Goal: Task Accomplishment & Management: Manage account settings

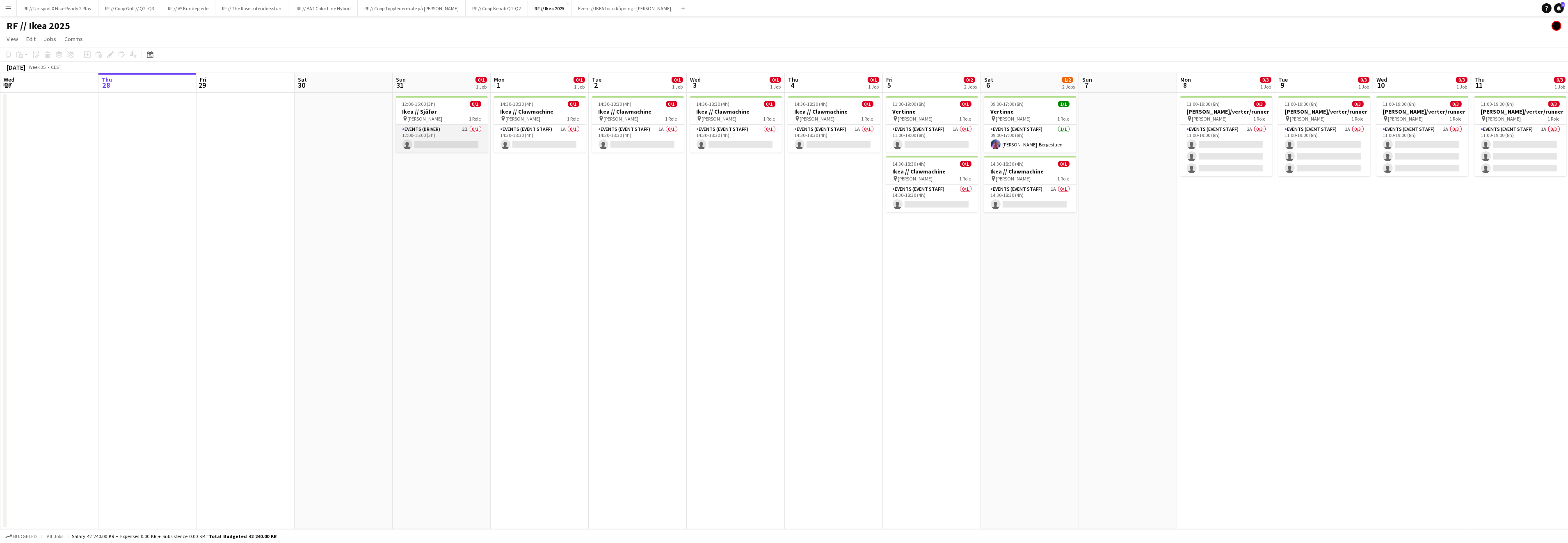
click at [447, 139] on app-card-role "Events (Driver) 2I 0/1 12:00-15:00 (3h) single-neutral-actions" at bounding box center [442, 138] width 92 height 28
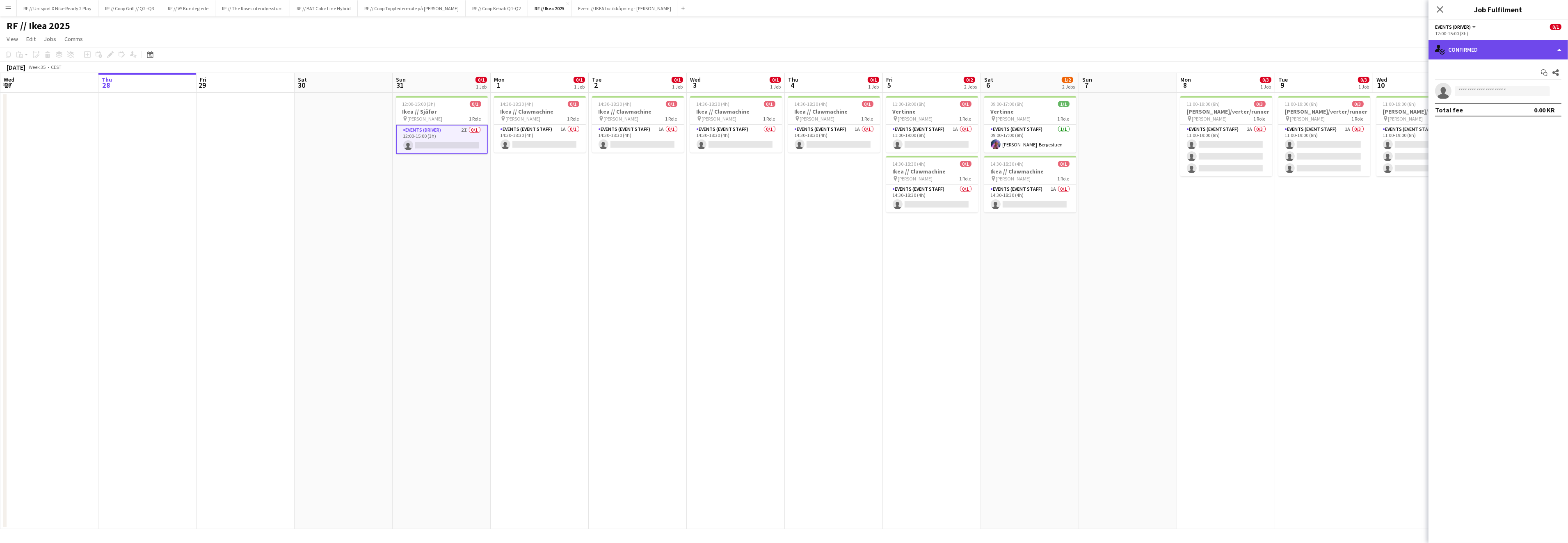
click at [1557, 56] on div "single-neutral-actions-check-2 Confirmed" at bounding box center [1498, 50] width 140 height 20
click at [1528, 130] on div "single-neutral-actions-information Applicants" at bounding box center [1525, 133] width 82 height 16
click at [558, 143] on app-card-role "Events (Event Staff) 1A 0/1 14:30-18:30 (4h) single-neutral-actions" at bounding box center [539, 138] width 92 height 28
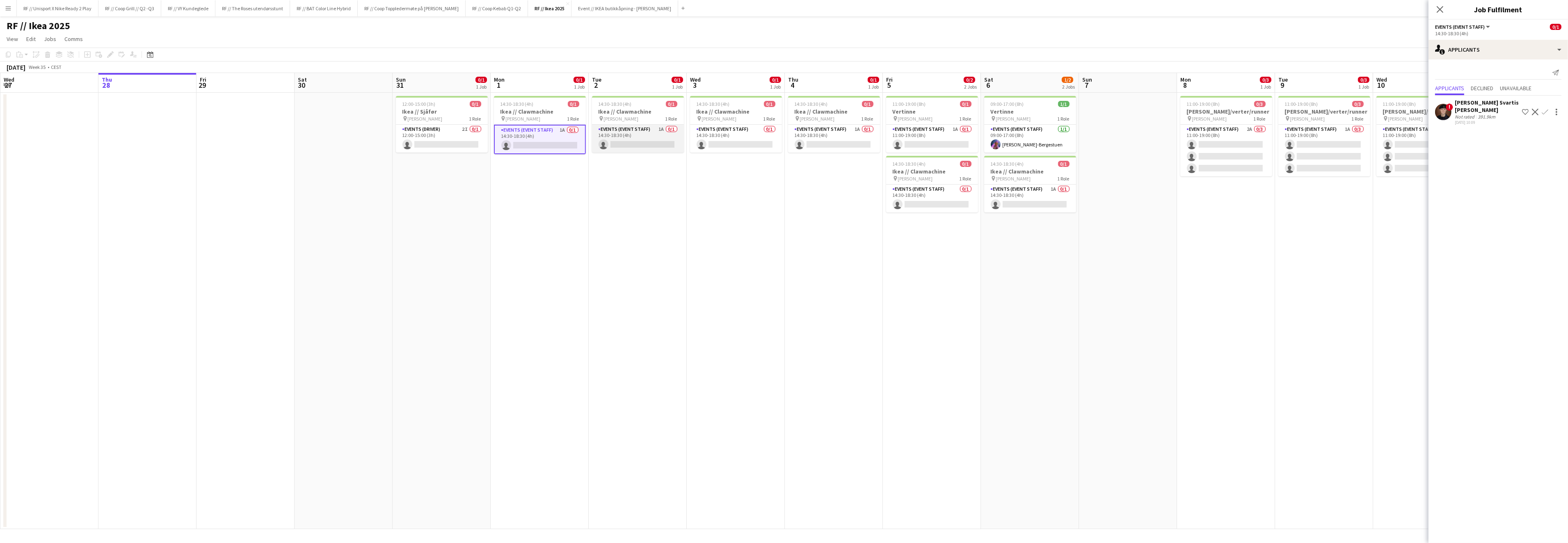
click at [633, 141] on app-card-role "Events (Event Staff) 1A 0/1 14:30-18:30 (4h) single-neutral-actions" at bounding box center [637, 138] width 92 height 28
click at [746, 143] on app-card-role "Events (Event Staff) 0/1 14:30-18:30 (4h) single-neutral-actions" at bounding box center [736, 138] width 92 height 28
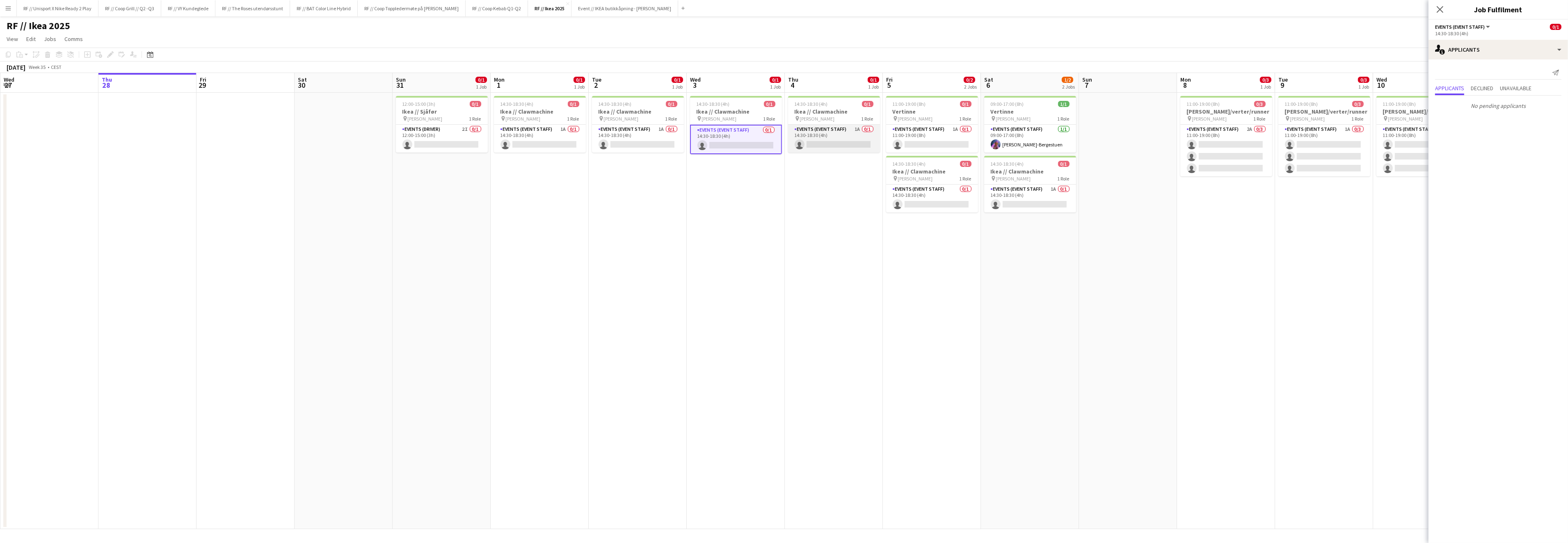
click at [815, 139] on app-card-role "Events (Event Staff) 1A 0/1 14:30-18:30 (4h) single-neutral-actions" at bounding box center [834, 138] width 92 height 28
click at [920, 137] on app-card-role "Events (Event Staff) 1A 0/1 11:00-19:00 (8h) single-neutral-actions" at bounding box center [931, 138] width 92 height 28
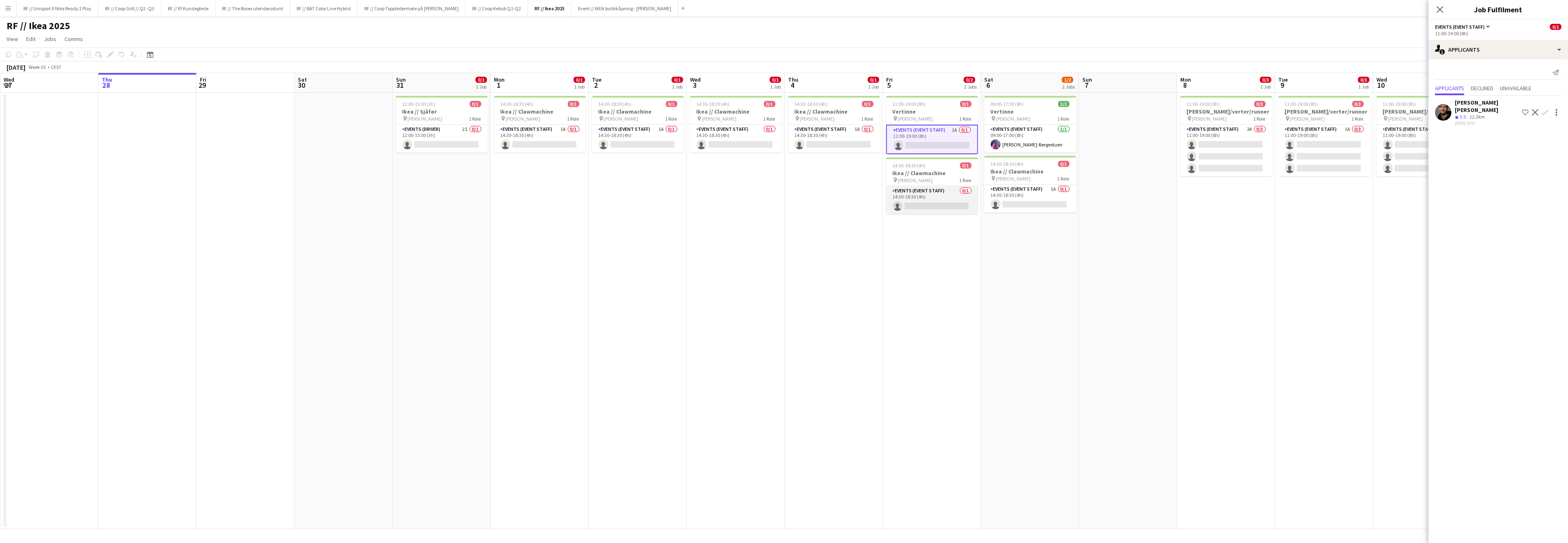
click at [938, 203] on app-card-role "Events (Event Staff) 0/1 14:30-18:30 (4h) single-neutral-actions" at bounding box center [931, 200] width 92 height 28
click at [1222, 147] on app-card-role "Events (Event Staff) 2A 0/3 11:00-19:00 (8h) single-neutral-actions single-neut…" at bounding box center [1226, 150] width 92 height 51
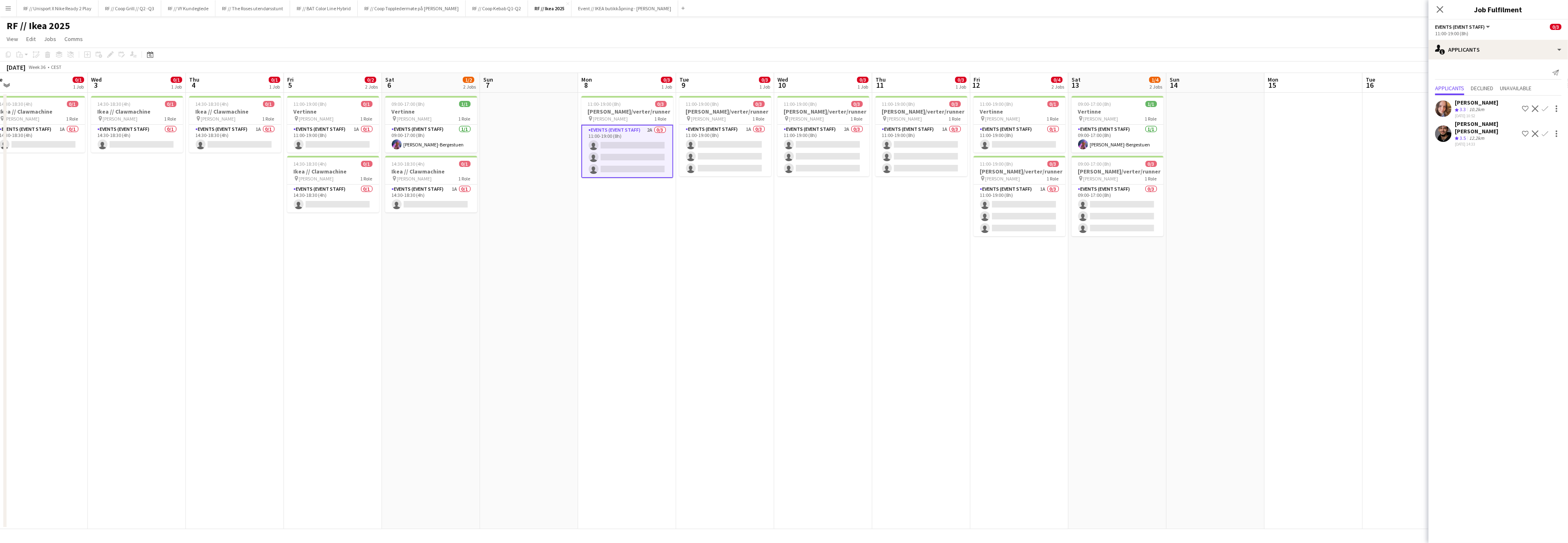
drag, startPoint x: 1263, startPoint y: 238, endPoint x: 708, endPoint y: 243, distance: 555.0
click at [723, 241] on app-calendar-viewport "Sat 30 Sun 31 0/1 1 Job Mon 1 0/1 1 Job Tue 2 0/1 1 Job Wed 3 0/1 1 Job Thu 4 0…" at bounding box center [784, 301] width 1568 height 456
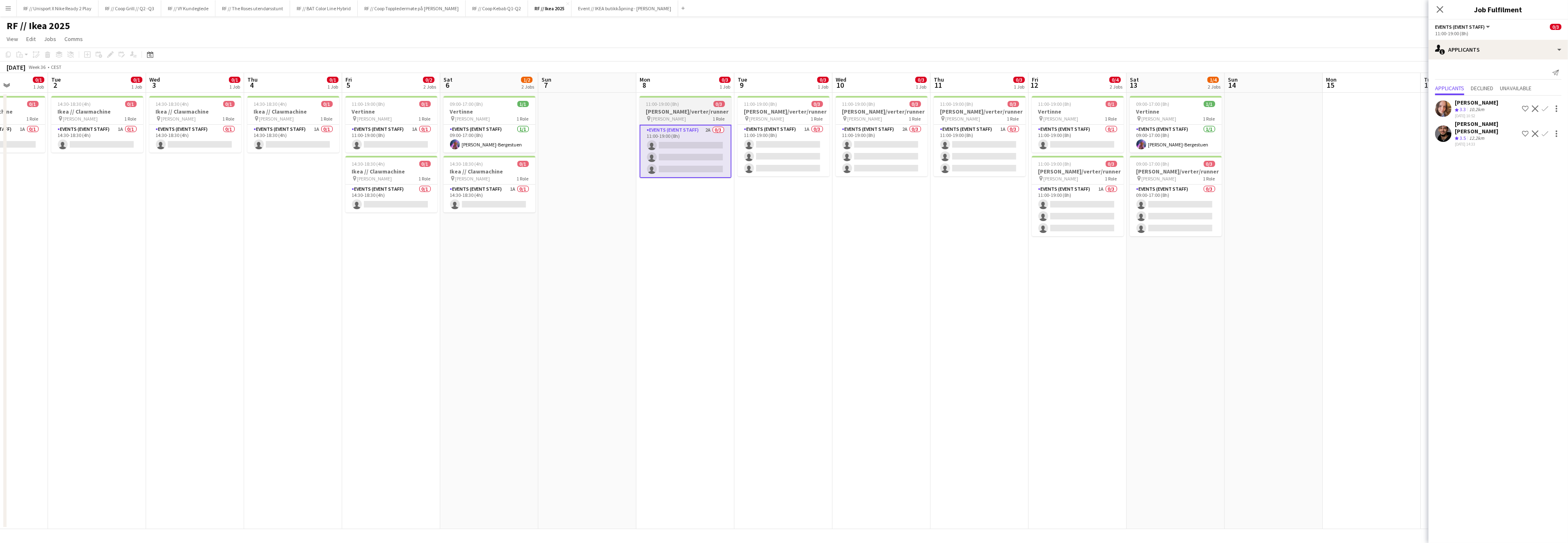
click at [686, 115] on span "IKEA KARL JOHAN" at bounding box center [669, 118] width 35 height 6
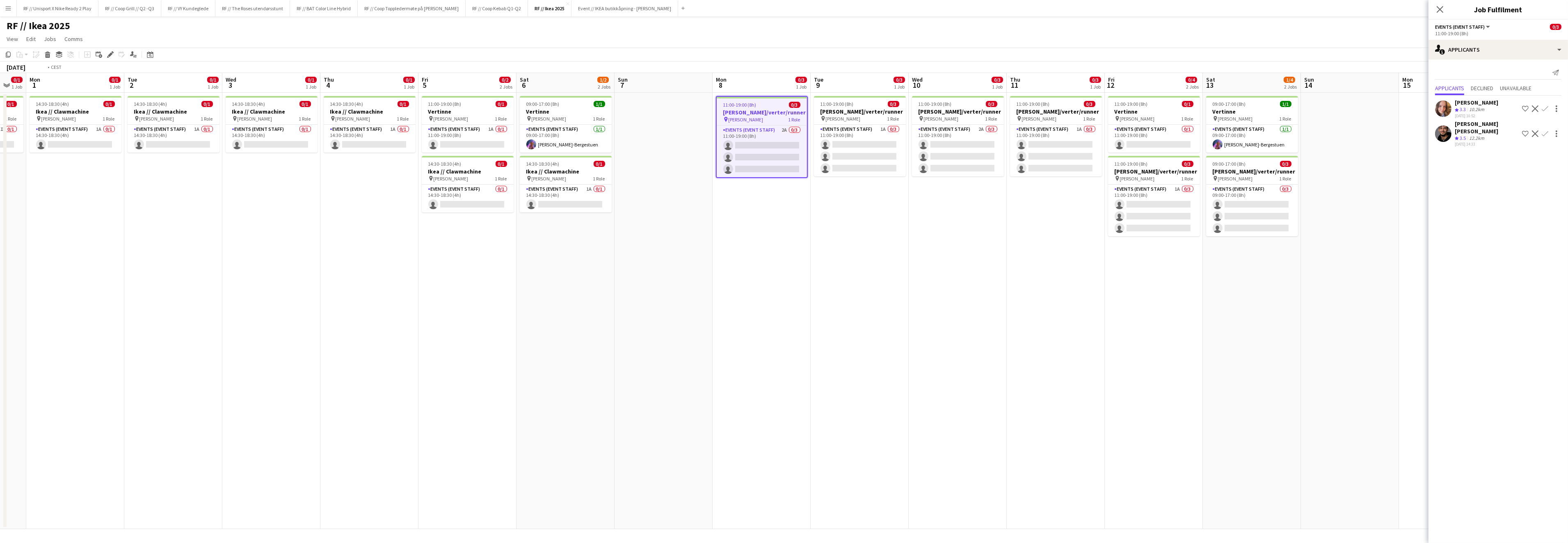
drag, startPoint x: 429, startPoint y: 295, endPoint x: 445, endPoint y: 295, distance: 16.0
click at [445, 295] on app-calendar-viewport "Sat 30 Sun 31 0/1 1 Job Mon 1 0/1 1 Job Tue 2 0/1 1 Job Wed 3 0/1 1 Job Thu 4 0…" at bounding box center [784, 301] width 1568 height 456
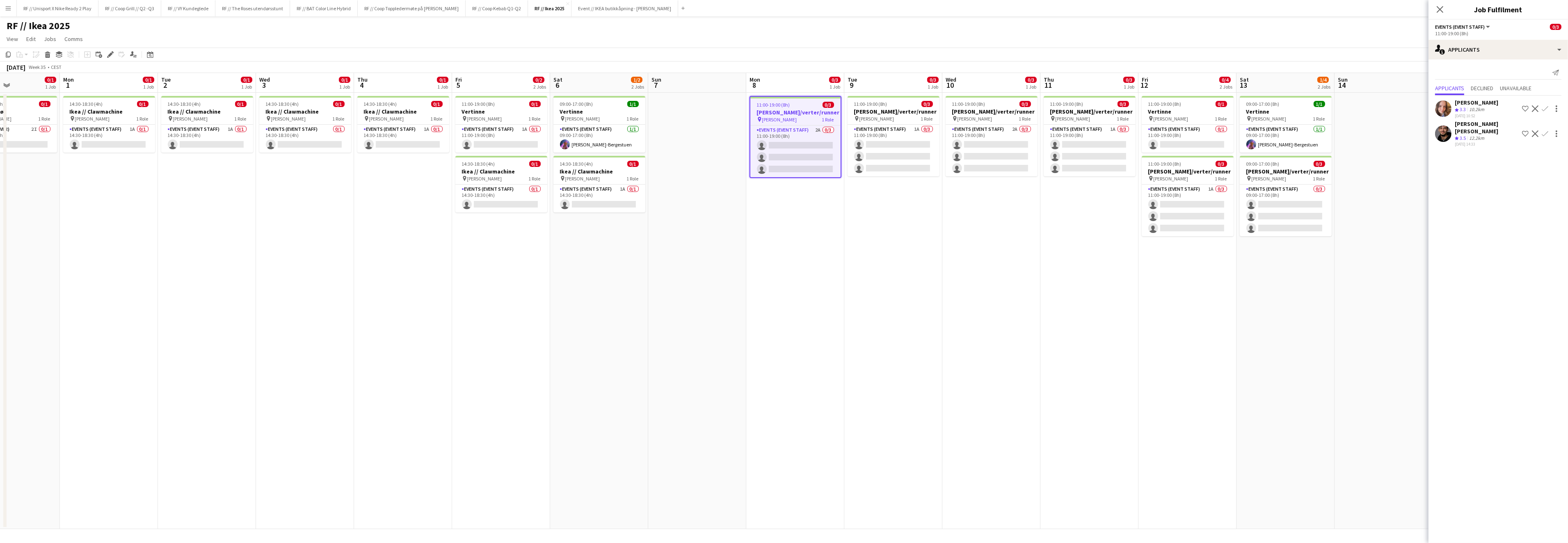
drag, startPoint x: 504, startPoint y: 272, endPoint x: 557, endPoint y: 272, distance: 53.0
click at [558, 272] on app-calendar-viewport "Fri 29 Sat 30 Sun 31 0/1 1 Job Mon 1 0/1 1 Job Tue 2 0/1 1 Job Wed 3 0/1 1 Job …" at bounding box center [784, 301] width 1568 height 456
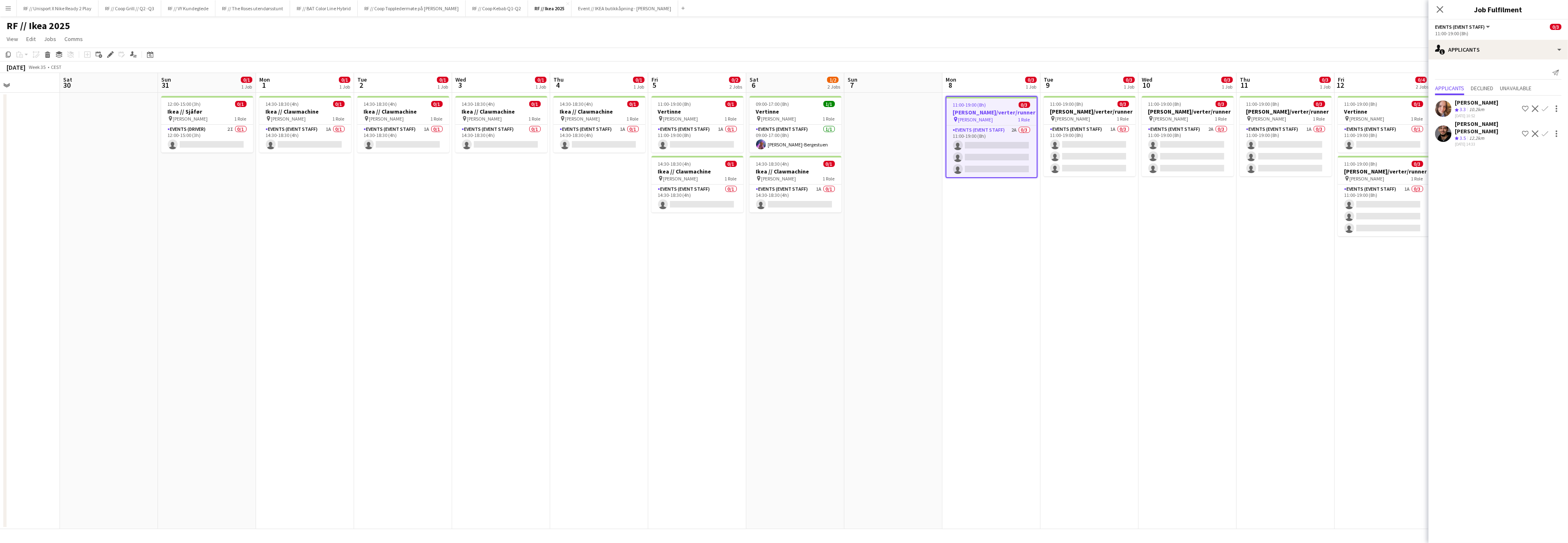
scroll to position [0, 204]
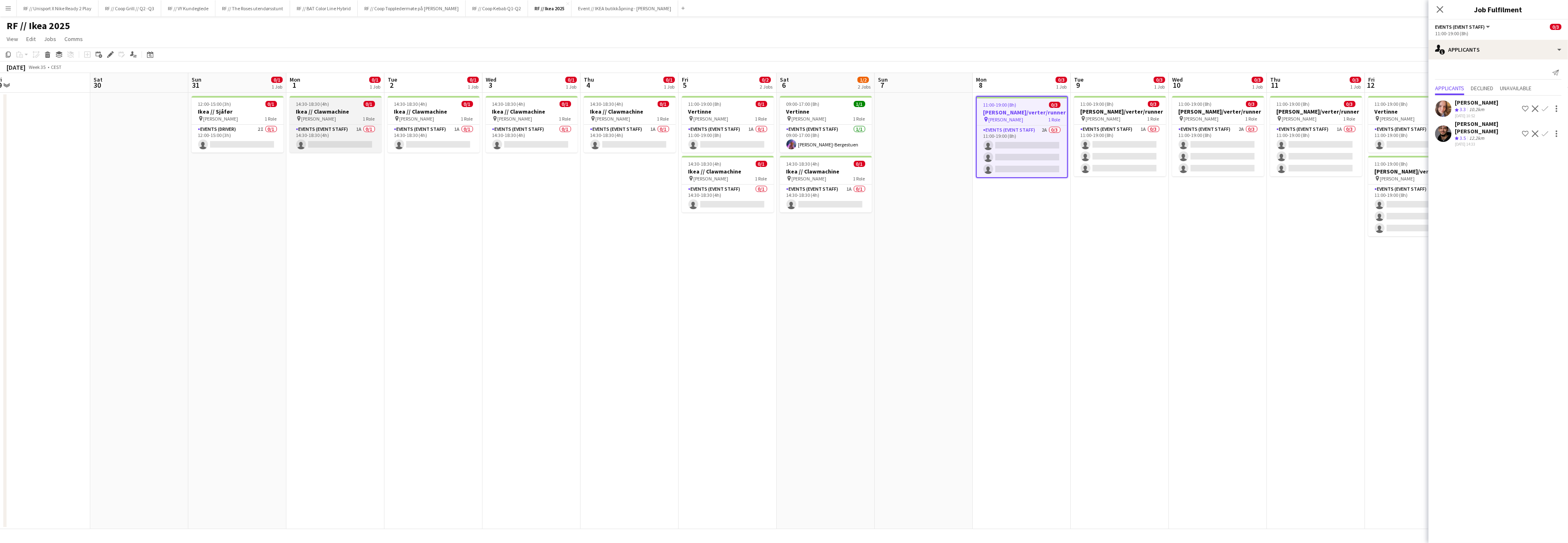
click at [330, 113] on h3 "Ikea // Clawmachine" at bounding box center [335, 111] width 92 height 7
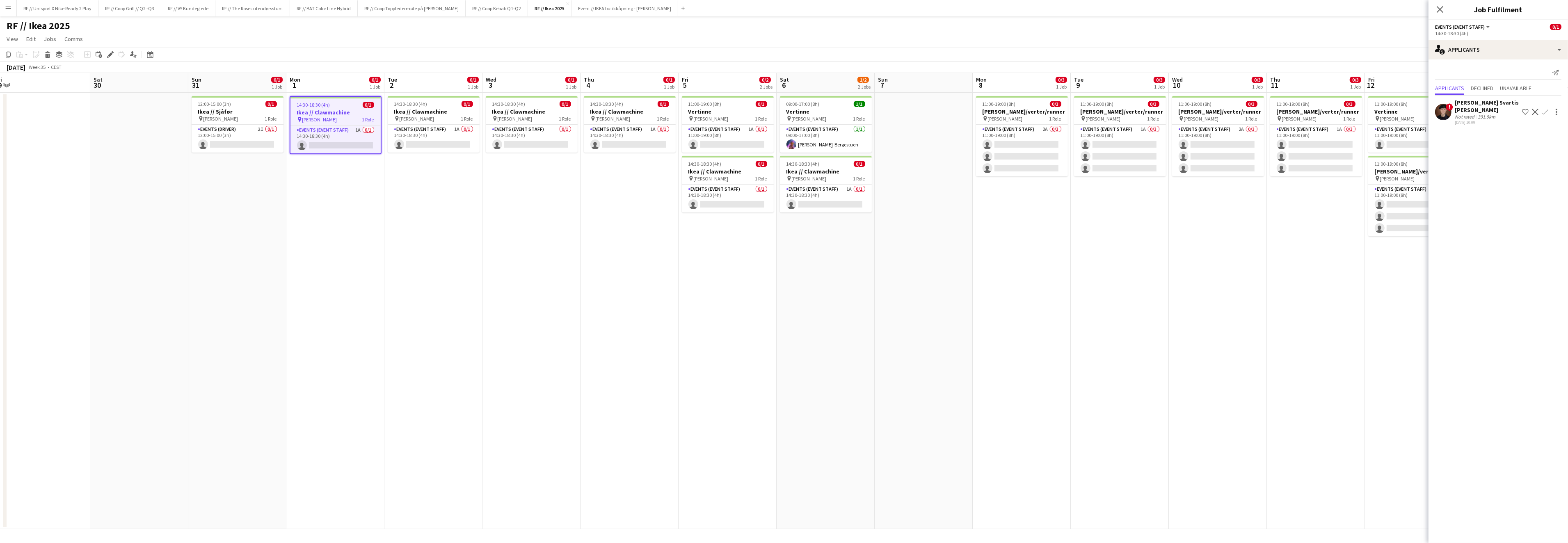
scroll to position [0, 234]
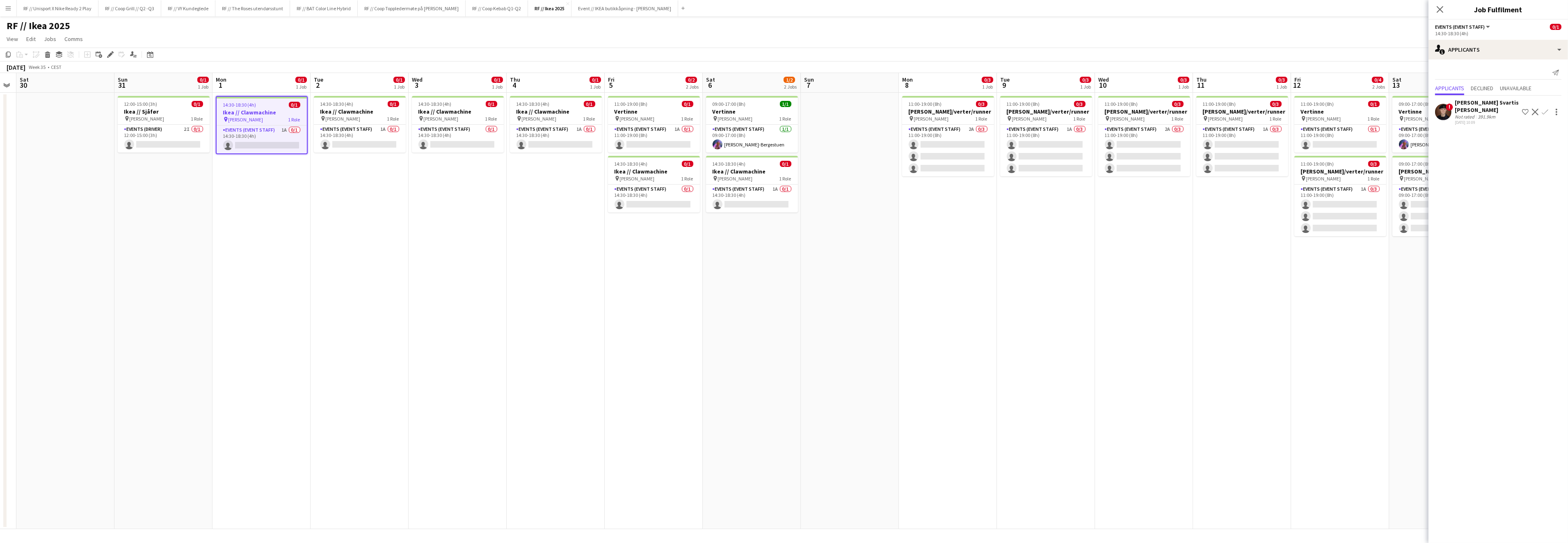
drag, startPoint x: 961, startPoint y: 239, endPoint x: 864, endPoint y: 236, distance: 97.0
click at [864, 236] on app-calendar-viewport "Wed 27 Thu 28 Fri 29 Sat 30 Sun 31 0/1 1 Job Mon 1 0/1 1 Job Tue 2 0/1 1 Job We…" at bounding box center [784, 301] width 1568 height 456
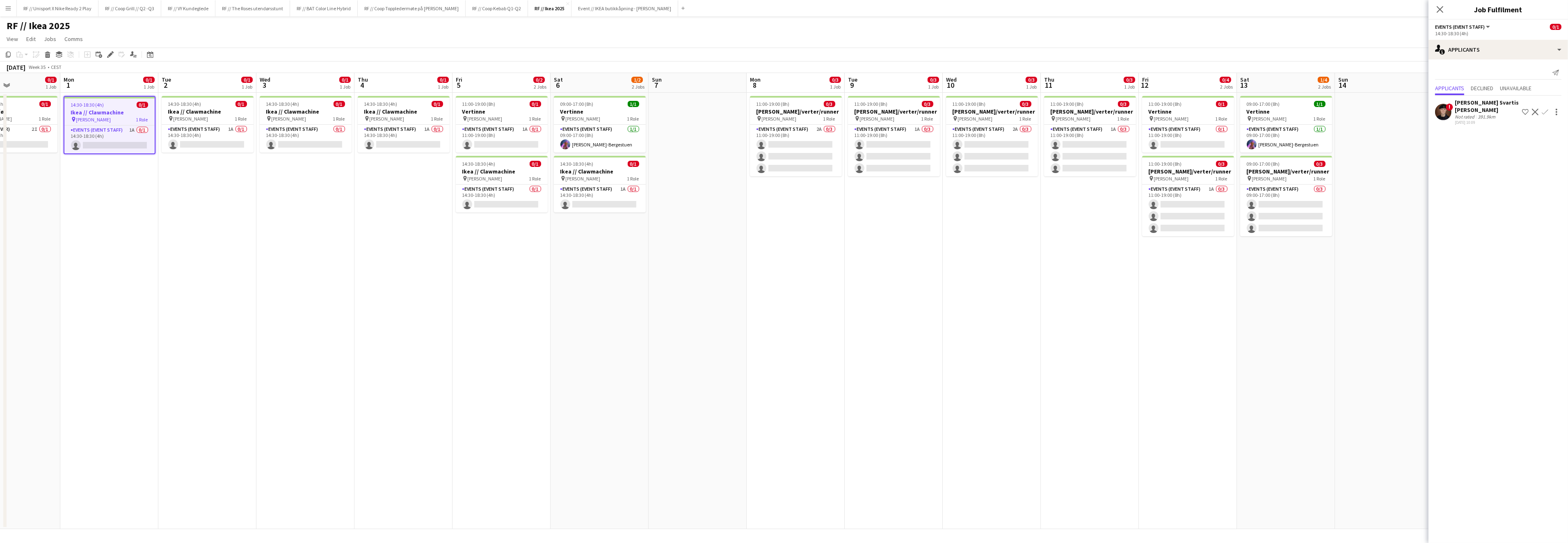
click at [798, 214] on app-date-cell "11:00-19:00 (8h) 0/3 Vertinner/verter/runner pin IKEA KARL JOHAN 1 Role Events …" at bounding box center [796, 310] width 98 height 436
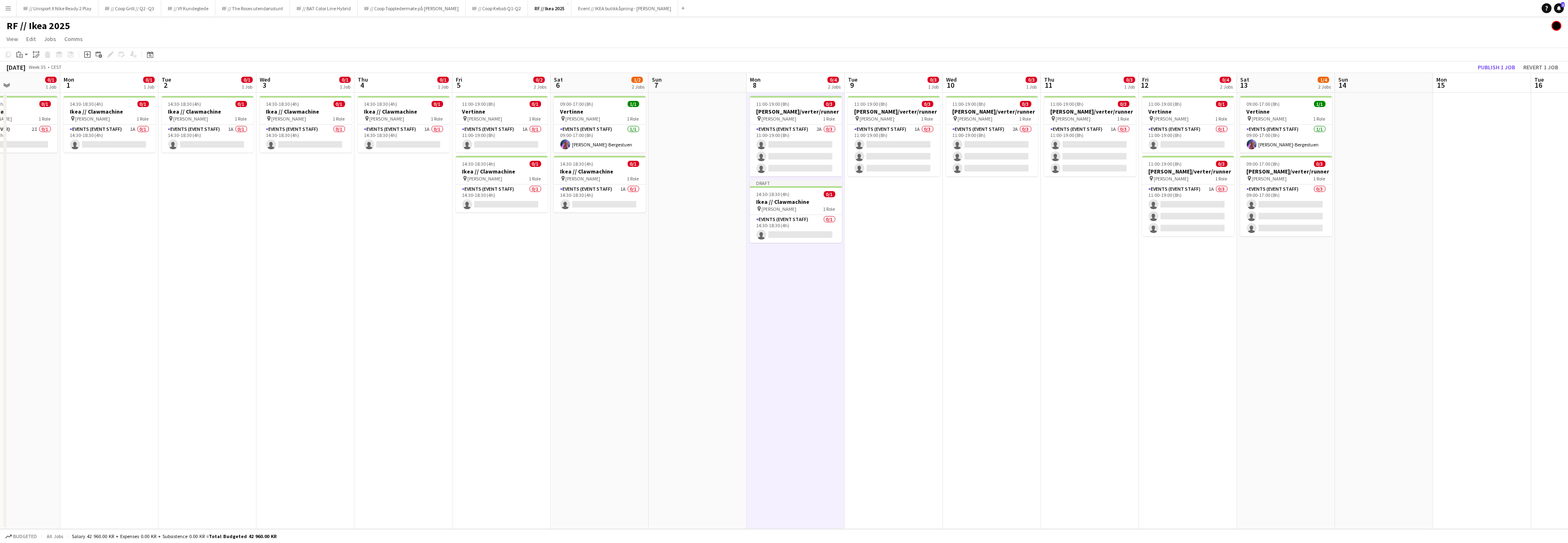
click at [905, 213] on app-date-cell "11:00-19:00 (8h) 0/3 Vertinner/verter/runner pin IKEA KARL JOHAN 1 Role Events …" at bounding box center [894, 310] width 98 height 436
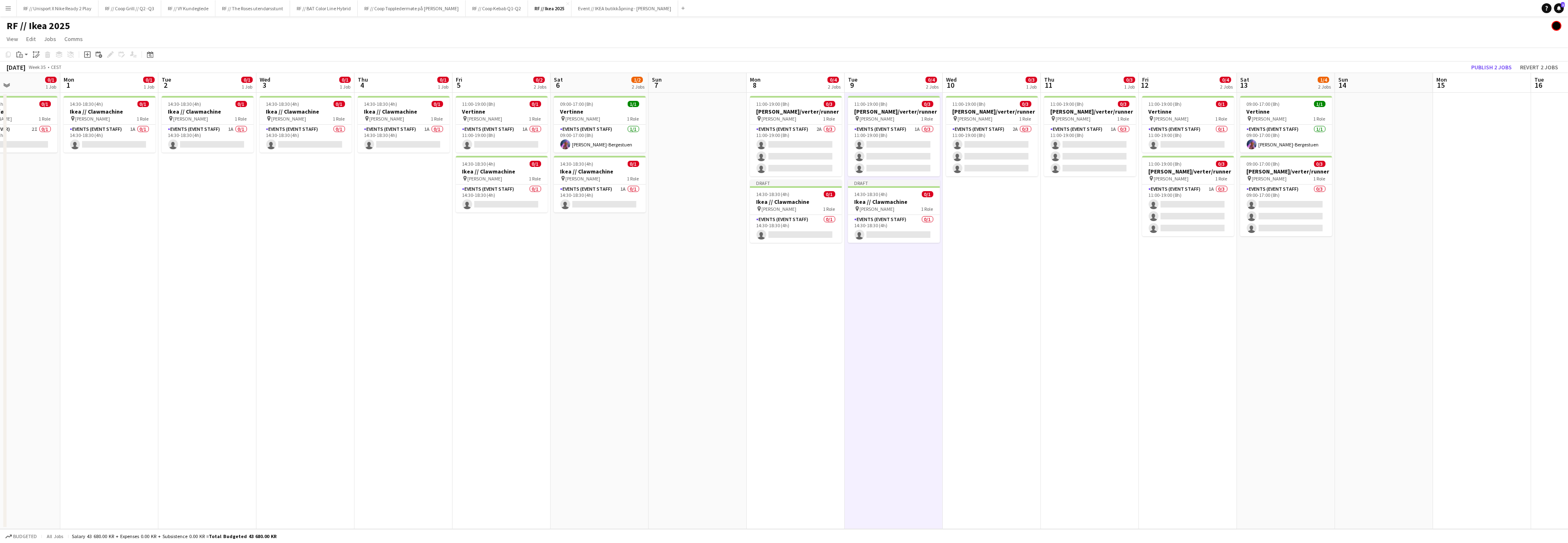
click at [978, 208] on app-date-cell "11:00-19:00 (8h) 0/3 Vertinner/verter/runner pin IKEA KARL JOHAN 1 Role Events …" at bounding box center [991, 310] width 98 height 436
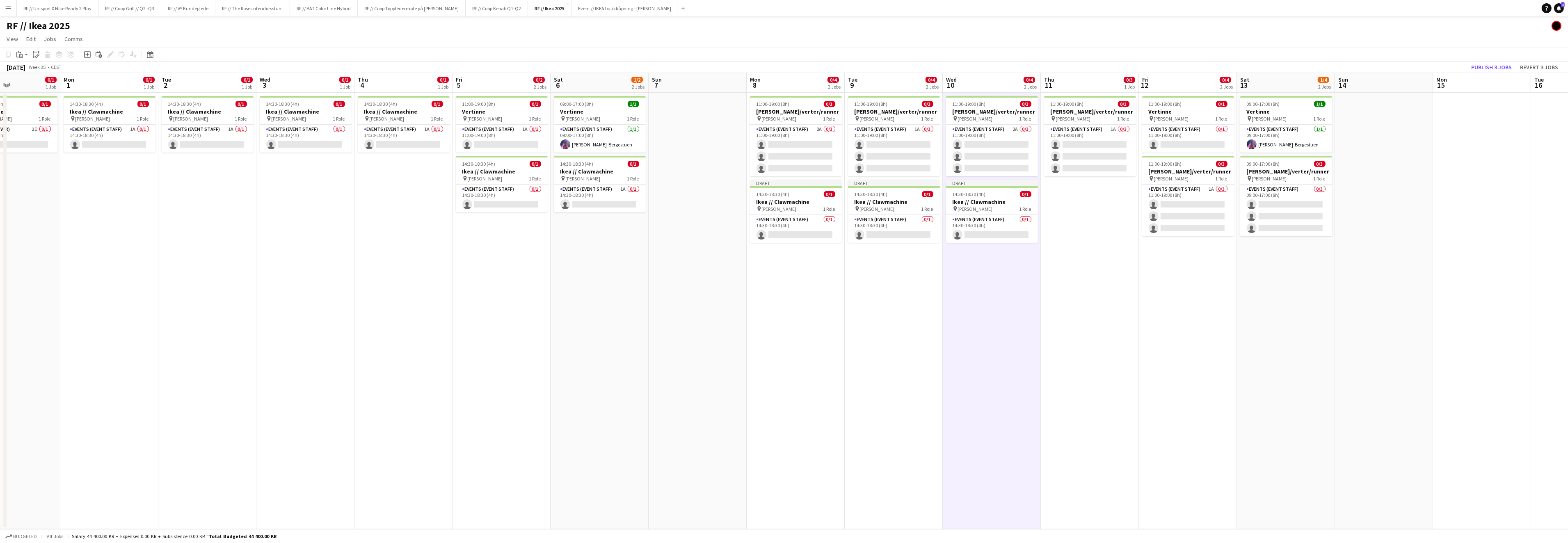
click at [1082, 213] on app-date-cell "11:00-19:00 (8h) 0/3 Vertinner/verter/runner pin IKEA KARL JOHAN 1 Role Events …" at bounding box center [1089, 310] width 98 height 436
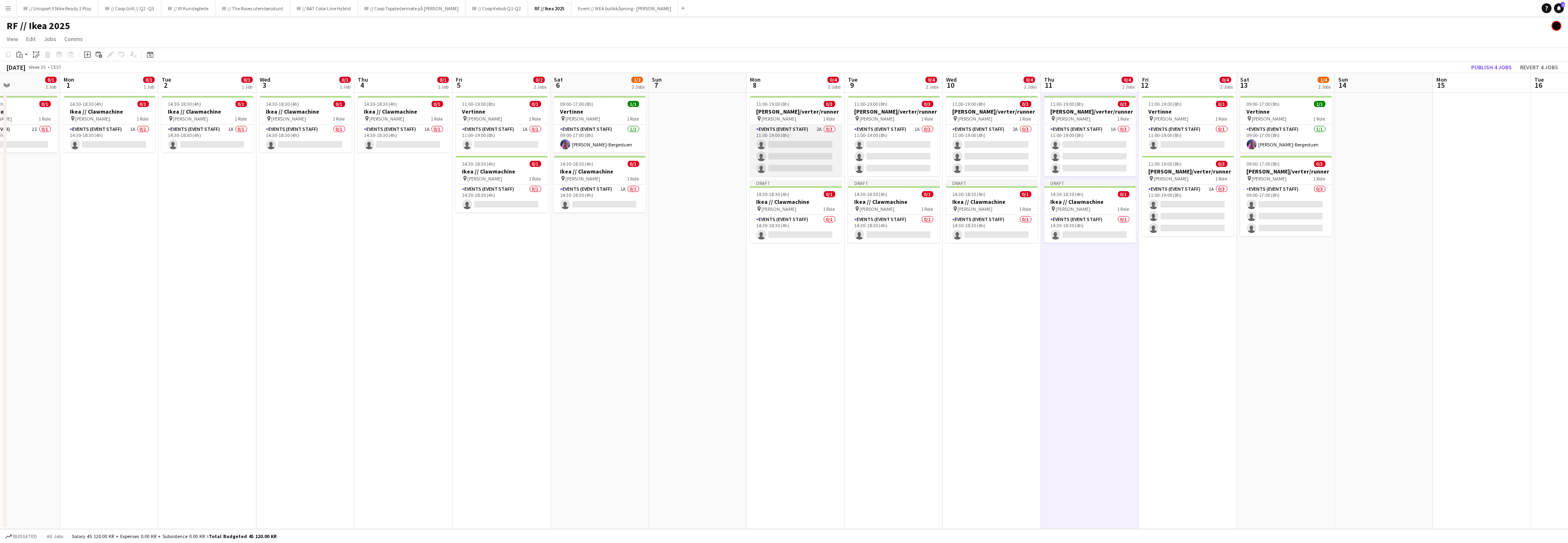
click at [812, 125] on app-card-role "Events (Event Staff) 2A 0/3 11:00-19:00 (8h) single-neutral-actions single-neut…" at bounding box center [796, 150] width 92 height 51
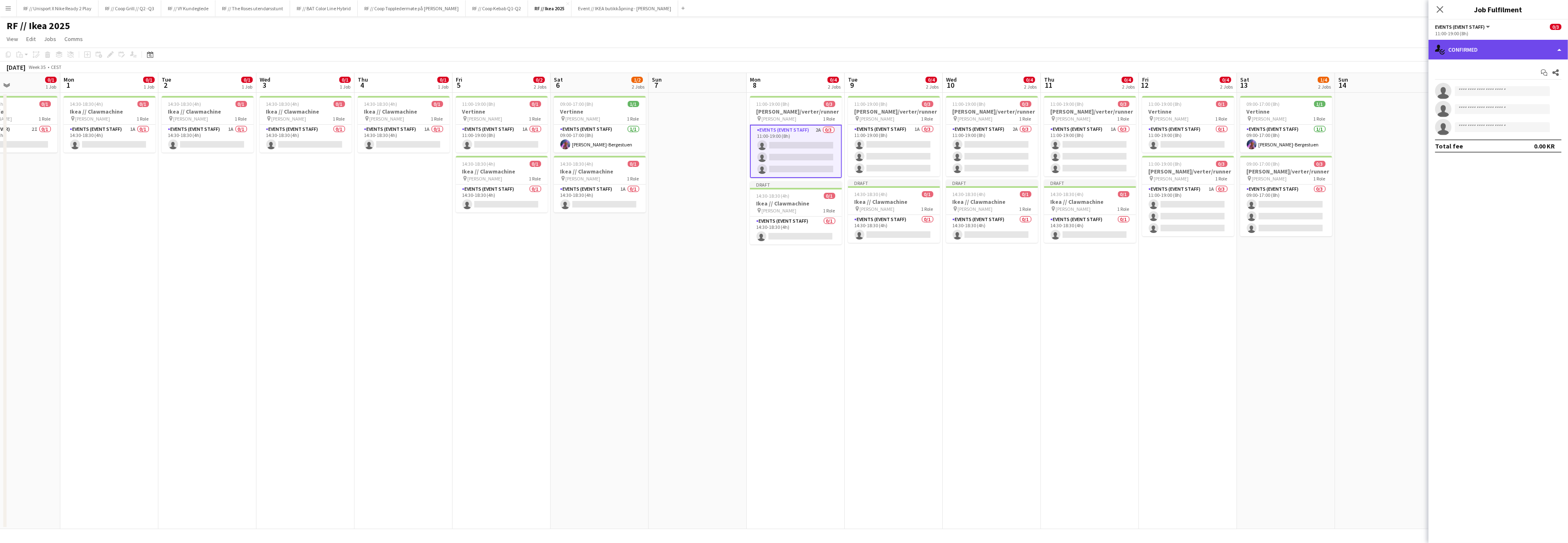
click at [1556, 47] on div "single-neutral-actions-check-2 Confirmed" at bounding box center [1498, 50] width 140 height 20
click at [1520, 132] on div "single-neutral-actions-information Applicants" at bounding box center [1525, 133] width 82 height 16
click at [1023, 296] on app-date-cell "11:00-19:00 (8h) 0/3 Vertinner/verter/runner pin IKEA KARL JOHAN 1 Role Events …" at bounding box center [991, 310] width 98 height 436
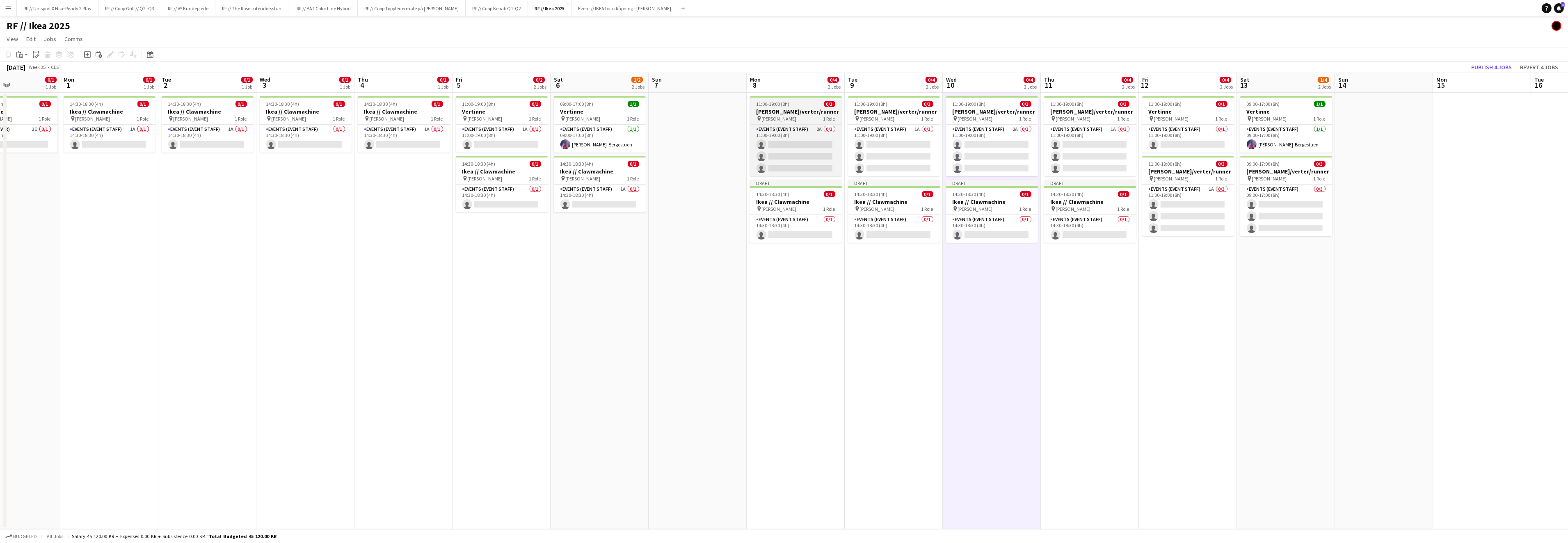
click at [790, 112] on h3 "Vertinner/verter/runner" at bounding box center [796, 111] width 92 height 7
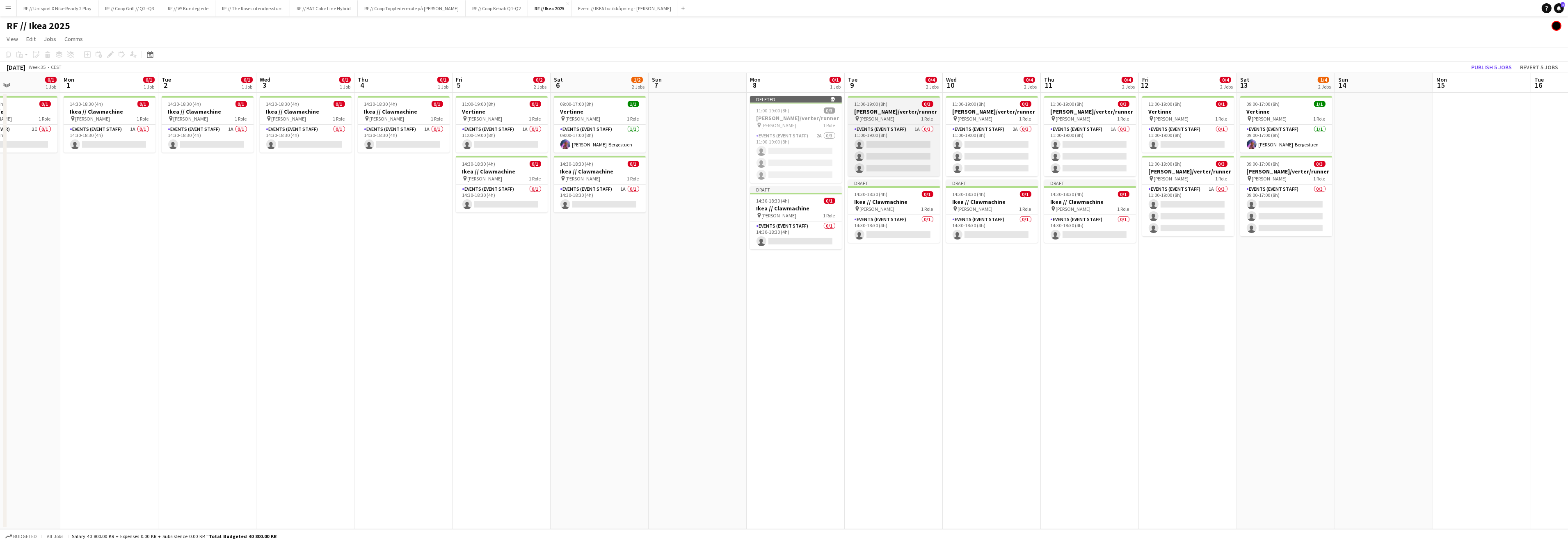
click at [877, 115] on span "IKEA KARL JOHAN" at bounding box center [877, 118] width 35 height 6
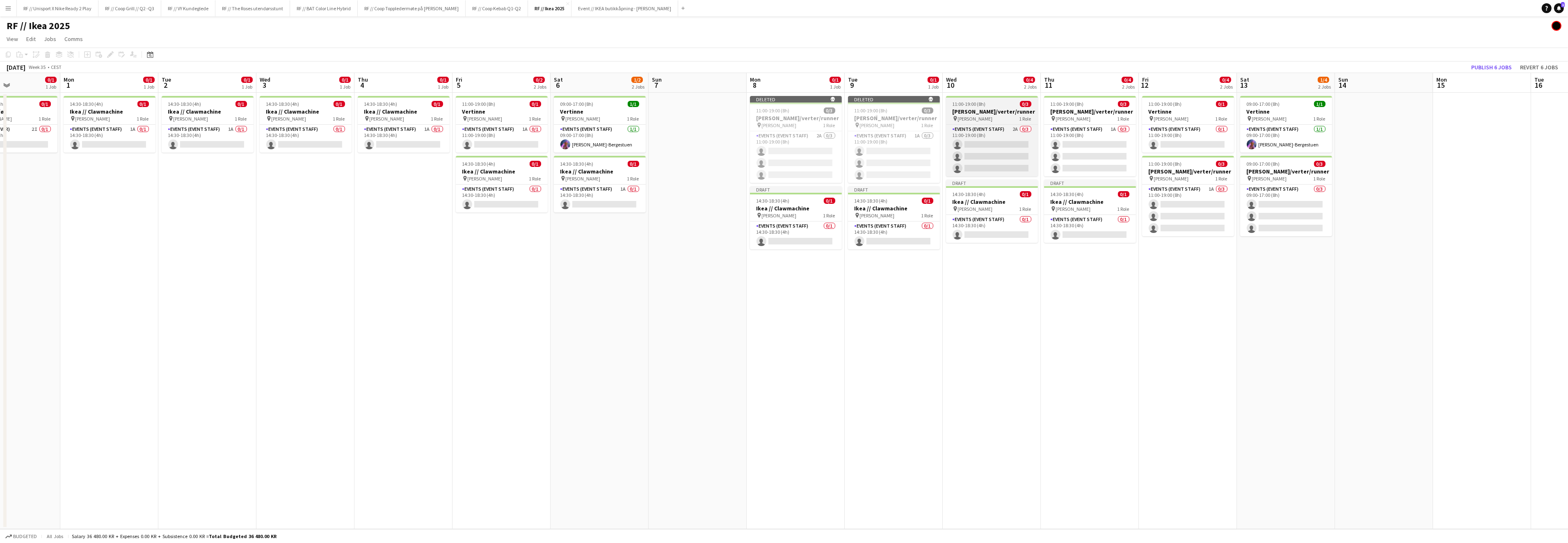
click at [988, 117] on span "IKEA KARL JOHAN" at bounding box center [974, 118] width 35 height 6
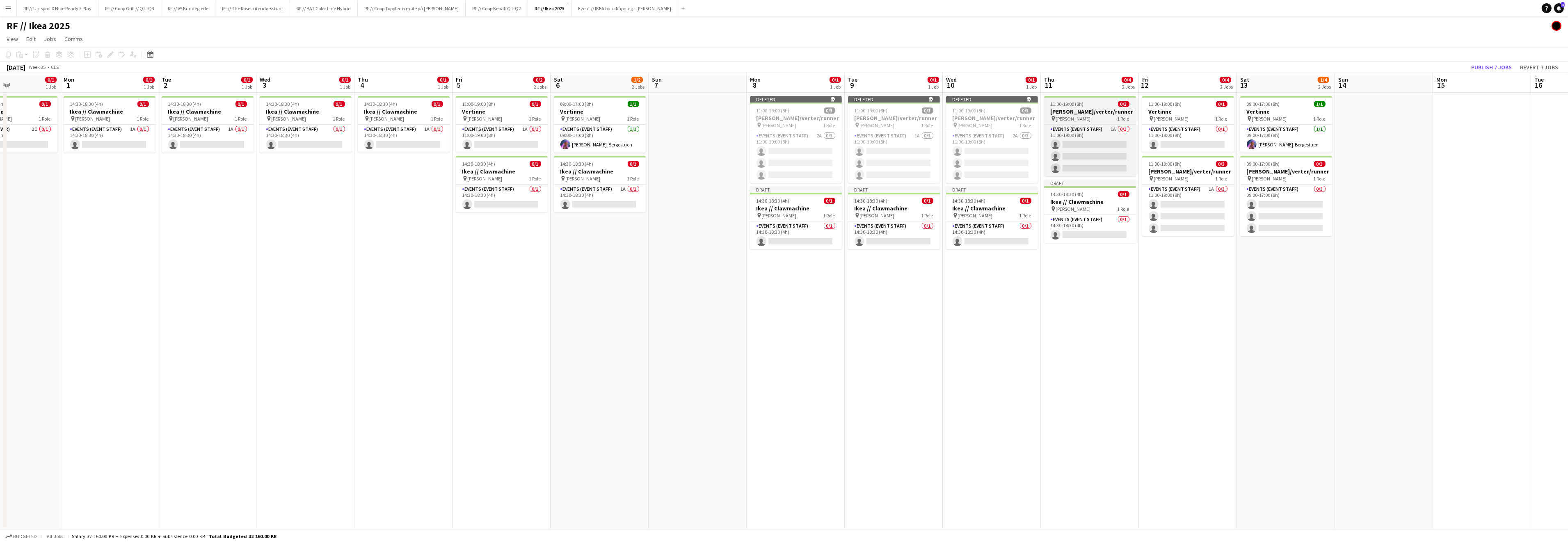
click at [1091, 111] on h3 "Vertinner/verter/runner" at bounding box center [1089, 111] width 92 height 7
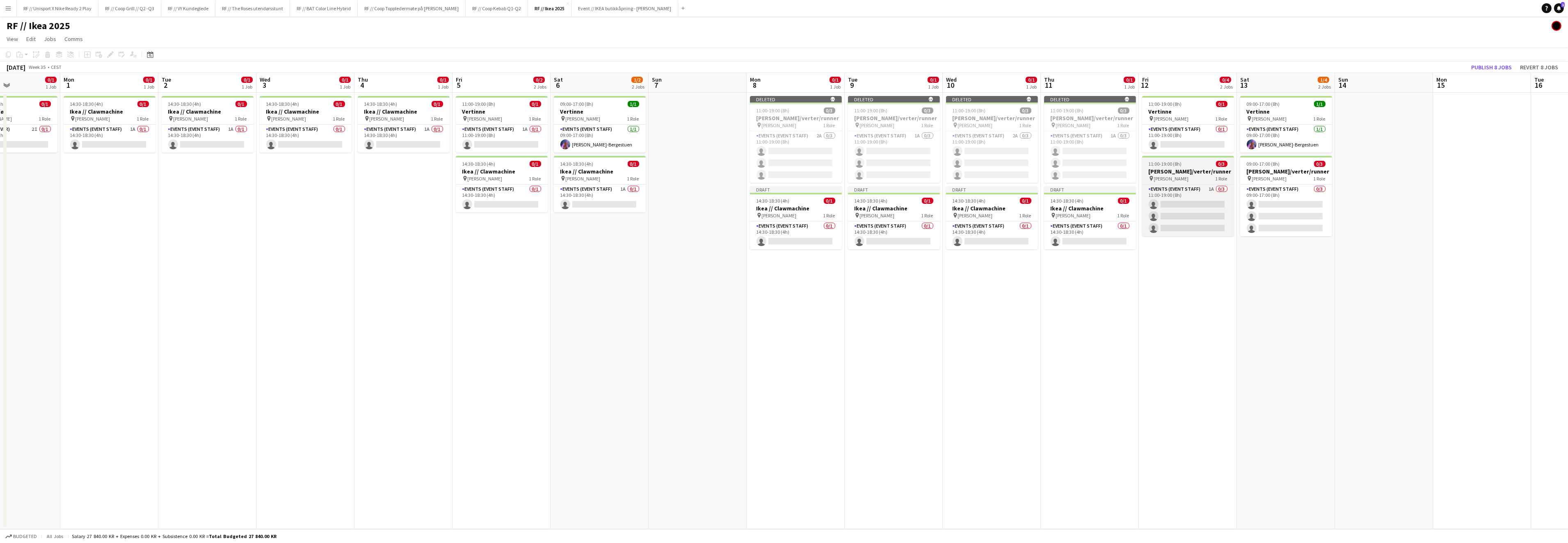
click at [1173, 166] on span "11:00-19:00 (8h)" at bounding box center [1165, 164] width 33 height 6
click at [1181, 288] on app-date-cell "11:00-19:00 (8h) 0/1 Vertinne pin IKEA KARL JOHAN 1 Role Events (Event Staff) 0…" at bounding box center [1188, 310] width 98 height 436
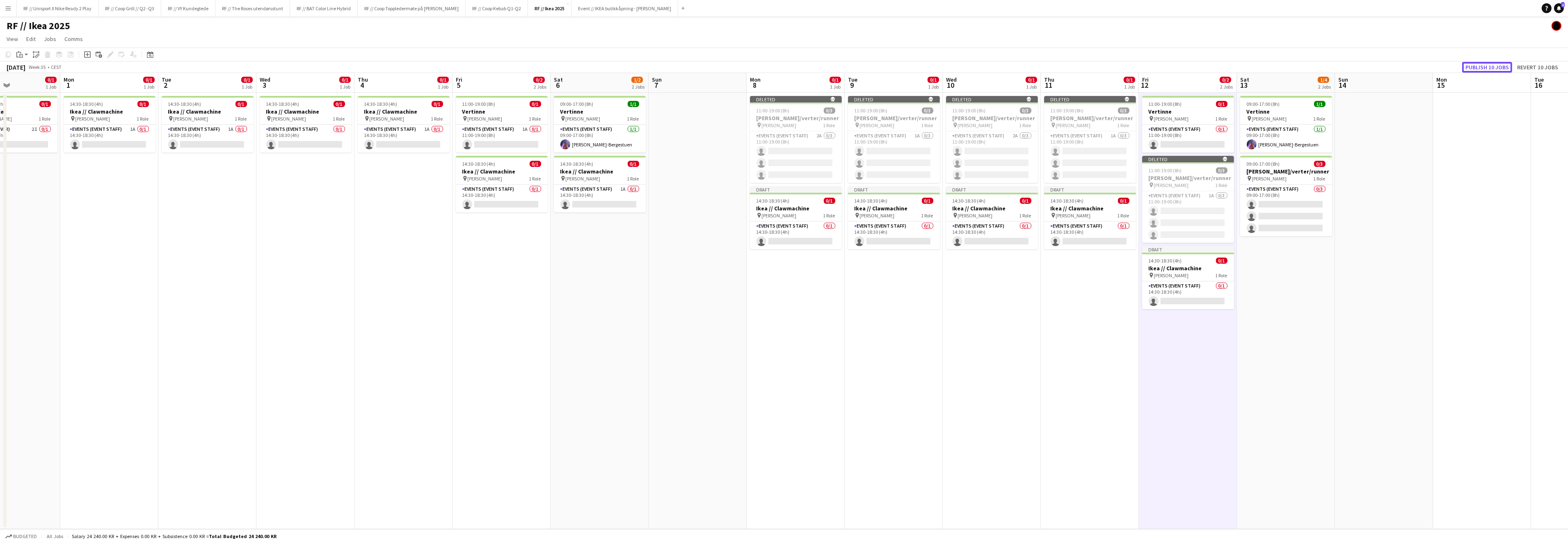
drag, startPoint x: 1498, startPoint y: 68, endPoint x: 1410, endPoint y: 294, distance: 242.5
click at [1410, 294] on app-calendar "Copy Paste Paste Command V Paste with crew Command Shift V Paste linked Job Del…" at bounding box center [784, 288] width 1568 height 481
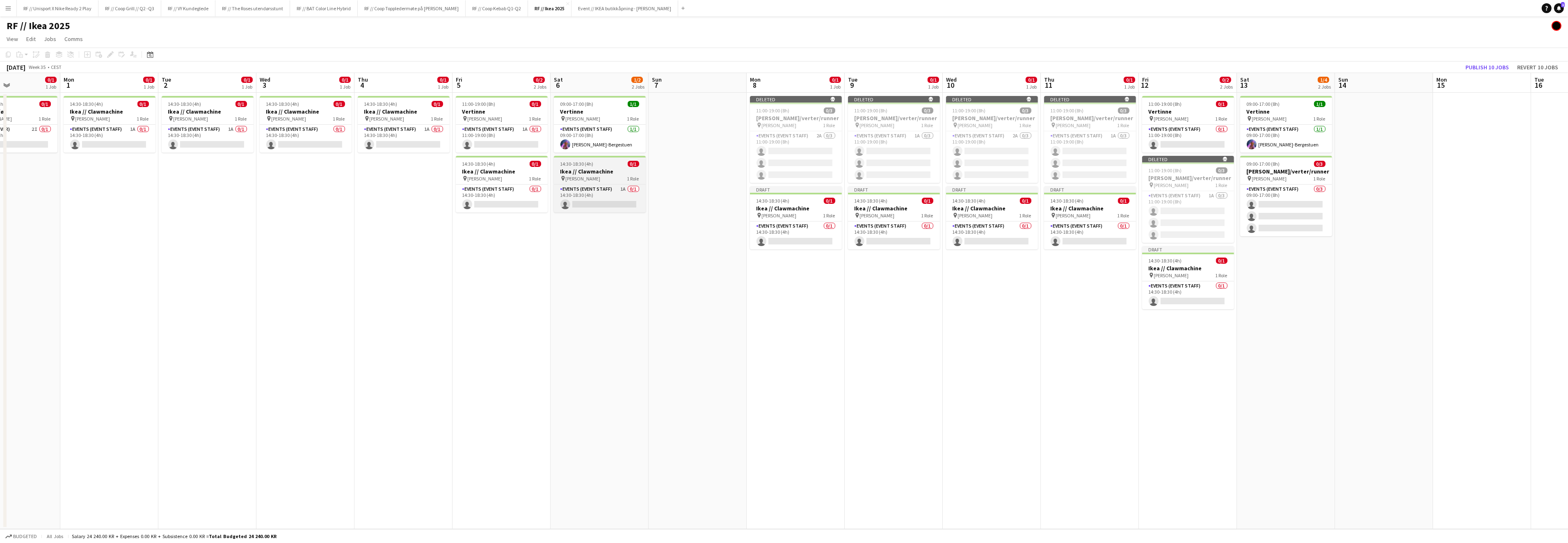
click at [601, 163] on div "14:30-18:30 (4h) 0/1" at bounding box center [599, 164] width 92 height 6
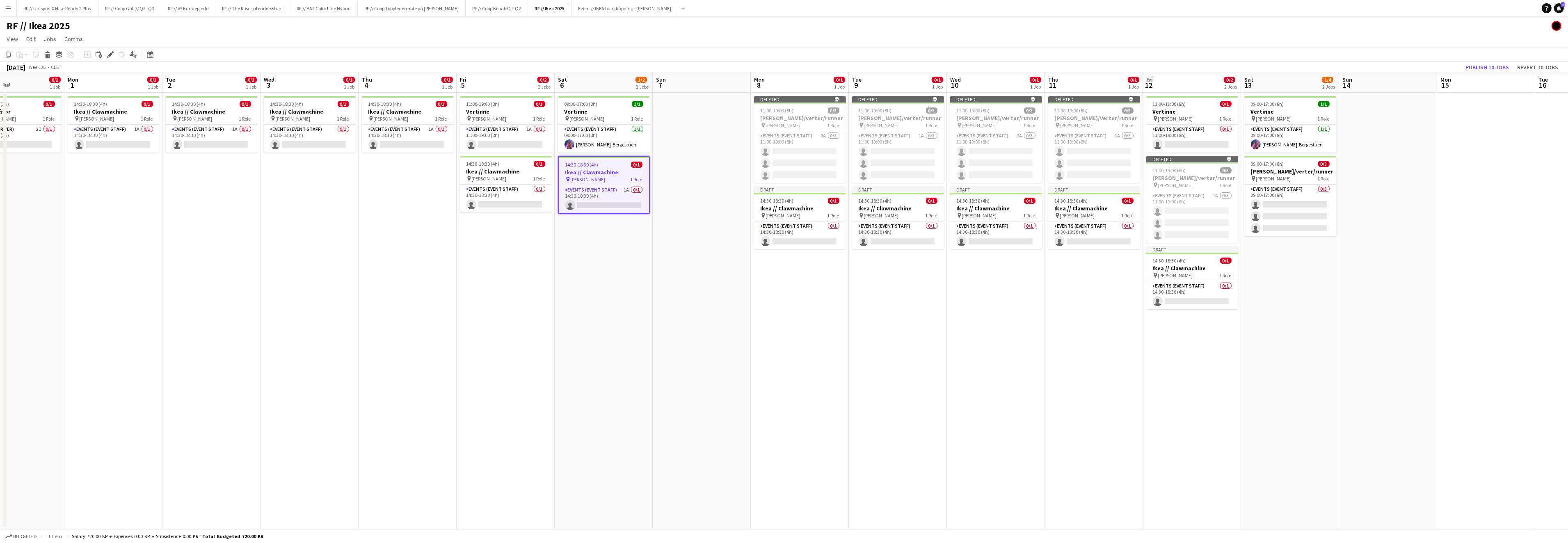
drag, startPoint x: 1291, startPoint y: 268, endPoint x: 1295, endPoint y: 267, distance: 4.1
click at [1295, 267] on app-calendar-viewport "Fri 29 Sat 30 Sun 31 0/1 1 Job Mon 1 0/1 1 Job Tue 2 0/1 1 Job Wed 3 0/1 1 Job …" at bounding box center [784, 301] width 1568 height 456
click at [1282, 266] on app-date-cell "09:00-17:00 (8h) 1/1 Vertinne pin IKEA KARL JOHAN 1 Role Events (Event Staff) 1…" at bounding box center [1289, 310] width 98 height 436
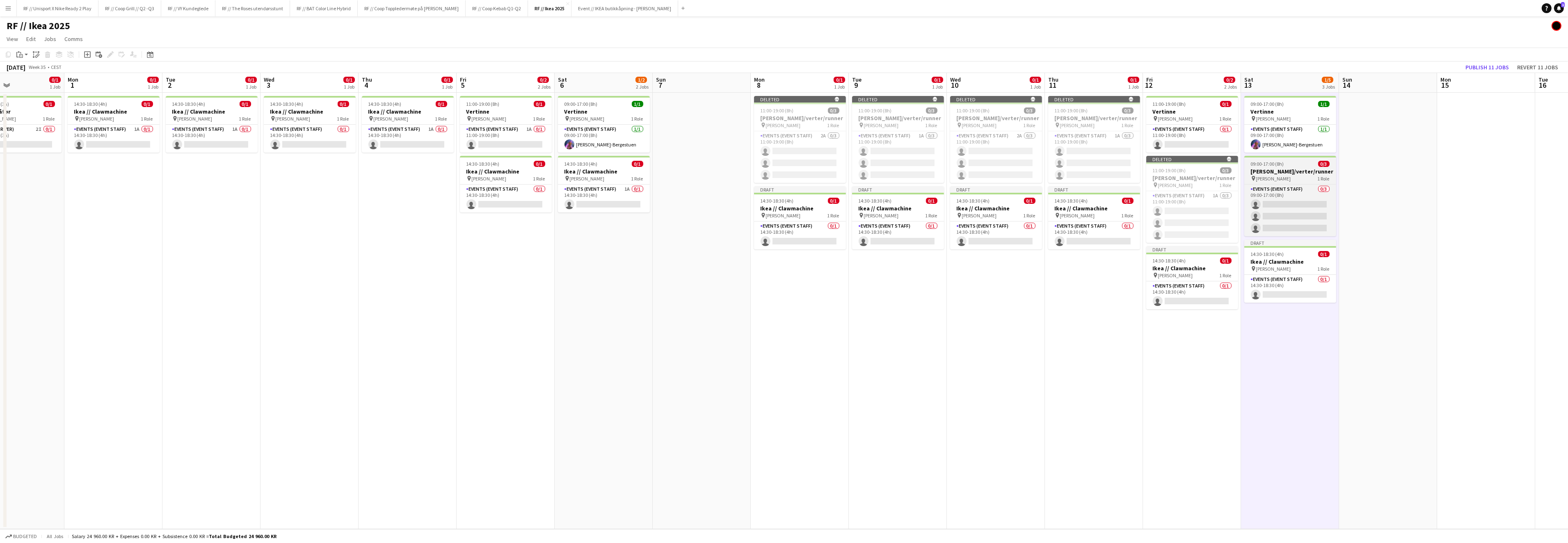
click at [1293, 171] on h3 "Vertinner/verter/runner" at bounding box center [1289, 171] width 92 height 7
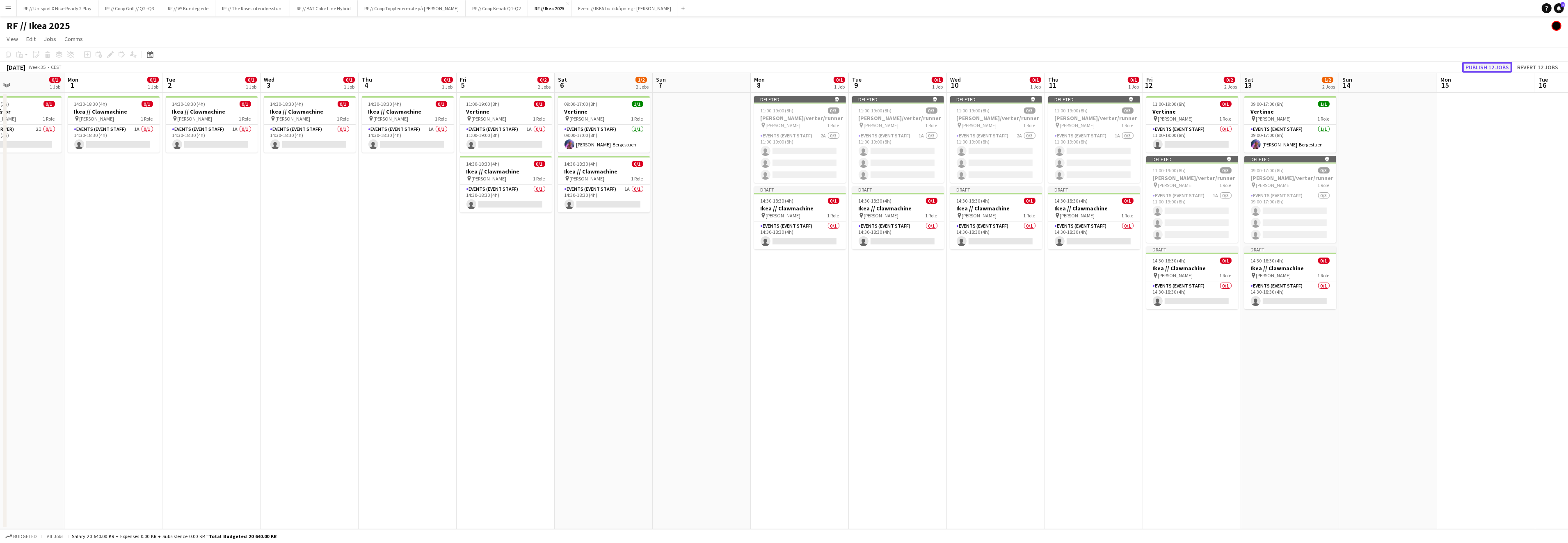
click at [1483, 70] on button "Publish 12 jobs" at bounding box center [1486, 67] width 50 height 10
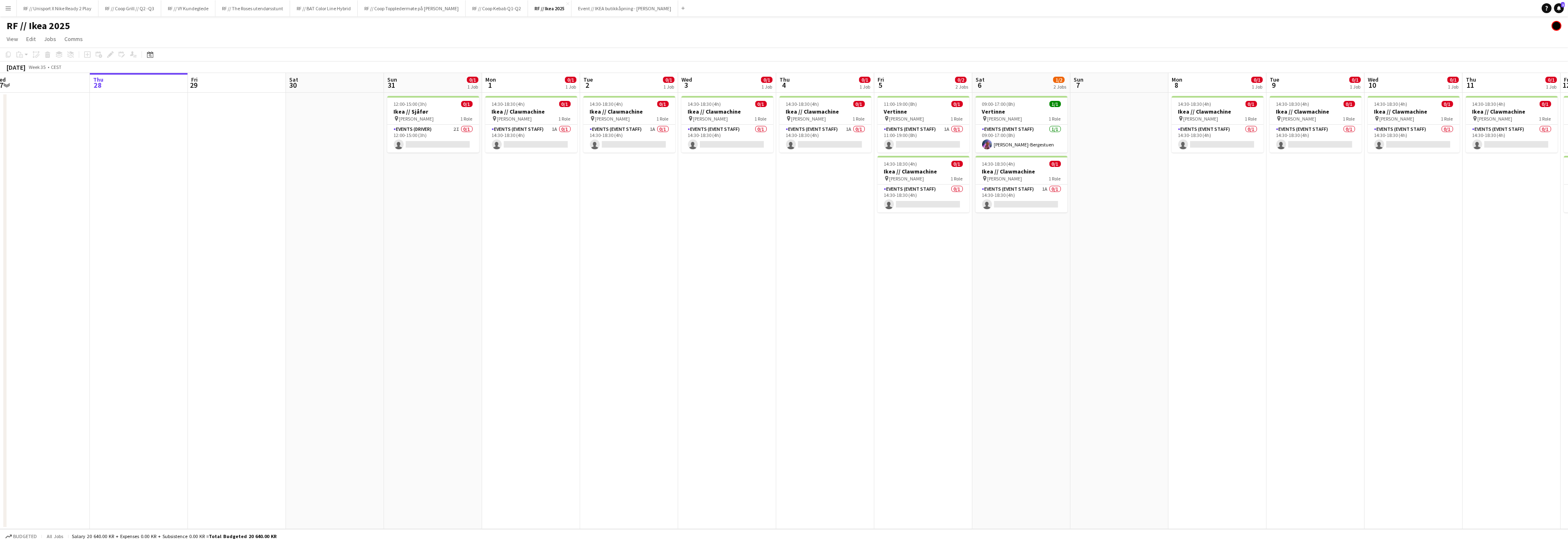
scroll to position [0, 202]
drag, startPoint x: 265, startPoint y: 283, endPoint x: 685, endPoint y: 292, distance: 420.1
click at [685, 292] on app-calendar-viewport "Mon 25 Tue 26 Wed 27 Thu 28 Fri 29 Sat 30 Sun 31 0/1 1 Job Mon 1 0/1 1 Job Tue …" at bounding box center [784, 301] width 1568 height 456
click at [437, 136] on app-card-role "Events (Driver) 2I 0/1 12:00-15:00 (3h) single-neutral-actions" at bounding box center [435, 138] width 92 height 28
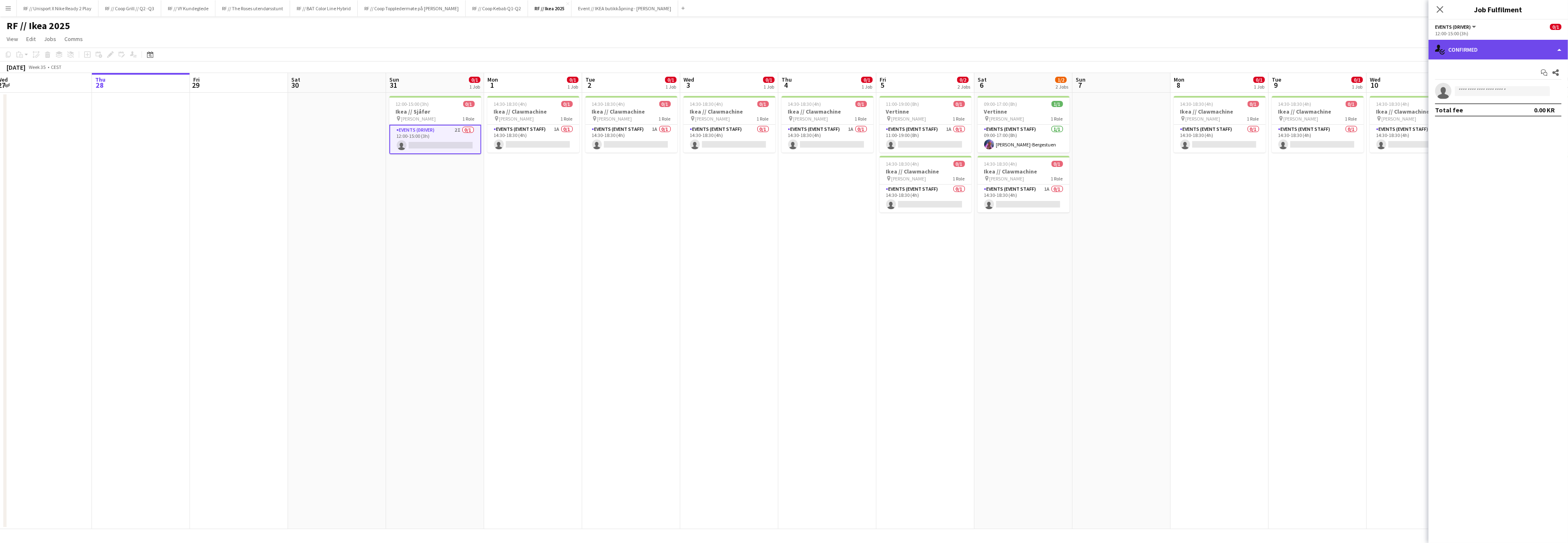
click at [1562, 48] on div "single-neutral-actions-check-2 Confirmed" at bounding box center [1498, 50] width 140 height 20
click at [1526, 132] on div "single-neutral-actions-information Applicants" at bounding box center [1525, 133] width 82 height 16
click at [1548, 53] on div "single-neutral-actions-information Applicants" at bounding box center [1498, 50] width 140 height 20
click at [1522, 81] on div "single-neutral-actions-share-1 Invited" at bounding box center [1525, 84] width 82 height 16
click at [534, 145] on app-card-role "Events (Event Staff) 1A 0/1 14:30-18:30 (4h) single-neutral-actions" at bounding box center [533, 138] width 92 height 28
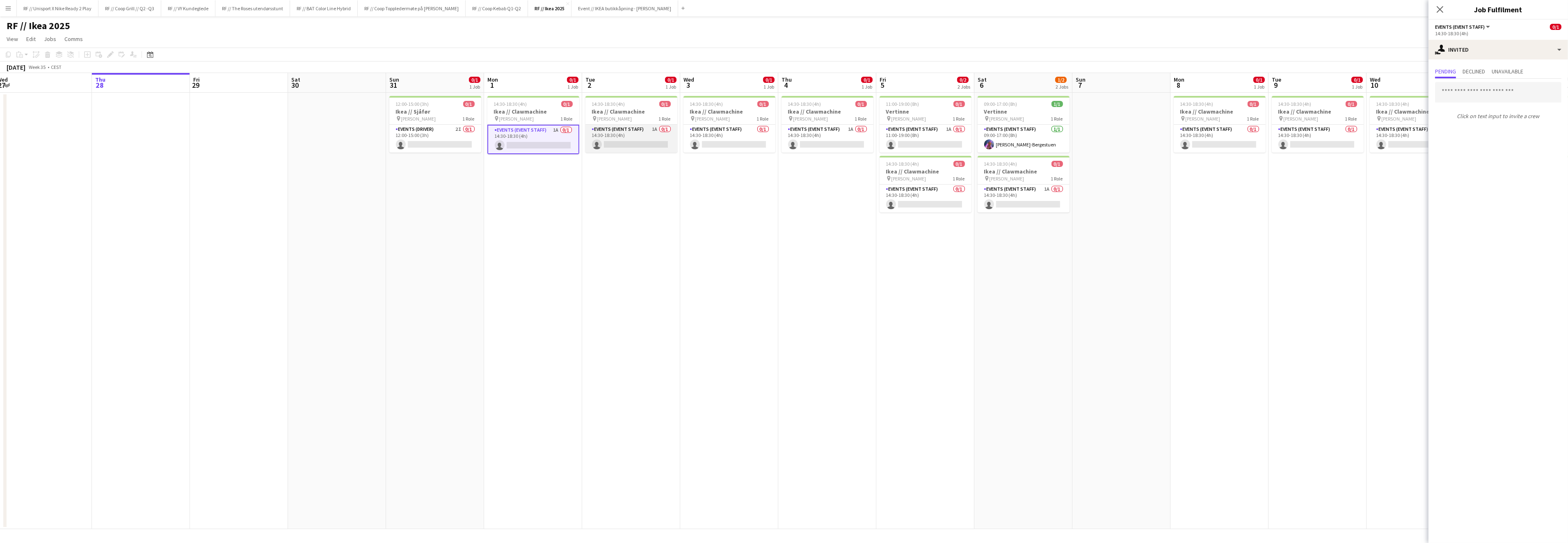
click at [617, 141] on app-card-role "Events (Event Staff) 1A 0/1 14:30-18:30 (4h) single-neutral-actions" at bounding box center [631, 138] width 92 height 28
click at [721, 143] on app-card-role "Events (Event Staff) 0/1 14:30-18:30 (4h) single-neutral-actions" at bounding box center [729, 138] width 92 height 28
click at [825, 144] on app-card-role "Events (Event Staff) 1A 0/1 14:30-18:30 (4h) single-neutral-actions" at bounding box center [827, 138] width 92 height 28
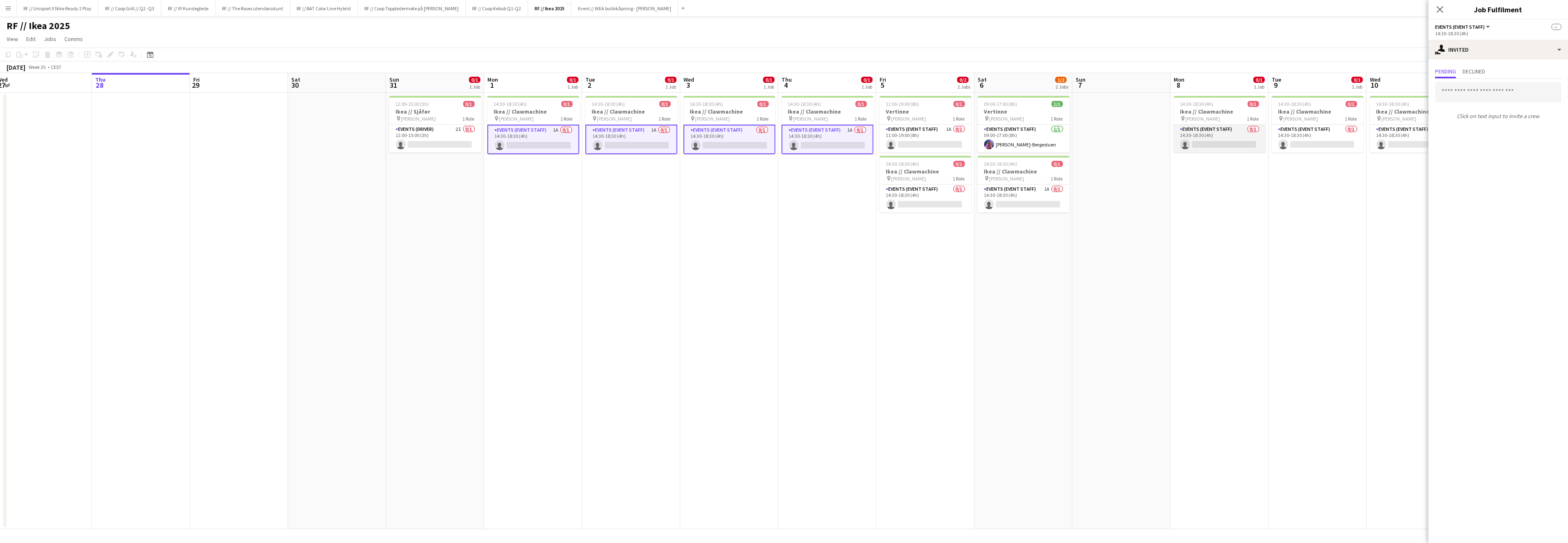
click at [1245, 144] on app-card-role "Events (Event Staff) 0/1 14:30-18:30 (4h) single-neutral-actions" at bounding box center [1219, 138] width 92 height 28
click at [1330, 157] on app-date-cell "14:30-18:30 (4h) 0/1 Ikea // Clawmachine pin IKEA KARL JOHAN 1 Role Events (Eve…" at bounding box center [1317, 310] width 98 height 436
click at [1325, 147] on app-card-role "Events (Event Staff) 0/1 14:30-18:30 (4h) single-neutral-actions" at bounding box center [1317, 138] width 92 height 28
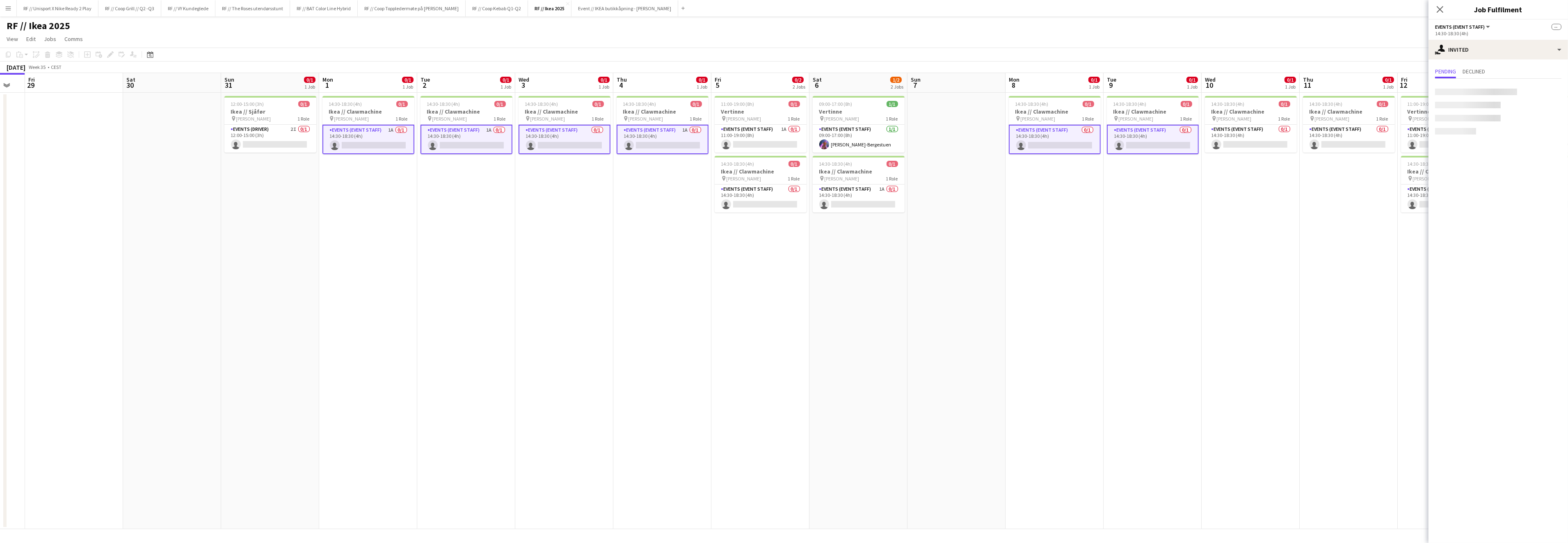
drag, startPoint x: 1291, startPoint y: 227, endPoint x: 1096, endPoint y: 225, distance: 195.0
click at [1096, 225] on app-calendar-viewport "Tue 26 Wed 27 Thu 28 Fri 29 Sat 30 Sun 31 0/1 1 Job Mon 1 0/1 1 Job Tue 2 0/1 1…" at bounding box center [784, 301] width 1568 height 456
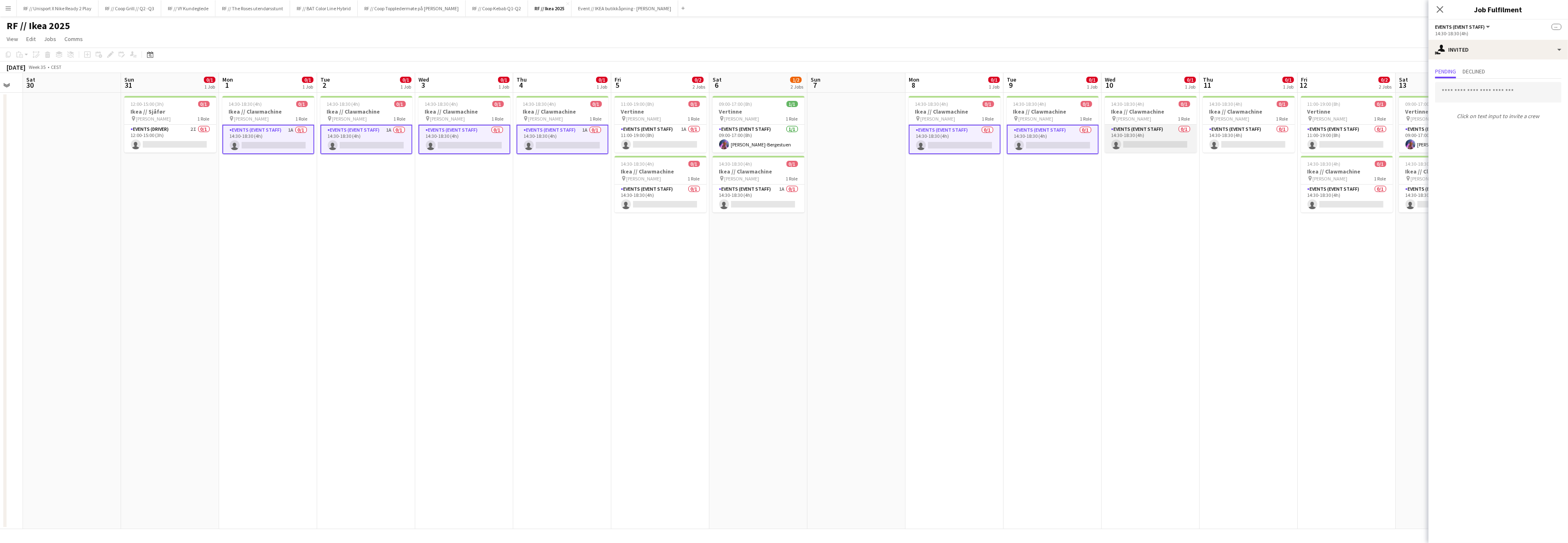
click at [1176, 130] on app-card-role "Events (Event Staff) 0/1 14:30-18:30 (4h) single-neutral-actions" at bounding box center [1151, 138] width 92 height 28
click at [1243, 139] on app-card-role "Events (Event Staff) 0/1 14:30-18:30 (4h) single-neutral-actions" at bounding box center [1248, 138] width 92 height 28
click at [1339, 203] on app-card-role "Events (Event Staff) 0/1 14:30-18:30 (4h) single-neutral-actions" at bounding box center [1346, 198] width 92 height 28
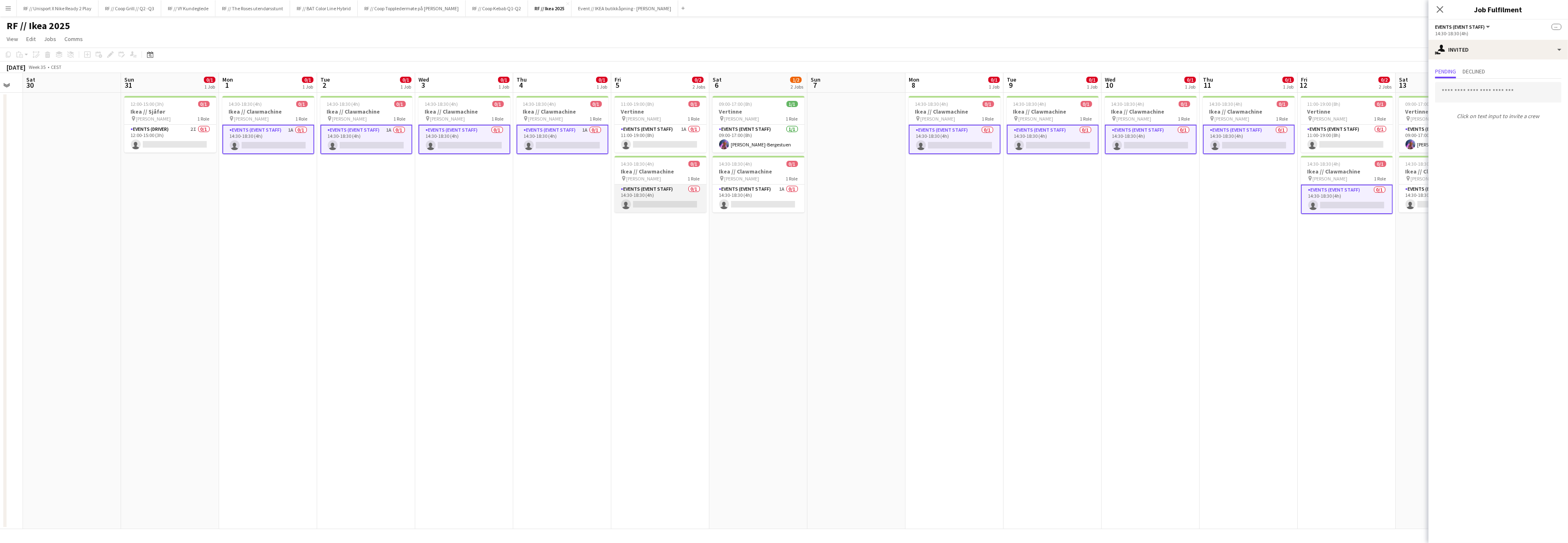
click at [650, 201] on app-card-role "Events (Event Staff) 0/1 14:30-18:30 (4h) single-neutral-actions" at bounding box center [660, 198] width 92 height 28
click at [762, 199] on app-card-role "Events (Event Staff) 1A 0/1 14:30-18:30 (4h) single-neutral-actions" at bounding box center [758, 198] width 92 height 28
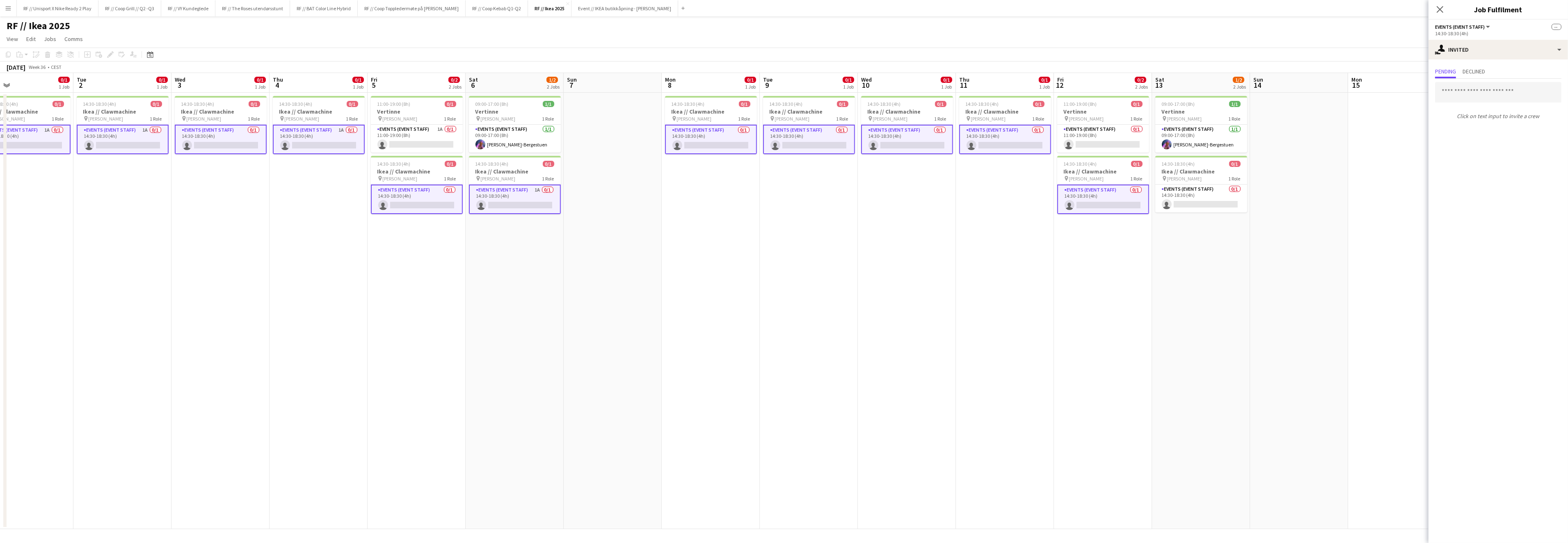
drag, startPoint x: 1086, startPoint y: 235, endPoint x: 842, endPoint y: 230, distance: 244.1
click at [837, 229] on app-calendar-viewport "Sat 30 Sun 31 0/1 1 Job Mon 1 0/1 1 Job Tue 2 0/1 1 Job Wed 3 0/1 1 Job Thu 4 0…" at bounding box center [784, 301] width 1568 height 456
click at [1179, 211] on app-card-role "Events (Event Staff) 0/1 14:30-18:30 (4h) single-neutral-actions" at bounding box center [1196, 198] width 92 height 28
click at [1469, 89] on input "text" at bounding box center [1498, 92] width 127 height 20
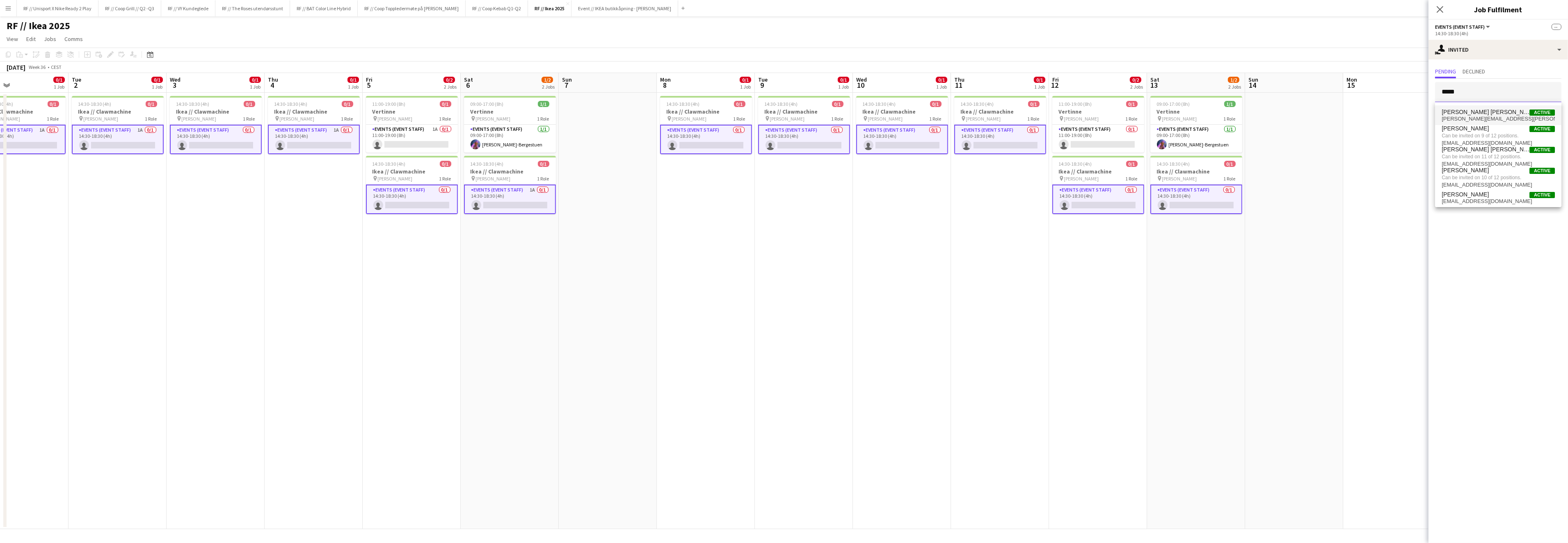
type input "*****"
click at [1481, 117] on span "selma.brochmann@gmail.com" at bounding box center [1498, 119] width 113 height 7
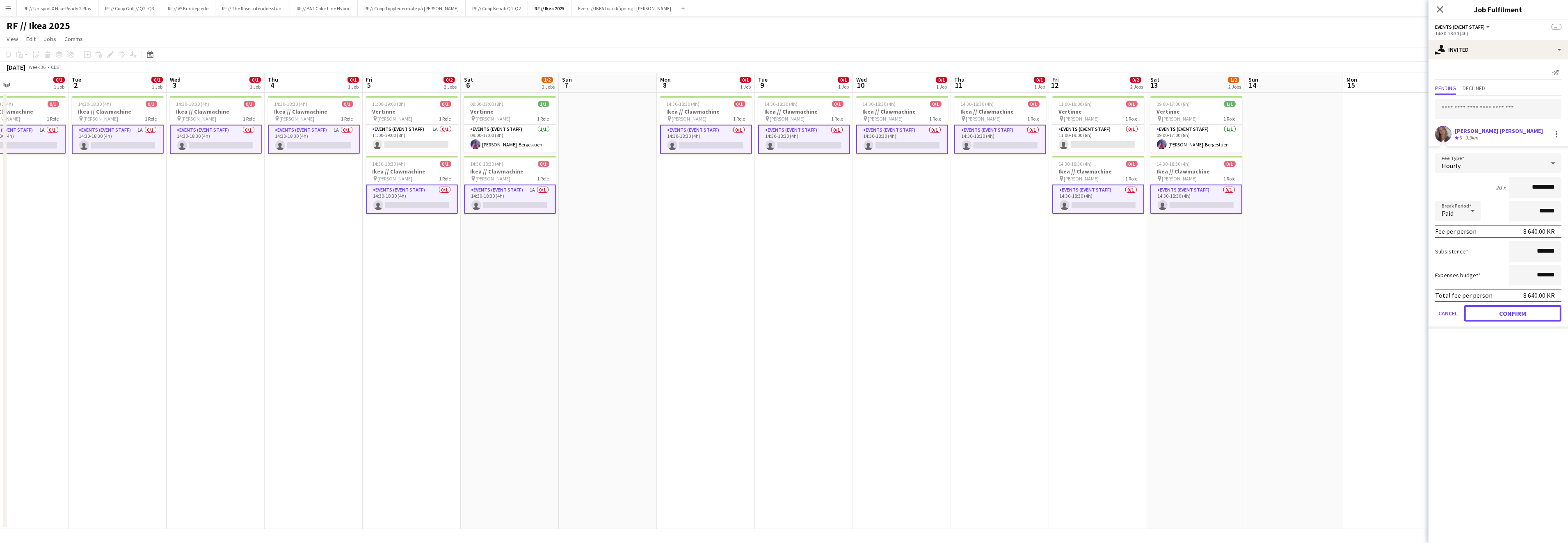
click at [1526, 306] on button "Confirm" at bounding box center [1512, 313] width 97 height 16
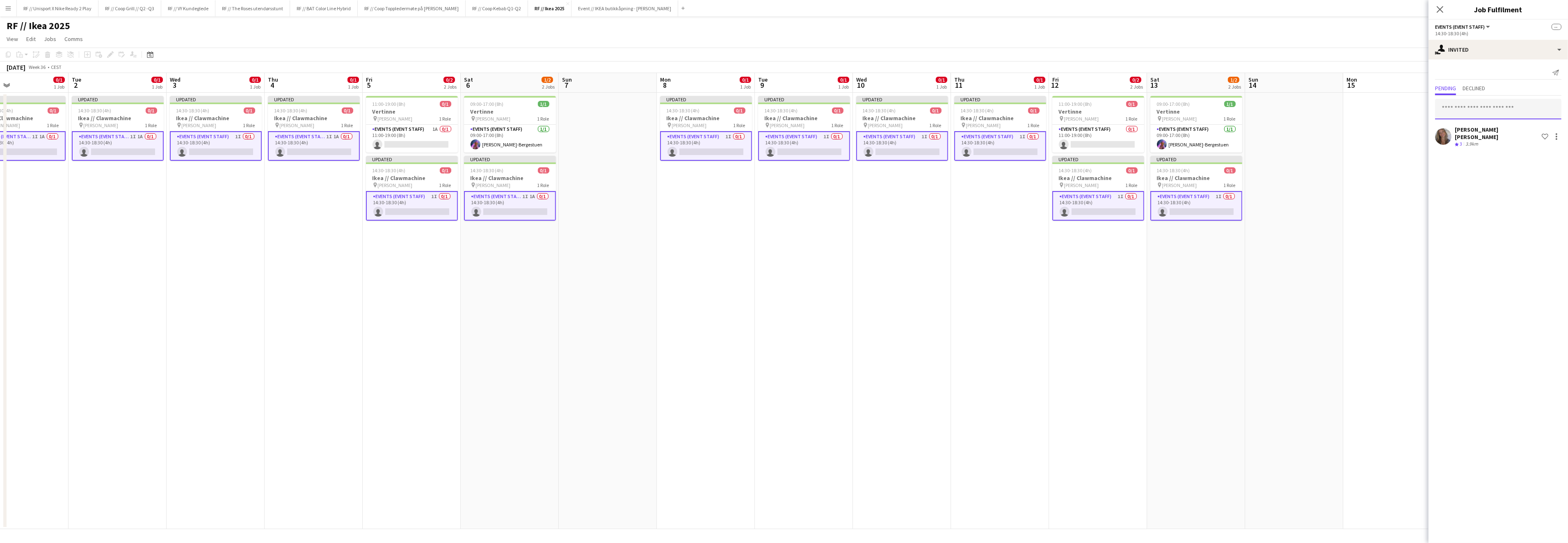
click at [1466, 110] on input "text" at bounding box center [1498, 109] width 127 height 20
type input "******"
click at [1474, 130] on span "Hennie Marie Nordahl" at bounding box center [1485, 128] width 88 height 7
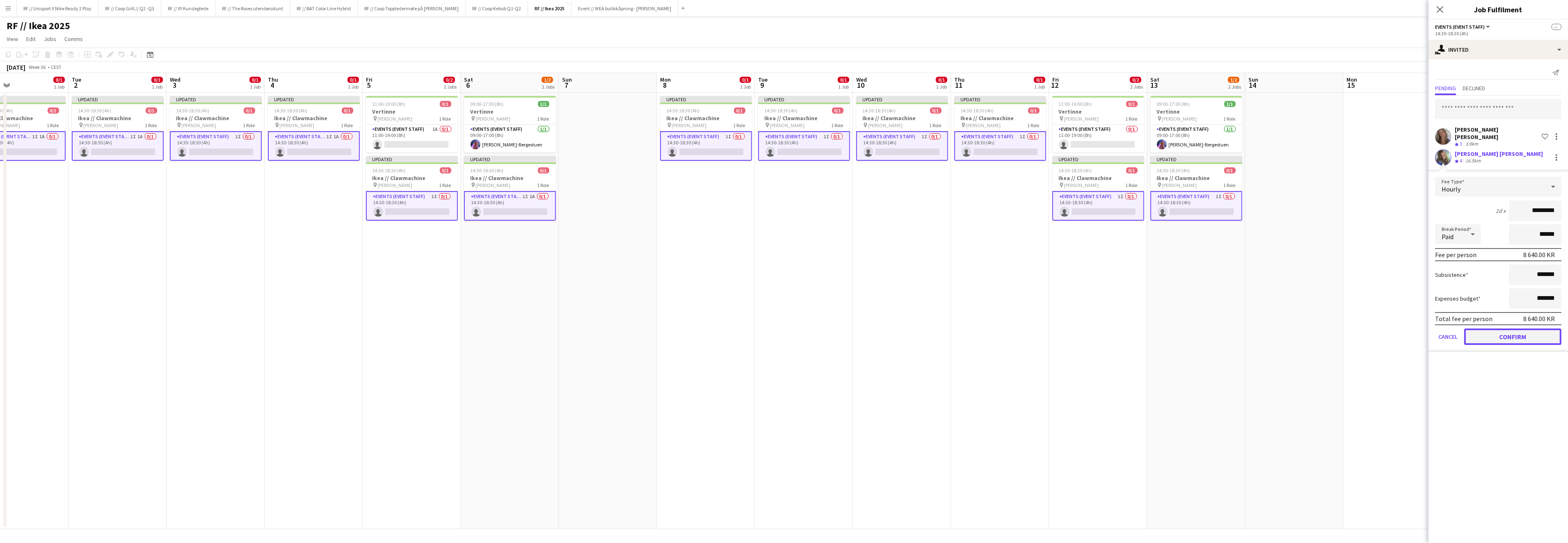
click at [1515, 329] on button "Confirm" at bounding box center [1512, 336] width 97 height 16
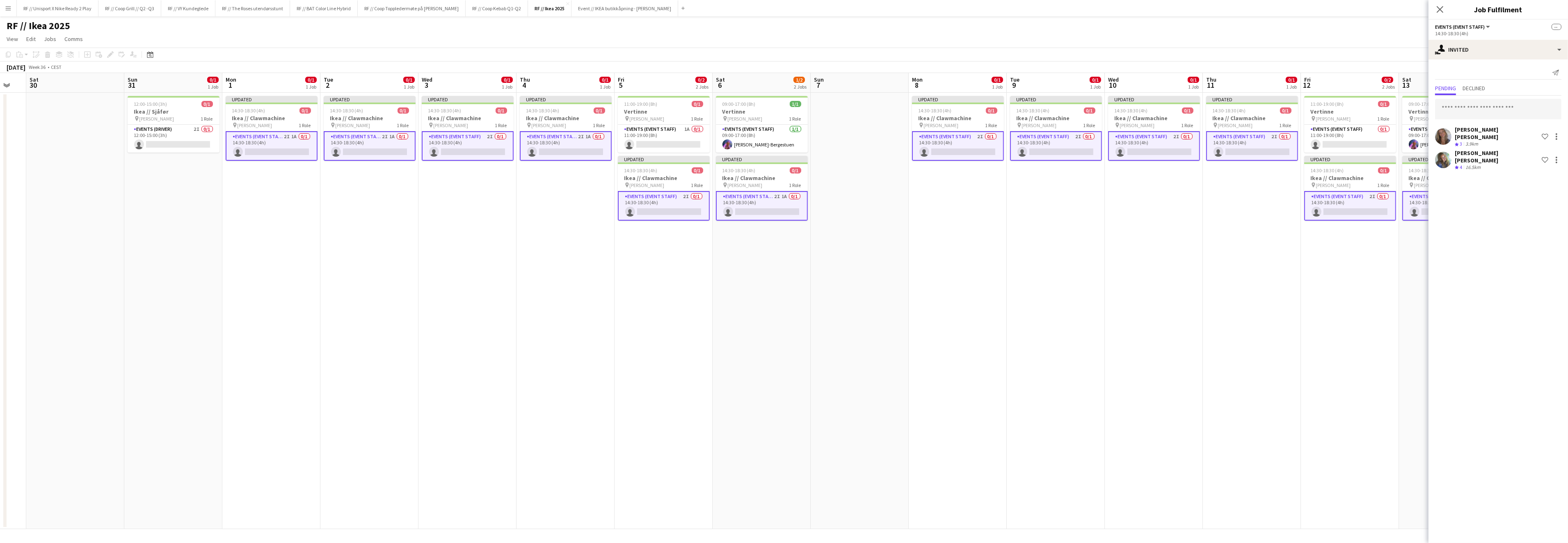
drag, startPoint x: 85, startPoint y: 235, endPoint x: 335, endPoint y: 233, distance: 250.0
click at [338, 233] on app-calendar-viewport "Thu 28 Fri 29 Sat 30 Sun 31 0/1 1 Job Mon 1 0/1 1 Job Tue 2 0/1 1 Job Wed 3 0/1…" at bounding box center [784, 301] width 1568 height 456
click at [182, 144] on app-card-role "Events (Driver) 2I 0/1 12:00-15:00 (3h) single-neutral-actions" at bounding box center [174, 138] width 92 height 28
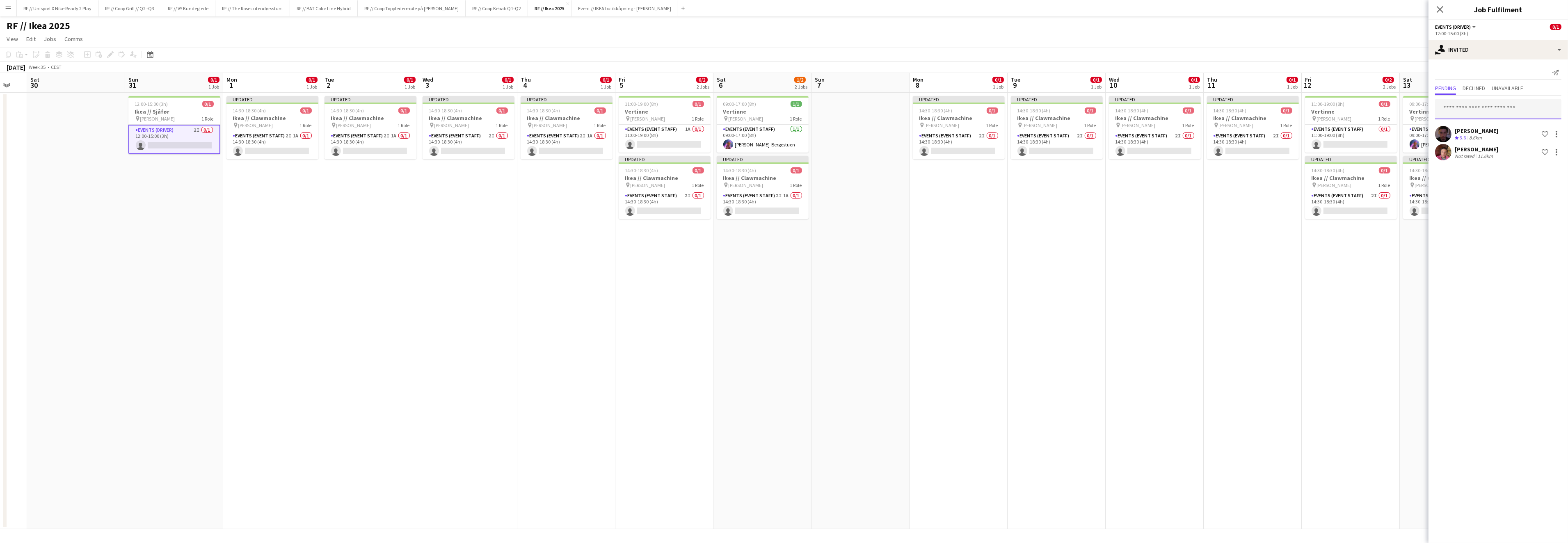
click at [1481, 110] on input "text" at bounding box center [1498, 109] width 127 height 20
type input "***"
click at [1486, 152] on span "Max Scantlebury Active" at bounding box center [1498, 149] width 113 height 7
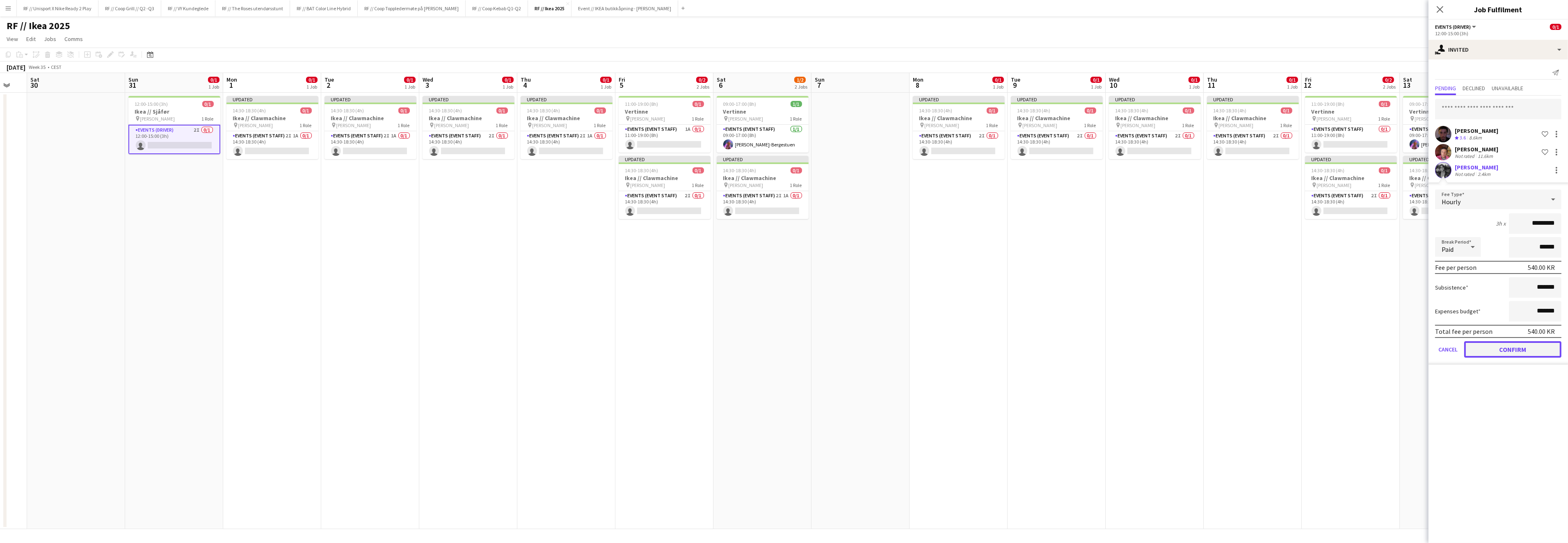
click at [1509, 349] on button "Confirm" at bounding box center [1512, 349] width 97 height 16
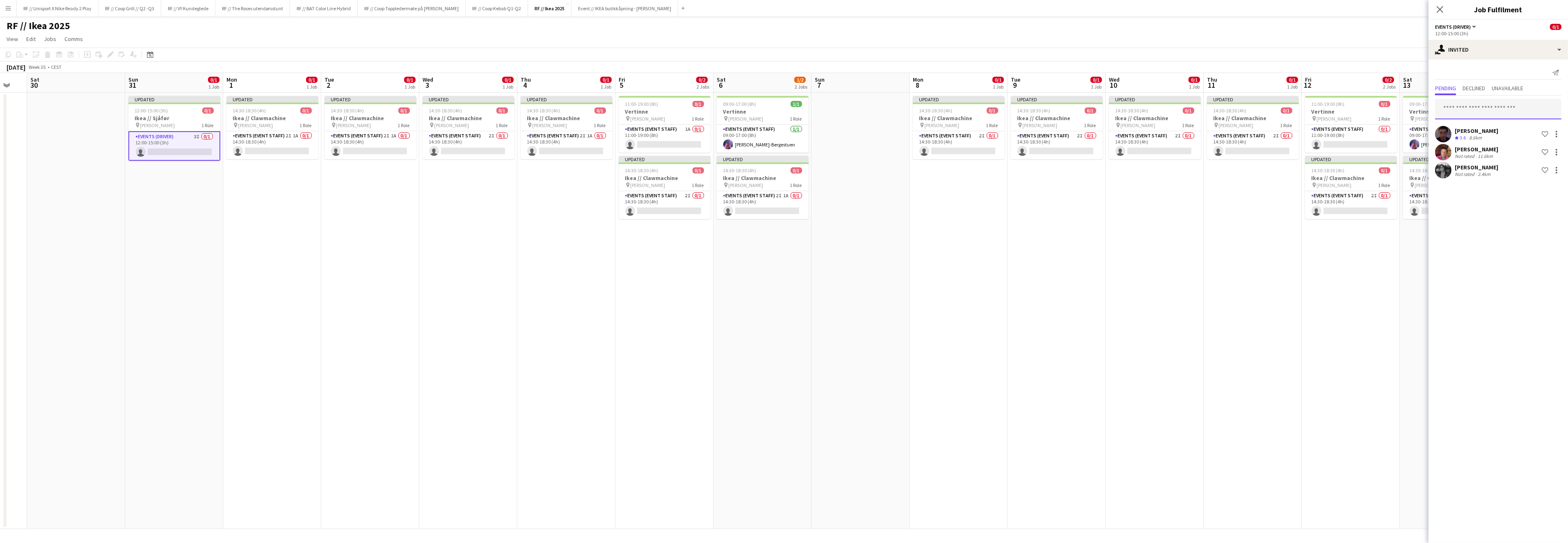
click at [1494, 110] on input "text" at bounding box center [1498, 109] width 127 height 20
type input "*****"
click at [1463, 125] on mat-option "Simon Oscar Munch Active simonmunch00@gmail.com" at bounding box center [1498, 132] width 127 height 20
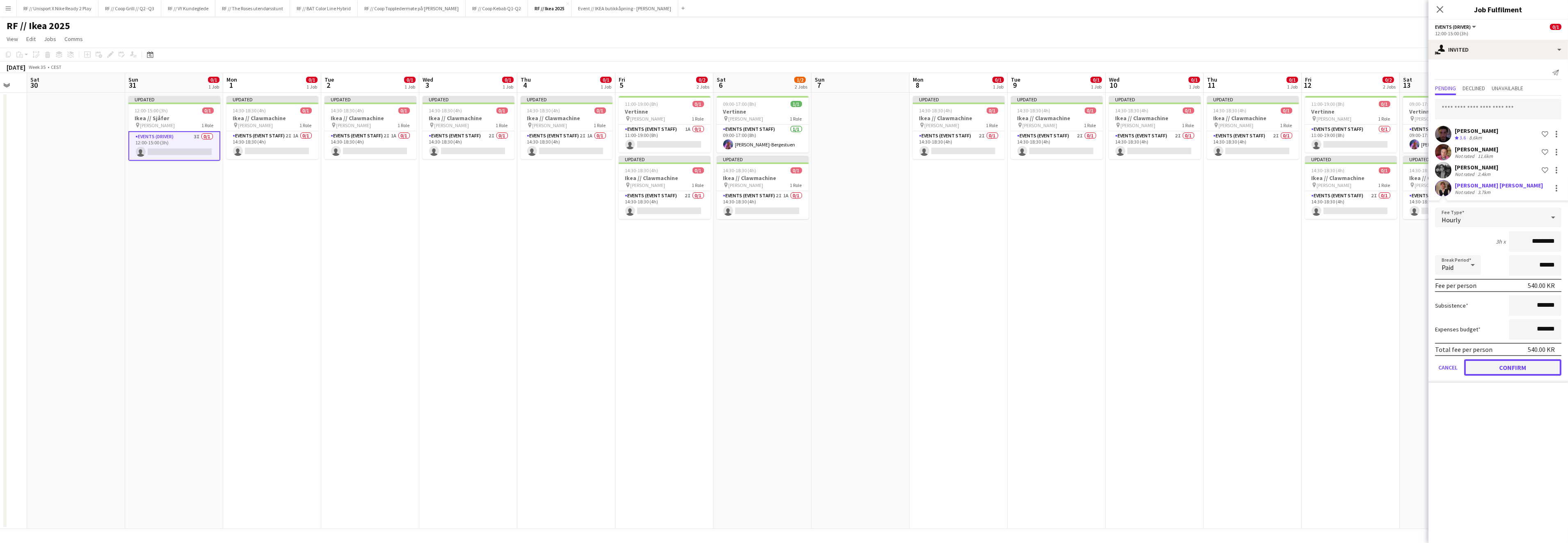
click at [1513, 365] on button "Confirm" at bounding box center [1512, 367] width 97 height 16
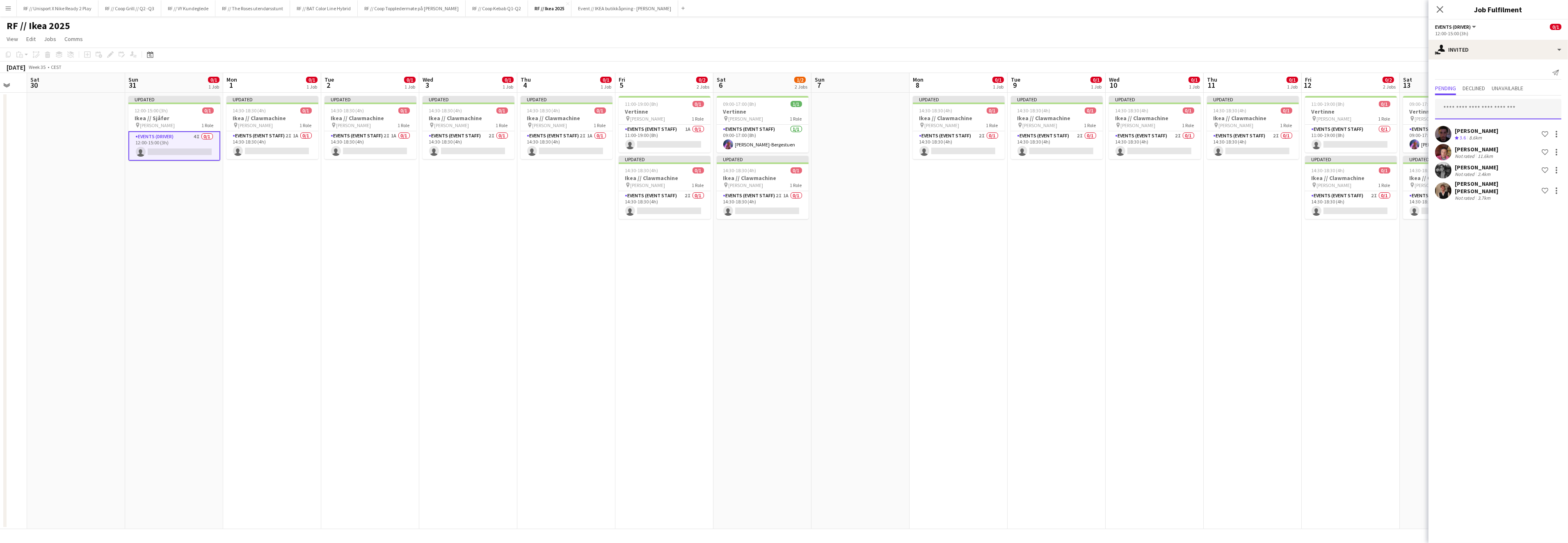
click at [1478, 110] on input "text" at bounding box center [1498, 109] width 127 height 20
type input "*****"
click at [1481, 167] on span "Ulrik Kaland Active" at bounding box center [1498, 168] width 113 height 7
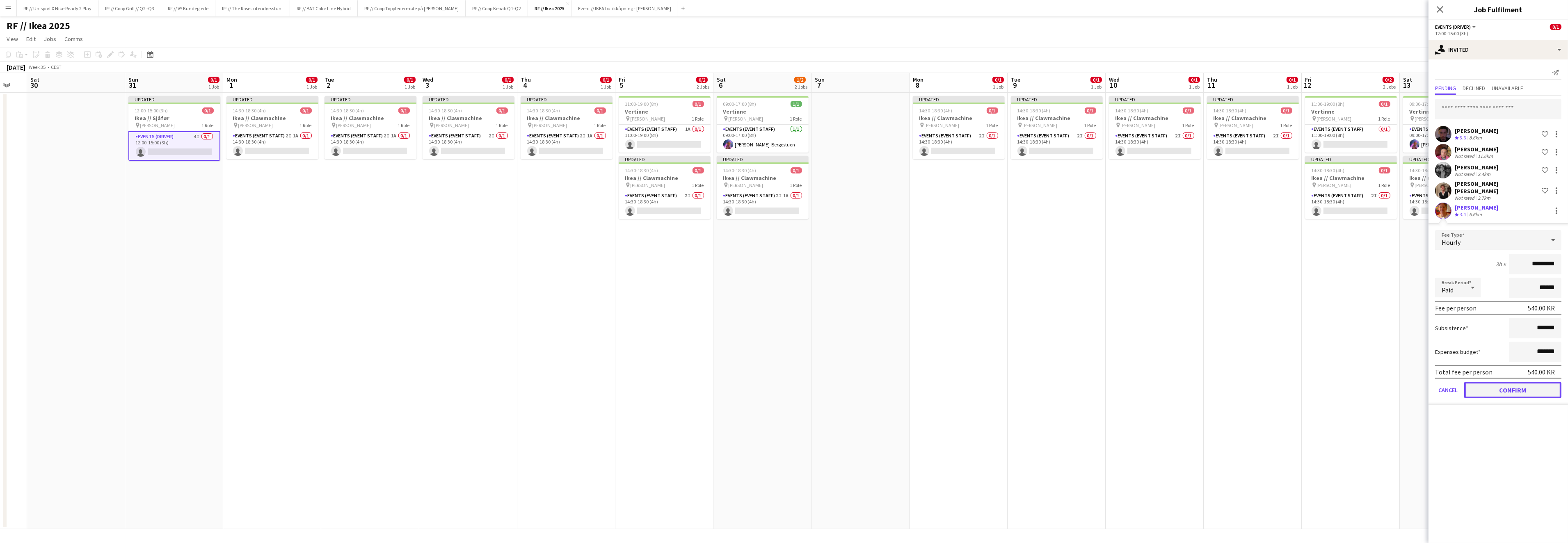
click at [1505, 381] on button "Confirm" at bounding box center [1512, 389] width 97 height 16
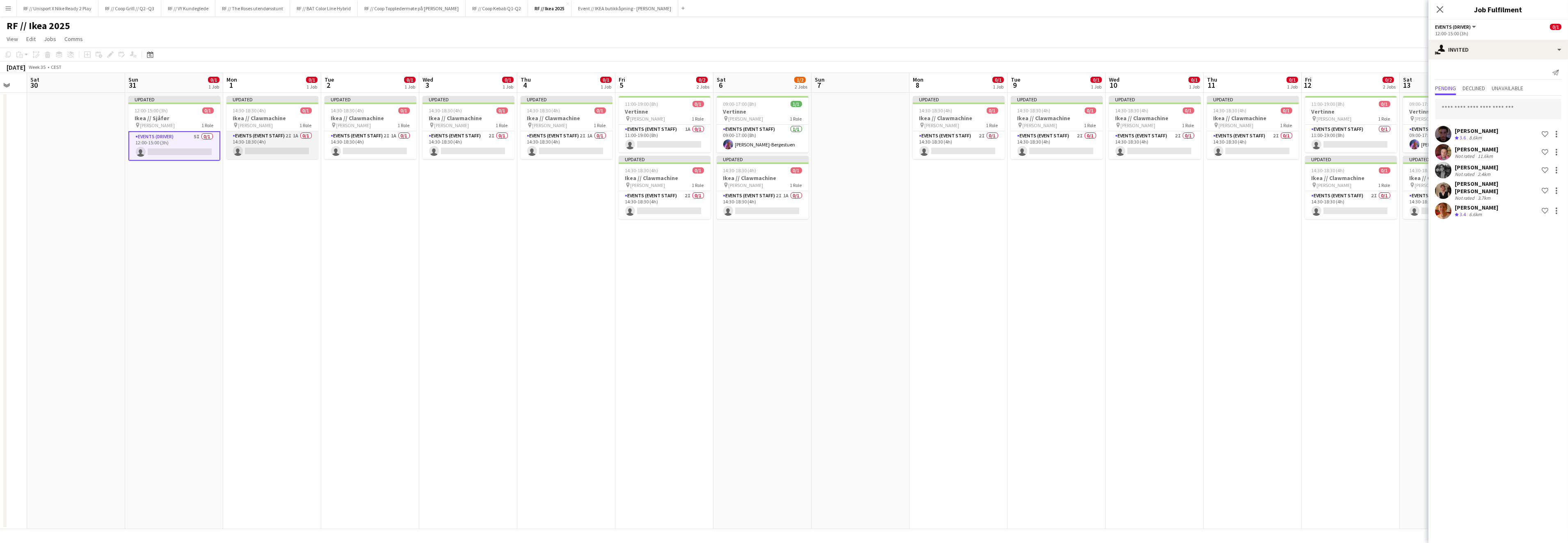
click at [280, 152] on app-card-role "Events (Event Staff) 2I 1A 0/1 14:30-18:30 (4h) single-neutral-actions" at bounding box center [272, 145] width 92 height 28
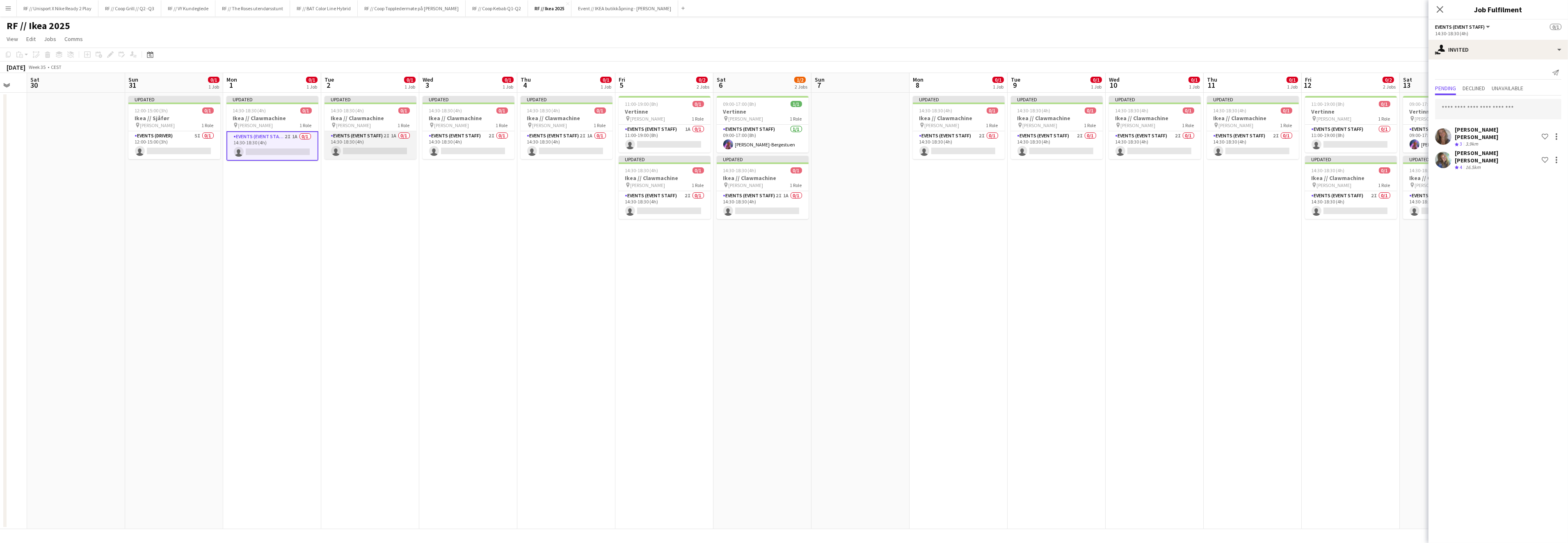
click at [364, 150] on app-card-role "Events (Event Staff) 2I 1A 0/1 14:30-18:30 (4h) single-neutral-actions" at bounding box center [370, 145] width 92 height 28
click at [457, 147] on app-card-role "Events (Event Staff) 2I 0/1 14:30-18:30 (4h) single-neutral-actions" at bounding box center [468, 145] width 92 height 28
click at [582, 147] on app-card-role "Events (Event Staff) 2I 1A 0/1 14:30-18:30 (4h) single-neutral-actions" at bounding box center [566, 145] width 92 height 28
click at [670, 206] on app-card-role "Events (Event Staff) 2I 0/1 14:30-18:30 (4h) single-neutral-actions" at bounding box center [664, 205] width 92 height 28
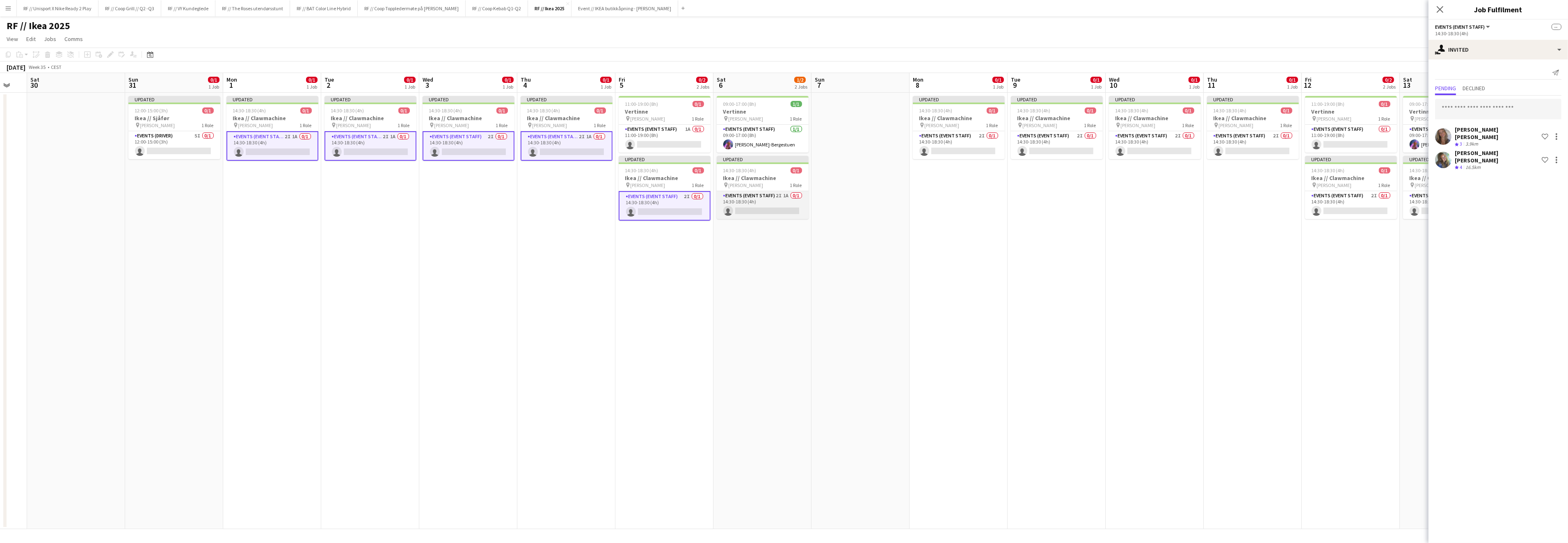
click at [765, 209] on app-card-role "Events (Event Staff) 2I 1A 0/1 14:30-18:30 (4h) single-neutral-actions" at bounding box center [762, 205] width 92 height 28
click at [961, 145] on app-card-role "Events (Event Staff) 2I 0/1 14:30-18:30 (4h) single-neutral-actions" at bounding box center [958, 145] width 92 height 28
click at [1059, 143] on app-card-role "Events (Event Staff) 2I 0/1 14:30-18:30 (4h) single-neutral-actions" at bounding box center [1057, 145] width 92 height 28
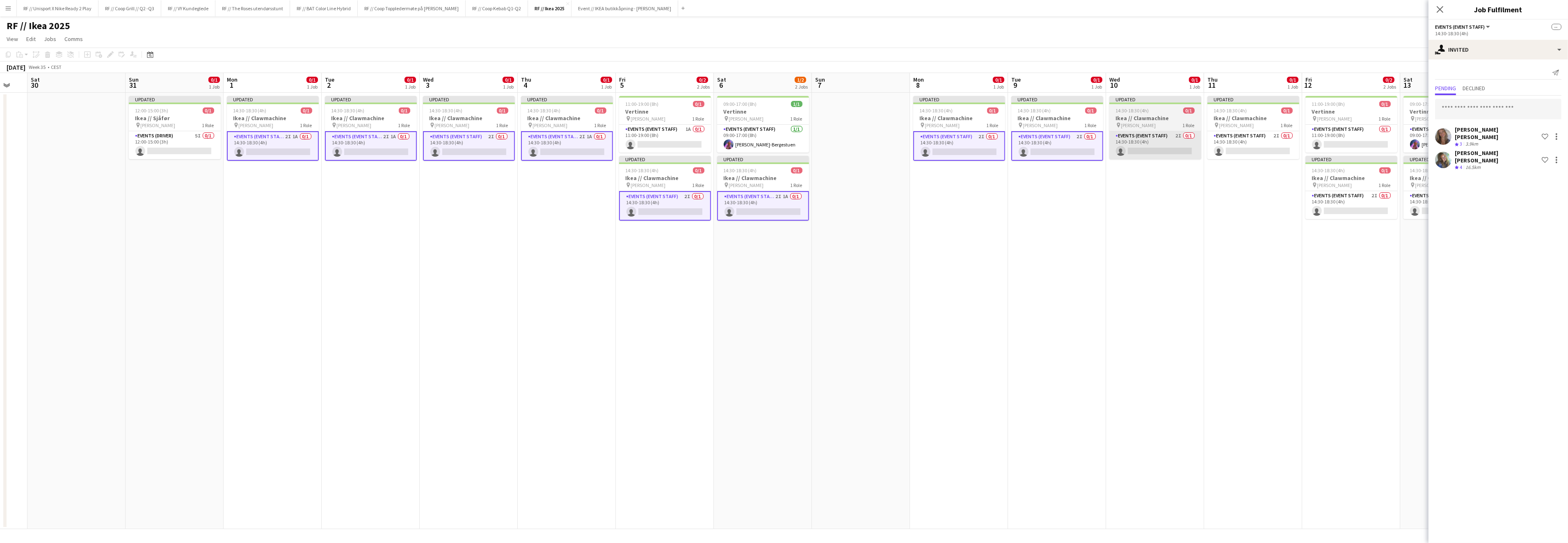
click at [1160, 147] on app-card-role "Events (Event Staff) 2I 0/1 14:30-18:30 (4h) single-neutral-actions" at bounding box center [1154, 145] width 92 height 28
click at [1275, 151] on app-card-role "Events (Event Staff) 2I 0/1 14:30-18:30 (4h) single-neutral-actions" at bounding box center [1253, 145] width 92 height 28
click at [1351, 211] on app-card-role "Events (Event Staff) 2I 0/1 14:30-18:30 (4h) single-neutral-actions" at bounding box center [1351, 205] width 92 height 28
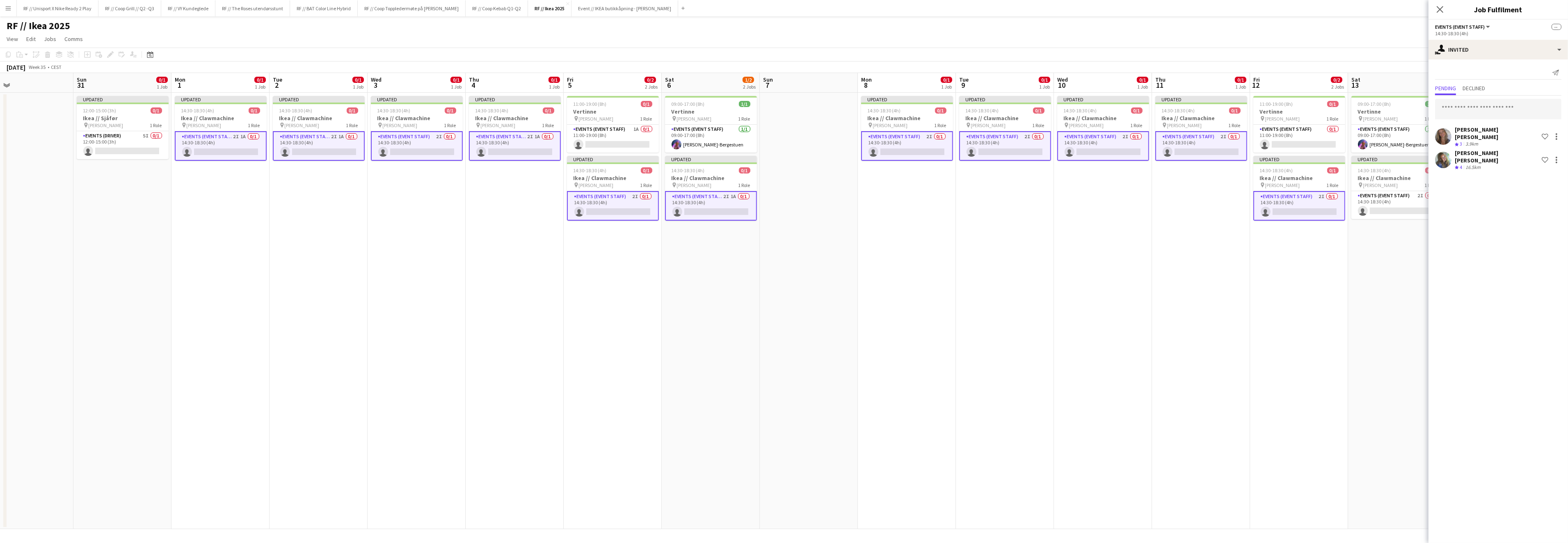
scroll to position [0, 236]
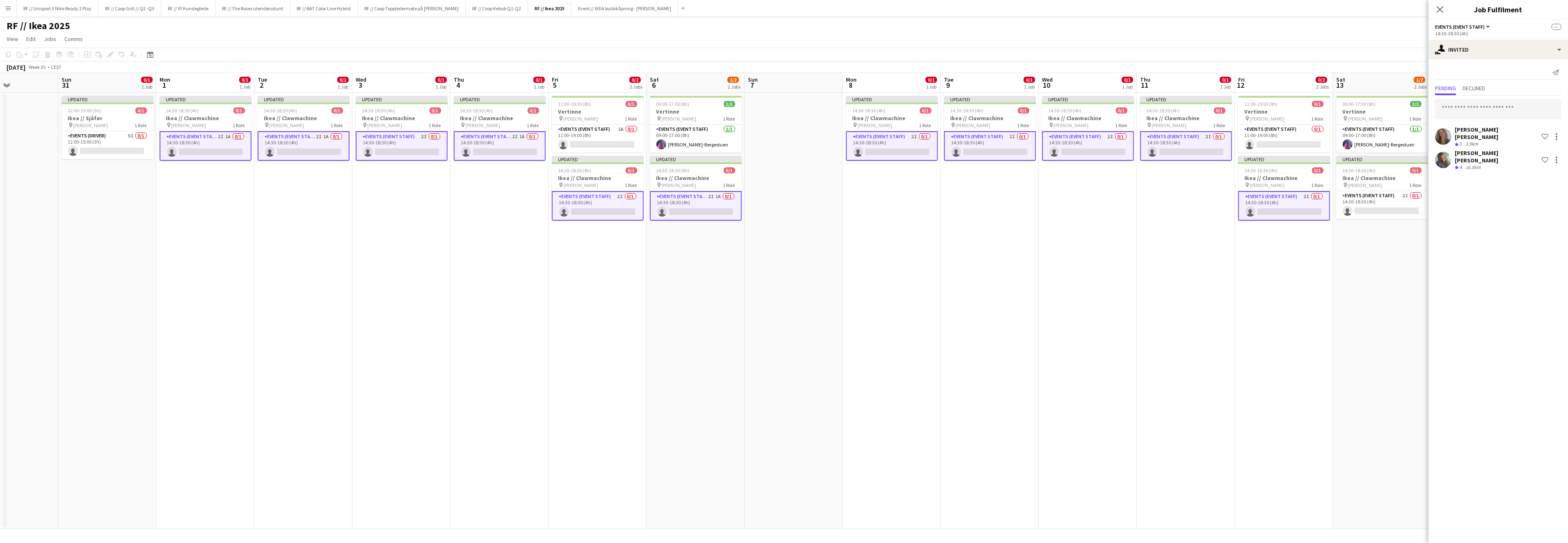
drag, startPoint x: 1282, startPoint y: 296, endPoint x: 1229, endPoint y: 300, distance: 53.2
click at [1229, 300] on app-calendar-viewport "Thu 28 Fri 29 Sat 30 Sun 31 0/1 1 Job Mon 1 0/1 1 Job Tue 2 0/1 1 Job Wed 3 0/1…" at bounding box center [784, 301] width 1568 height 456
click at [1378, 207] on app-card-role "Events (Event Staff) 2I 0/1 14:30-18:30 (4h) single-neutral-actions" at bounding box center [1381, 205] width 92 height 28
click at [1460, 108] on input "text" at bounding box center [1498, 109] width 127 height 20
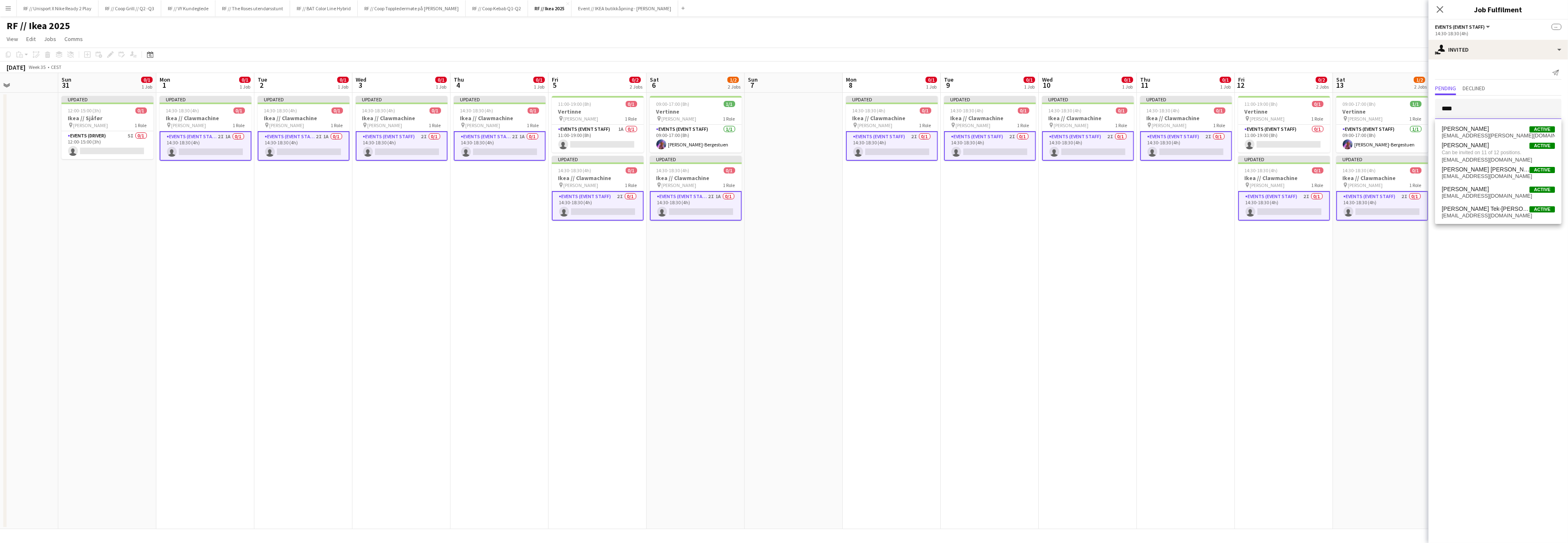
type input "****"
click at [1477, 147] on span "Emily Fjellheim" at bounding box center [1465, 145] width 47 height 7
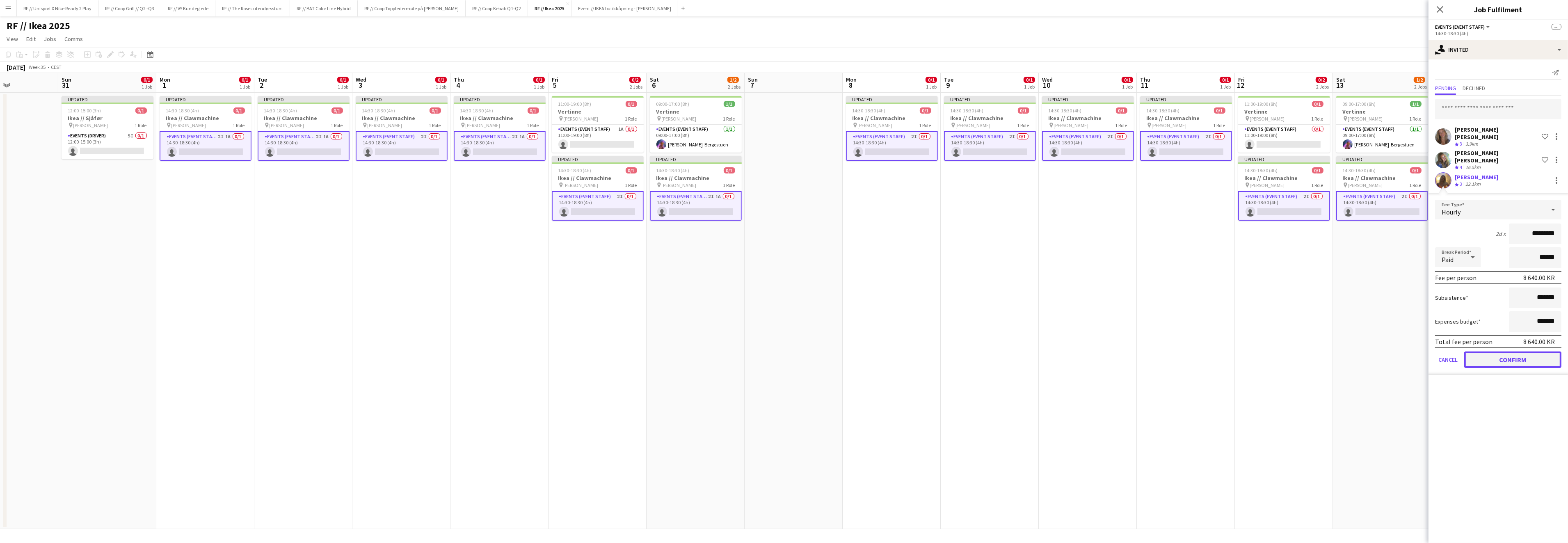
click at [1527, 351] on button "Confirm" at bounding box center [1512, 359] width 97 height 16
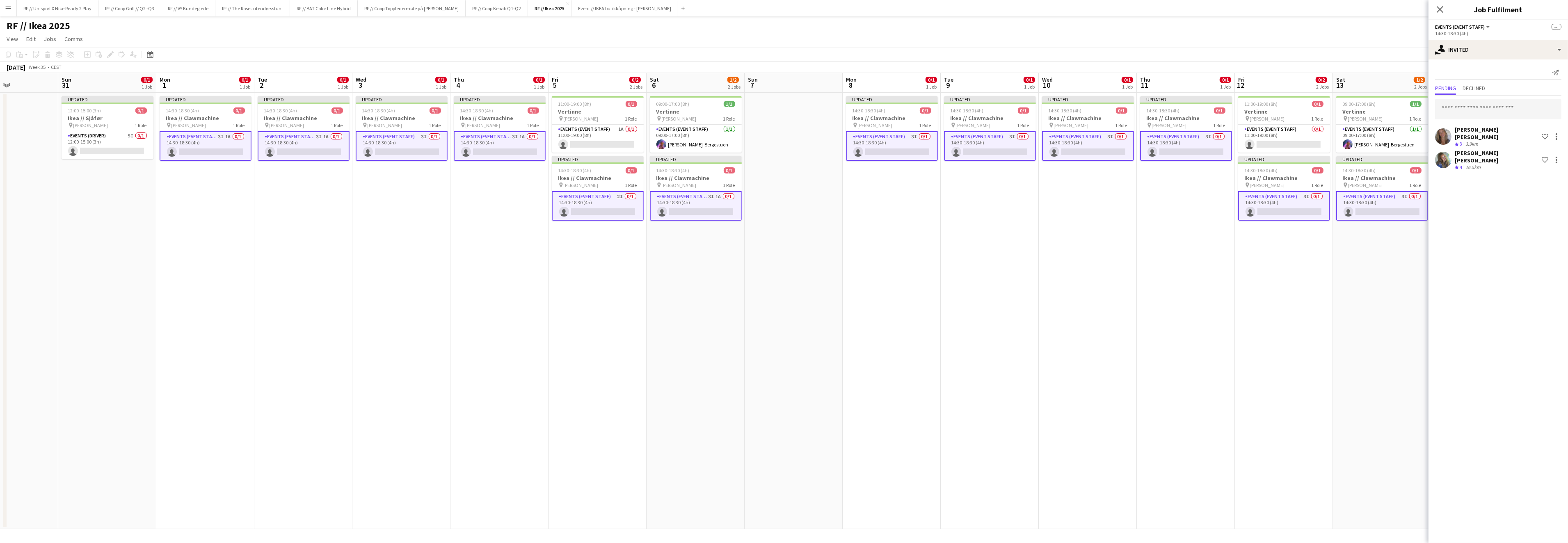
click at [1100, 396] on app-date-cell "Updated 14:30-18:30 (4h) 0/1 Ikea // Clawmachine pin IKEA KARL JOHAN 1 Role Eve…" at bounding box center [1087, 310] width 98 height 436
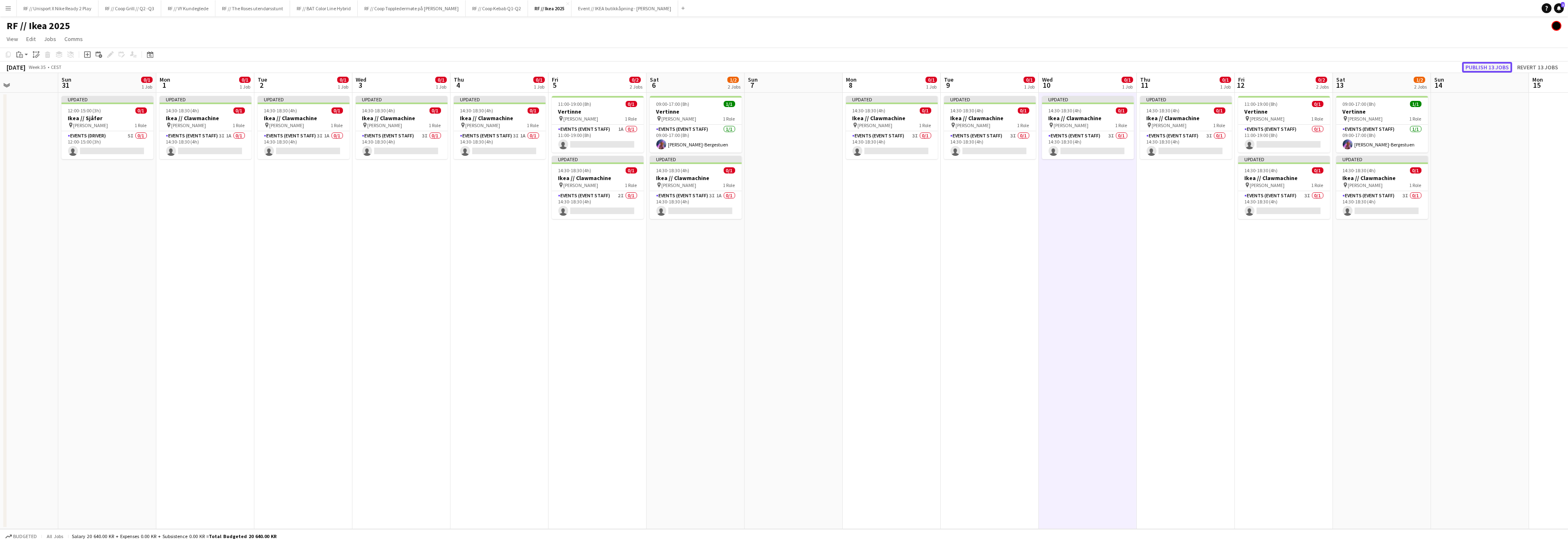
click at [1488, 65] on button "Publish 13 jobs" at bounding box center [1486, 67] width 50 height 10
click at [209, 144] on app-card-role "Events (Event Staff) 3I 1A 0/1 14:30-18:30 (4h) single-neutral-actions" at bounding box center [205, 138] width 92 height 28
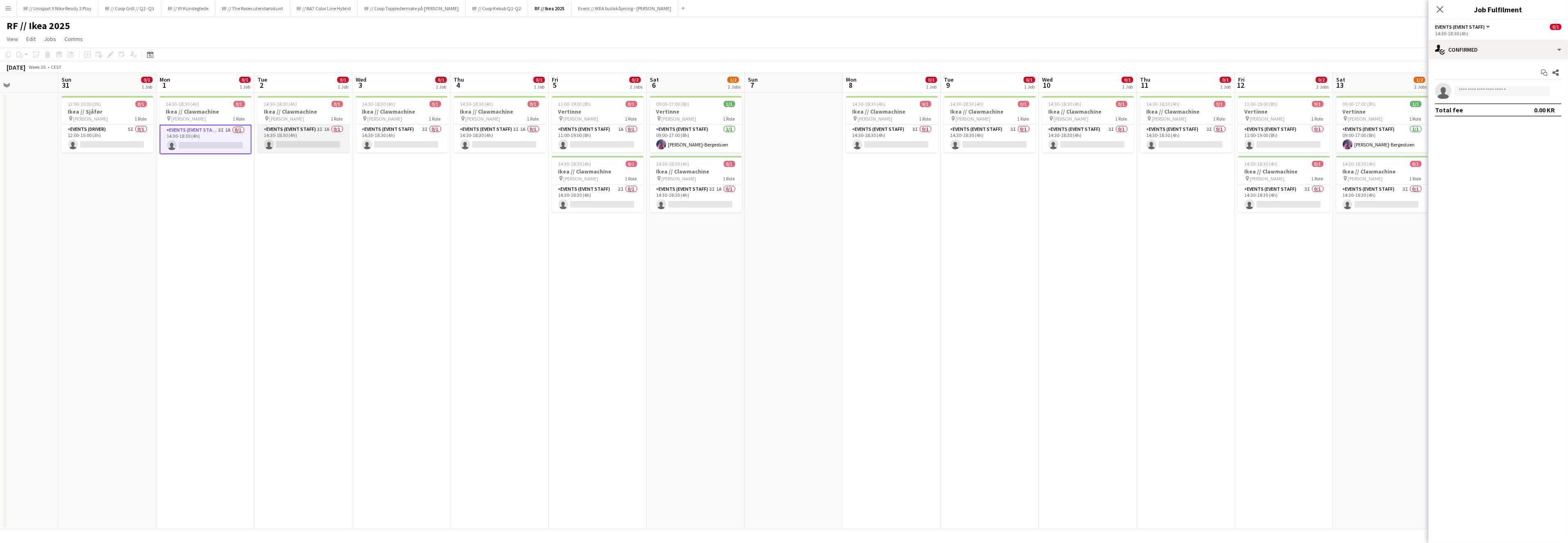
click at [307, 147] on app-card-role "Events (Event Staff) 3I 1A 0/1 14:30-18:30 (4h) single-neutral-actions" at bounding box center [303, 138] width 92 height 28
click at [397, 147] on app-card-role "Events (Event Staff) 3I 0/1 14:30-18:30 (4h) single-neutral-actions" at bounding box center [401, 138] width 92 height 28
click at [460, 145] on app-card-role "Events (Event Staff) 3I 1A 0/1 14:30-18:30 (4h) single-neutral-actions" at bounding box center [500, 138] width 92 height 28
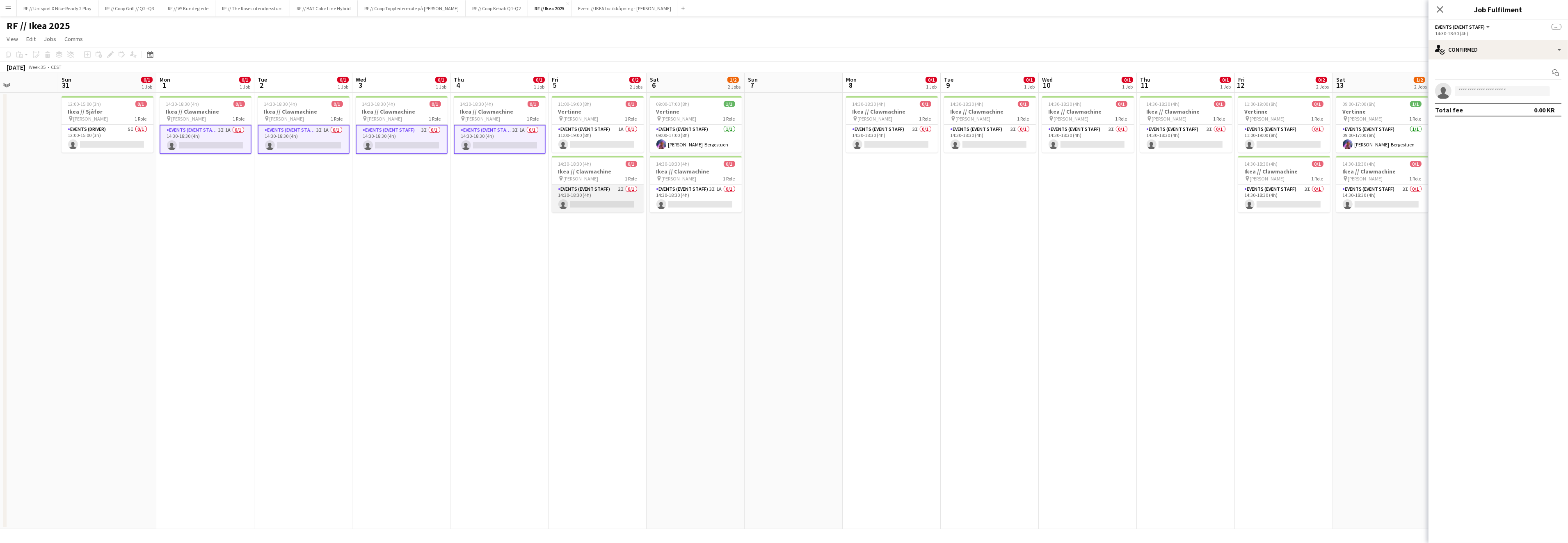
scroll to position [0, 235]
click at [583, 198] on app-card-role "Events (Event Staff) 2I 0/1 14:30-18:30 (4h) single-neutral-actions" at bounding box center [597, 198] width 92 height 28
click at [608, 147] on app-card-role "Events (Event Staff) 1A 0/1 11:00-19:00 (8h) single-neutral-actions" at bounding box center [597, 138] width 92 height 28
click at [695, 207] on app-card-role "Events (Event Staff) 3I 1A 0/1 14:30-18:30 (4h) single-neutral-actions" at bounding box center [696, 198] width 92 height 28
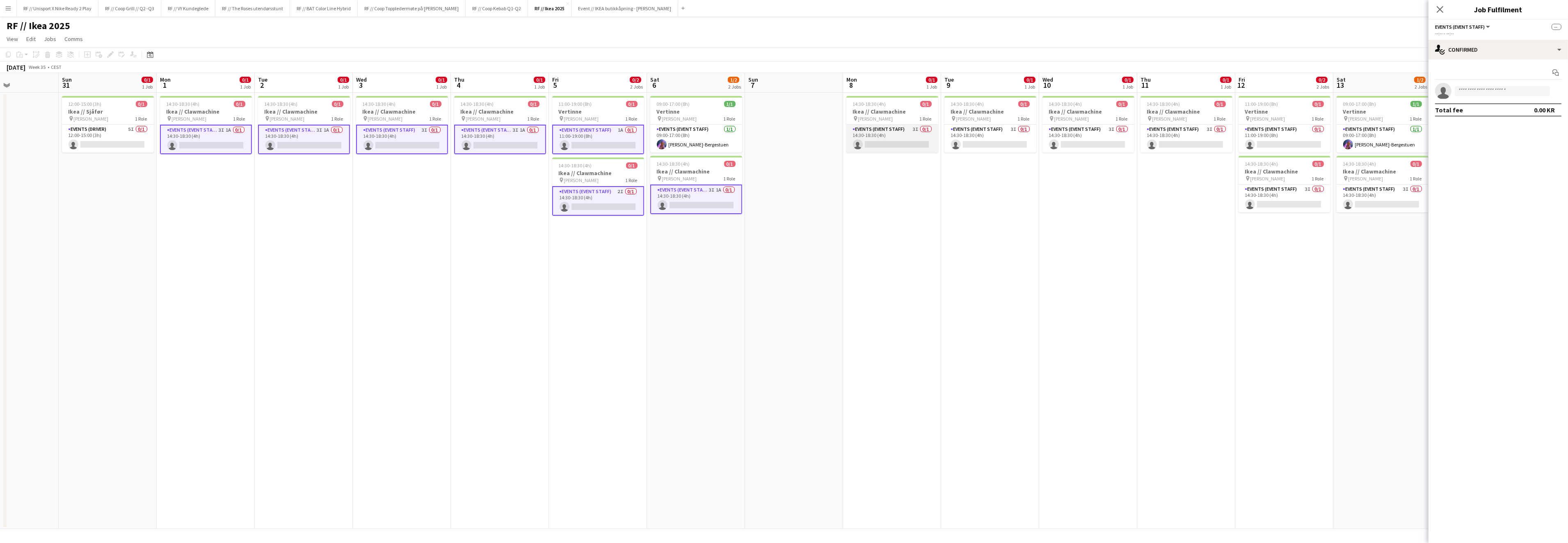
click at [902, 131] on app-card-role "Events (Event Staff) 3I 0/1 14:30-18:30 (4h) single-neutral-actions" at bounding box center [892, 138] width 92 height 28
click at [982, 139] on app-card-role "Events (Event Staff) 3I 0/1 14:30-18:30 (4h) single-neutral-actions" at bounding box center [990, 138] width 92 height 28
click at [1102, 133] on app-card-role "Events (Event Staff) 3I 0/1 14:30-18:30 (4h) single-neutral-actions" at bounding box center [1088, 138] width 92 height 28
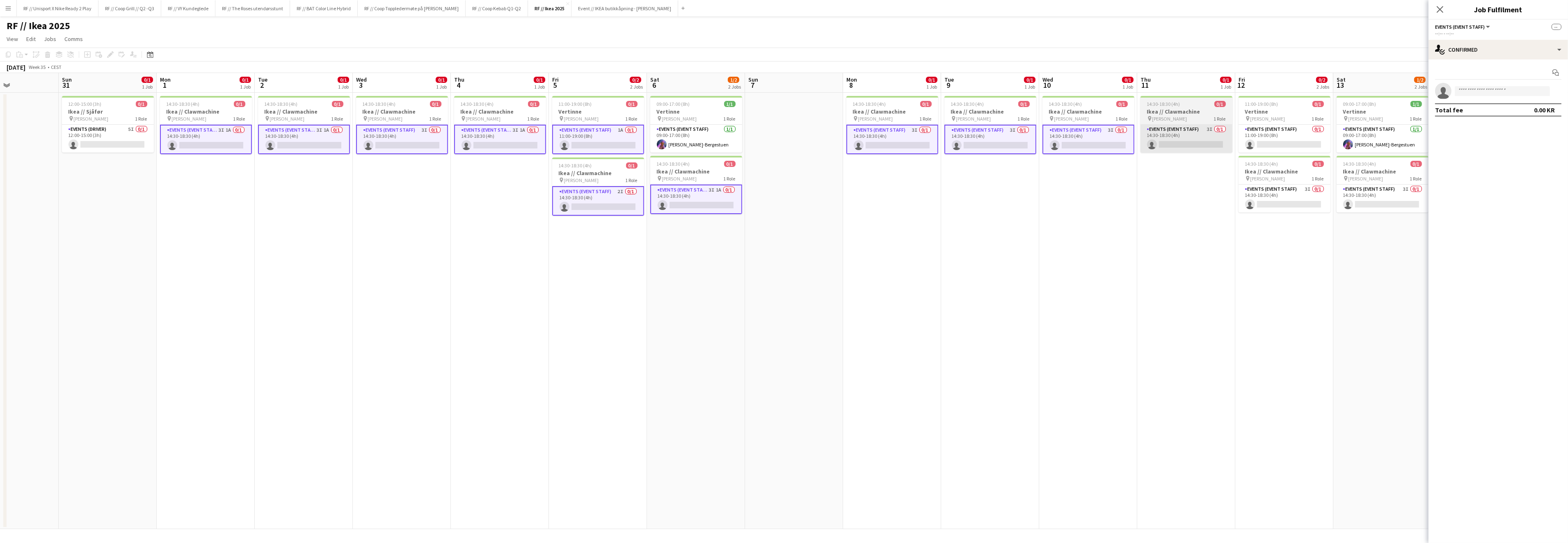
click at [1184, 141] on app-card-role "Events (Event Staff) 3I 0/1 14:30-18:30 (4h) single-neutral-actions" at bounding box center [1186, 138] width 92 height 28
drag, startPoint x: 1319, startPoint y: 146, endPoint x: 1314, endPoint y: 144, distance: 5.4
click at [1319, 145] on app-card-role "Events (Event Staff) 0/1 11:00-19:00 (8h) single-neutral-actions" at bounding box center [1284, 138] width 92 height 28
click at [1295, 192] on app-card-role "Events (Event Staff) 3I 0/1 14:30-18:30 (4h) single-neutral-actions" at bounding box center [1284, 200] width 92 height 28
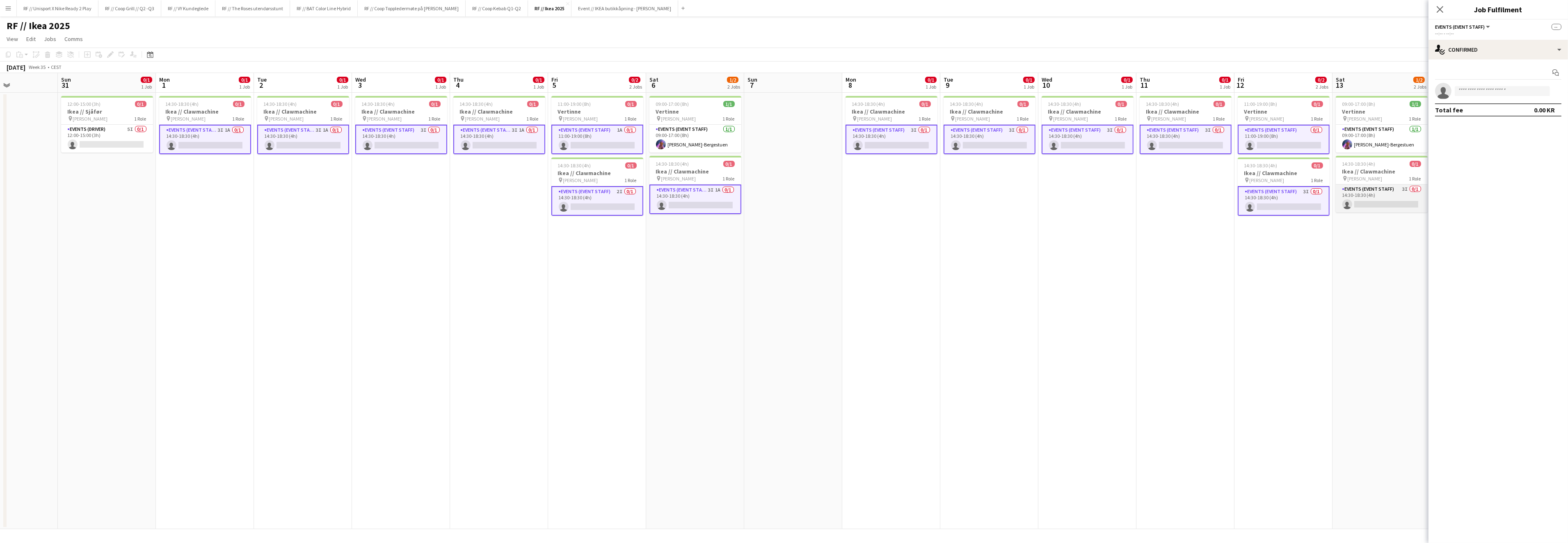
click at [1362, 198] on app-card-role "Events (Event Staff) 3I 0/1 14:30-18:30 (4h) single-neutral-actions" at bounding box center [1381, 198] width 92 height 28
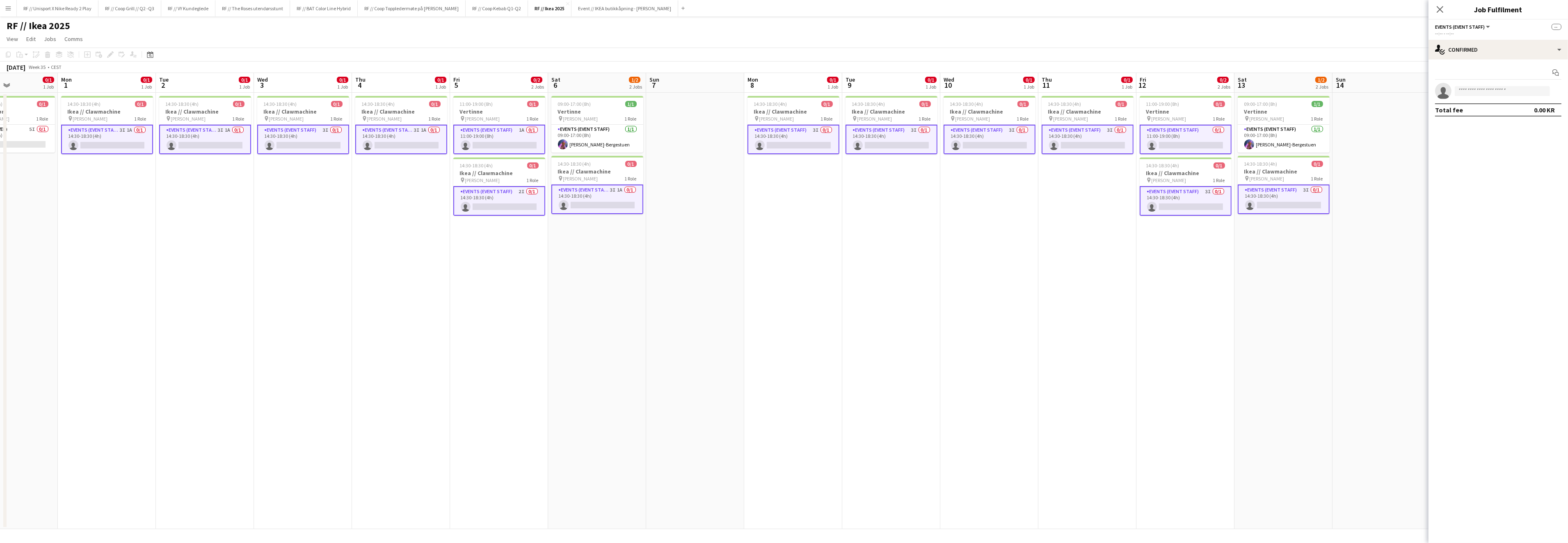
scroll to position [0, 187]
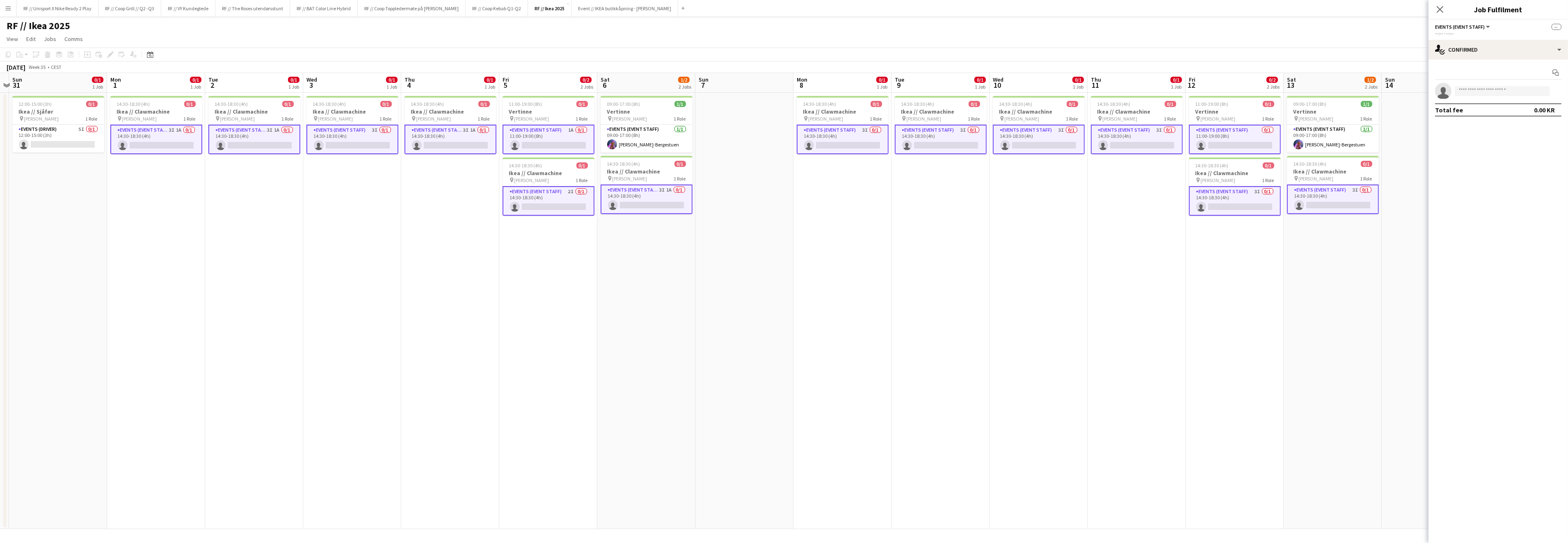
drag, startPoint x: 1363, startPoint y: 250, endPoint x: 1357, endPoint y: 238, distance: 13.4
click at [1322, 265] on app-calendar-viewport "Fri 29 Sat 30 Sun 31 0/1 1 Job Mon 1 0/1 1 Job Tue 2 0/1 1 Job Wed 3 0/1 1 Job …" at bounding box center [784, 301] width 1568 height 456
click at [1485, 90] on input at bounding box center [1502, 91] width 95 height 10
type input "*****"
click at [1477, 176] on span "Can be approved on 12 of 14 positions." at bounding box center [1502, 179] width 82 height 14
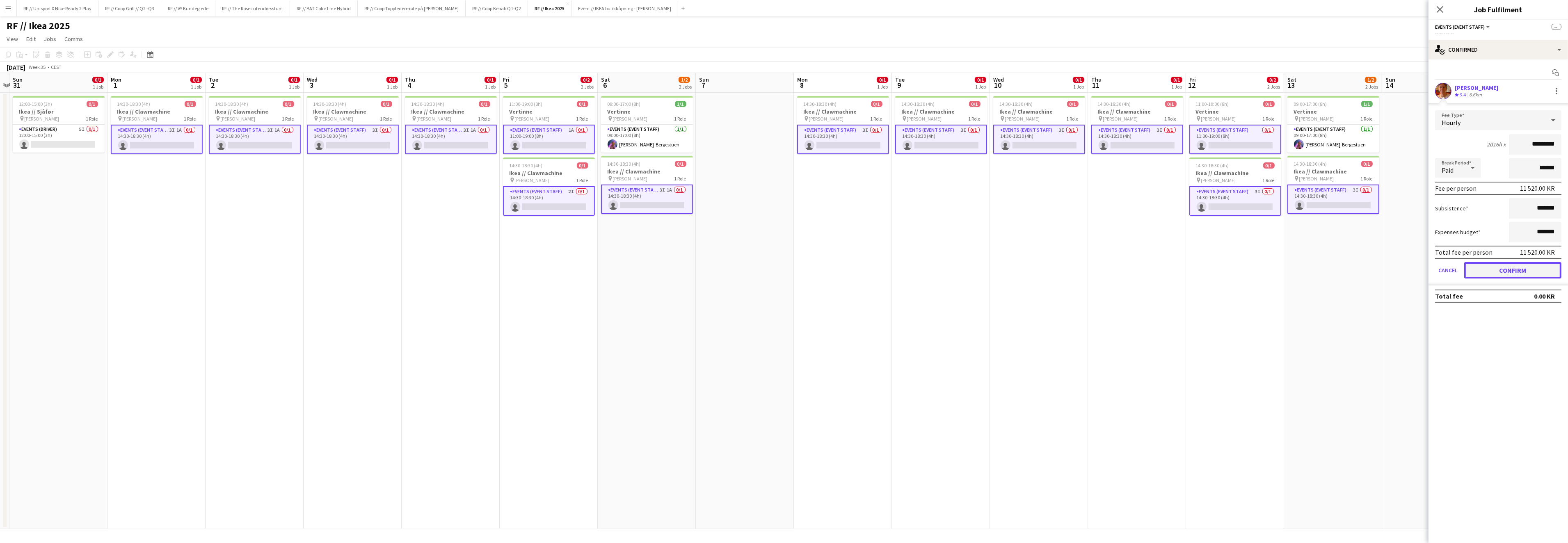
click at [1524, 270] on button "Confirm" at bounding box center [1512, 270] width 97 height 16
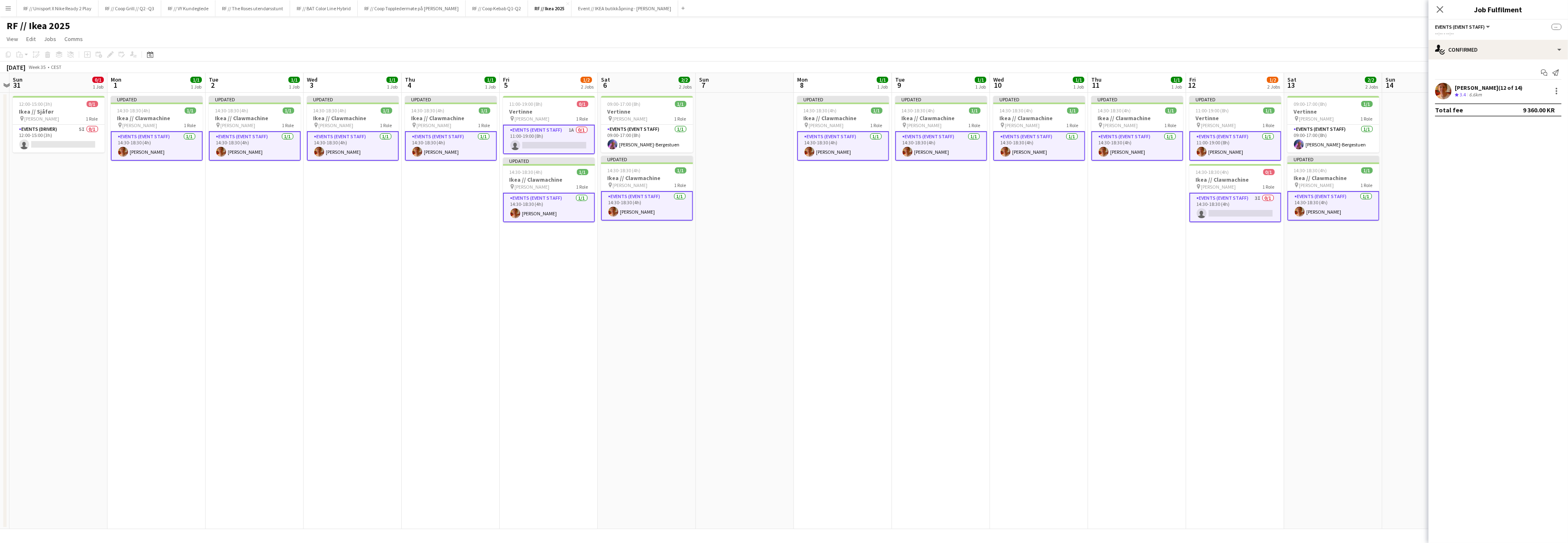
click at [1203, 270] on app-date-cell "Updated 11:00-19:00 (8h) 1/1 Vertinne pin IKEA KARL JOHAN 1 Role Events (Event …" at bounding box center [1235, 310] width 98 height 436
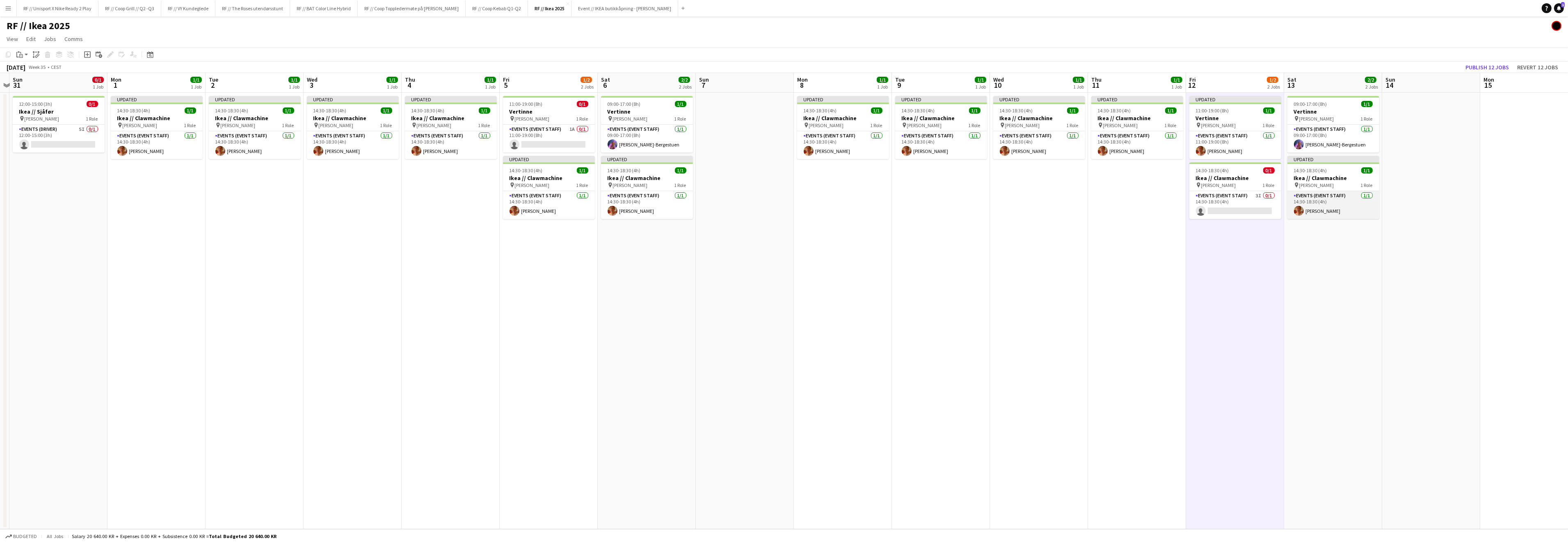
click at [1299, 216] on app-card-role "Events (Event Staff) 1/1 14:30-18:30 (4h) Ulrik Kaland" at bounding box center [1333, 205] width 92 height 28
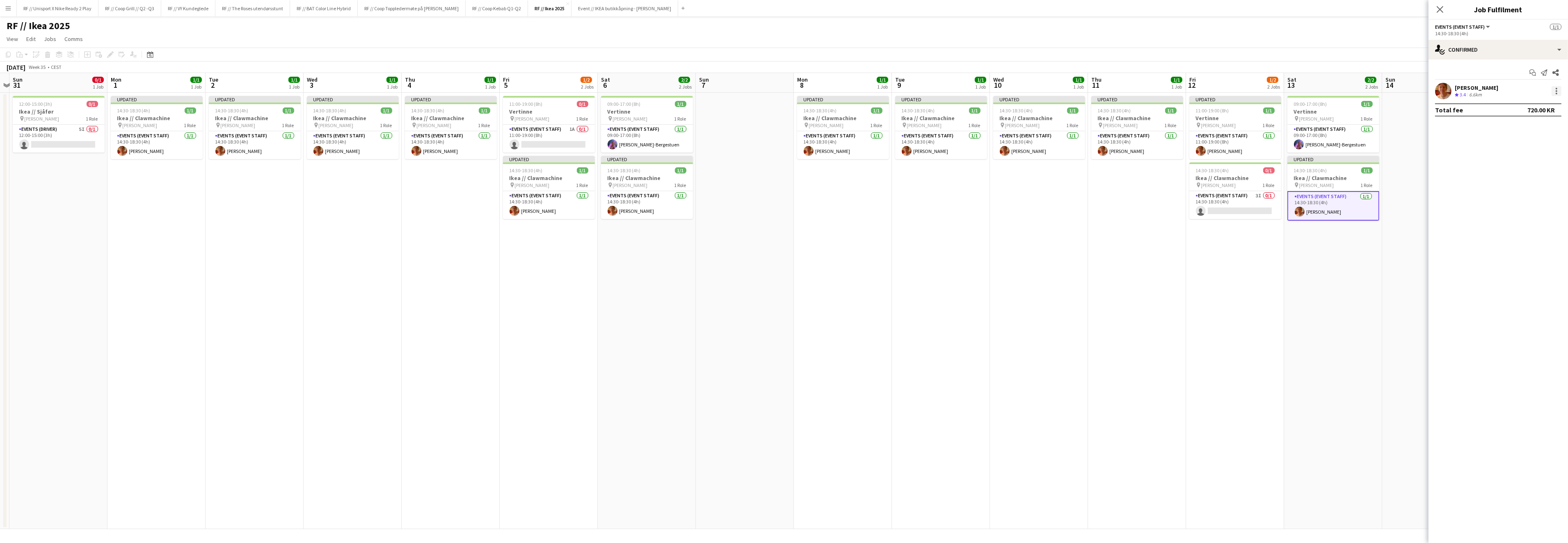
click at [1560, 91] on div at bounding box center [1556, 91] width 10 height 10
click at [1522, 188] on span "Remove" at bounding box center [1516, 184] width 25 height 7
click at [1212, 151] on app-card-role "Events (Event Staff) 1/1 11:00-19:00 (8h) Ulrik Kaland" at bounding box center [1235, 145] width 92 height 28
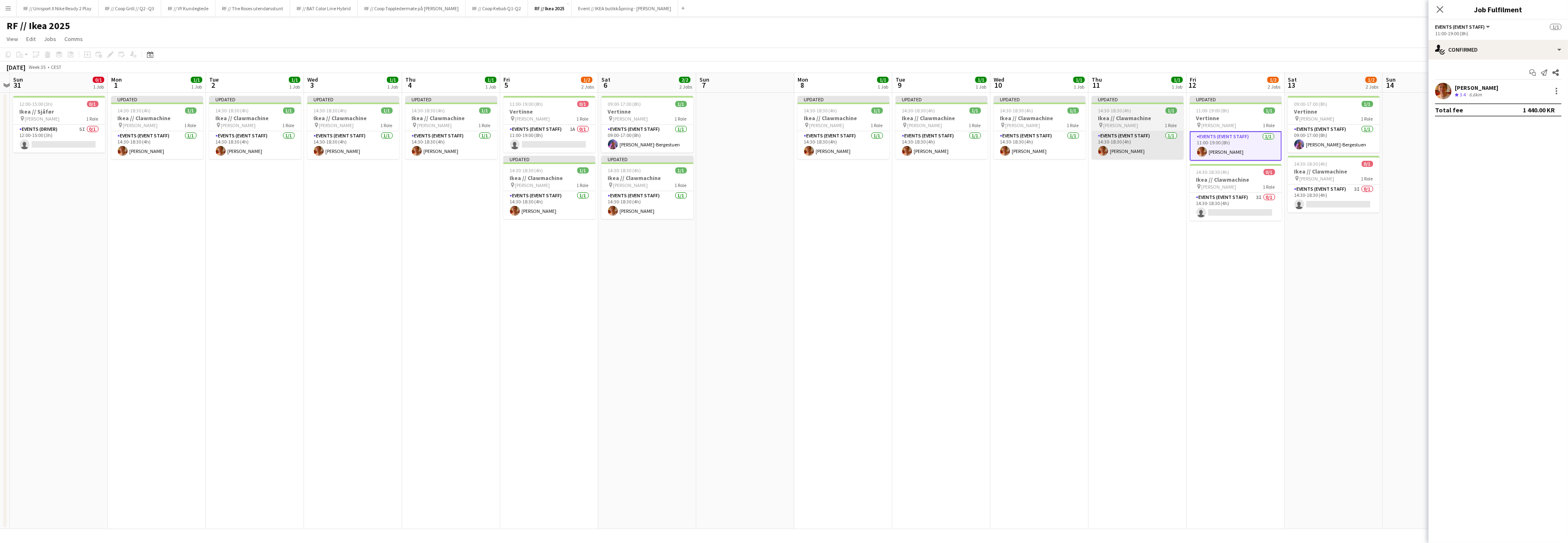
scroll to position [0, 185]
click at [1099, 147] on app-card-role "Events (Event Staff) 1/1 14:30-18:30 (4h) Ulrik Kaland" at bounding box center [1138, 145] width 92 height 28
click at [1058, 151] on app-card-role "Events (Event Staff) 1/1 14:30-18:30 (4h) Ulrik Kaland" at bounding box center [1040, 145] width 92 height 28
click at [968, 153] on app-card-role "Events (Event Staff) 1/1 14:30-18:30 (4h) Ulrik Kaland" at bounding box center [942, 145] width 92 height 28
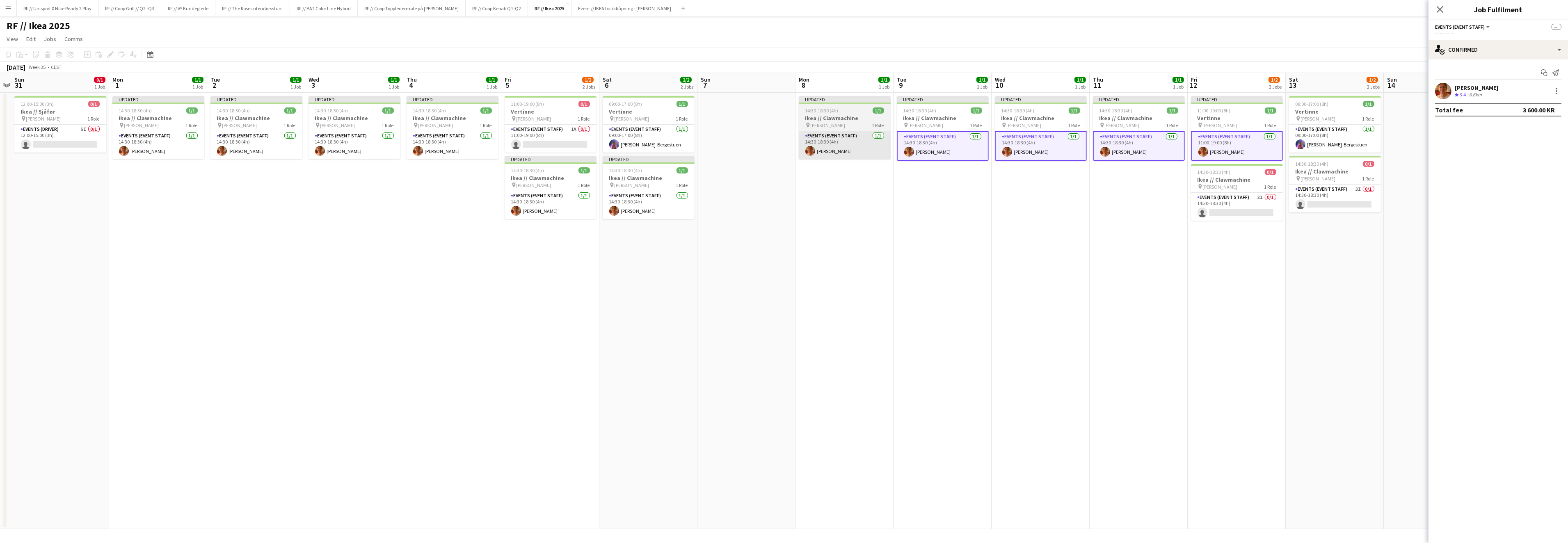
click at [881, 149] on app-card-role "Events (Event Staff) 1/1 14:30-18:30 (4h) Ulrik Kaland" at bounding box center [844, 145] width 92 height 28
click at [614, 214] on app-user-avatar at bounding box center [614, 211] width 10 height 10
click at [560, 214] on app-card-role "Events (Event Staff) 1/1 14:30-18:30 (4h) Ulrik Kaland" at bounding box center [550, 205] width 92 height 28
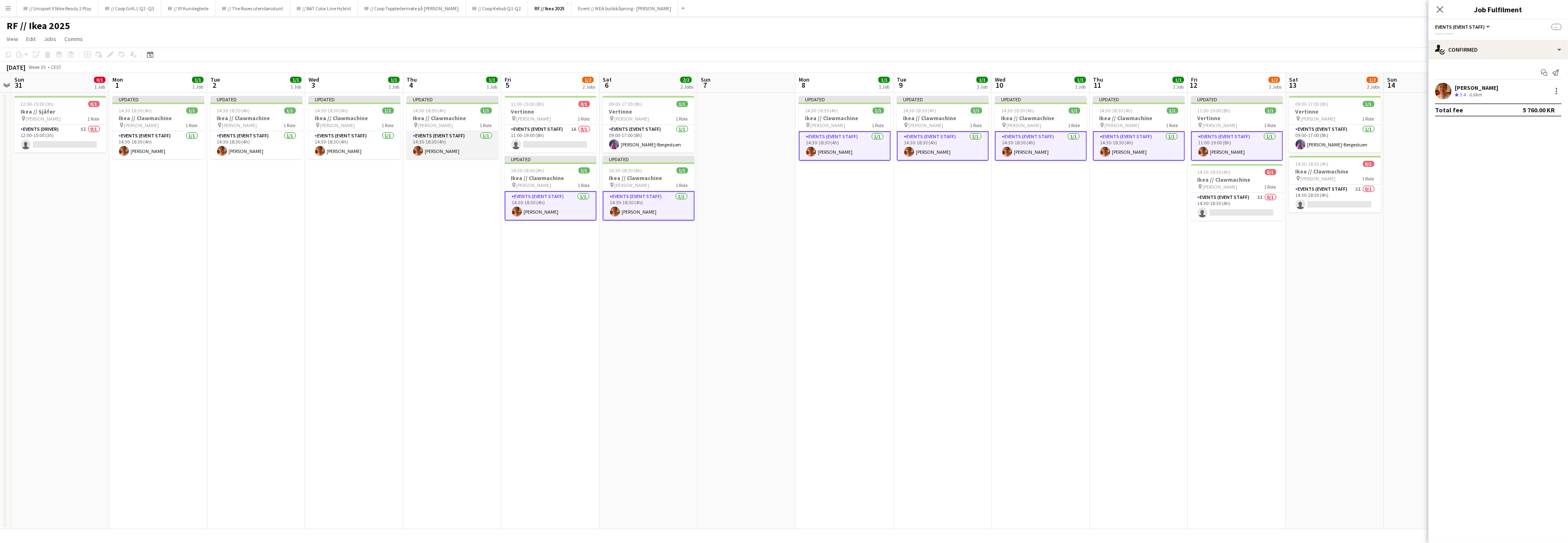
click at [460, 156] on app-card-role "Events (Event Staff) 1/1 14:30-18:30 (4h) Ulrik Kaland" at bounding box center [452, 145] width 92 height 28
click at [299, 153] on app-card-role "Events (Event Staff) 1/1 14:30-18:30 (4h) Ulrik Kaland" at bounding box center [256, 145] width 92 height 28
click at [343, 147] on app-card-role "Events (Event Staff) 1/1 14:30-18:30 (4h) Ulrik Kaland" at bounding box center [354, 145] width 92 height 28
click at [168, 149] on app-card-role "Events (Event Staff) 1/1 14:30-18:30 (4h) Ulrik Kaland" at bounding box center [158, 145] width 92 height 28
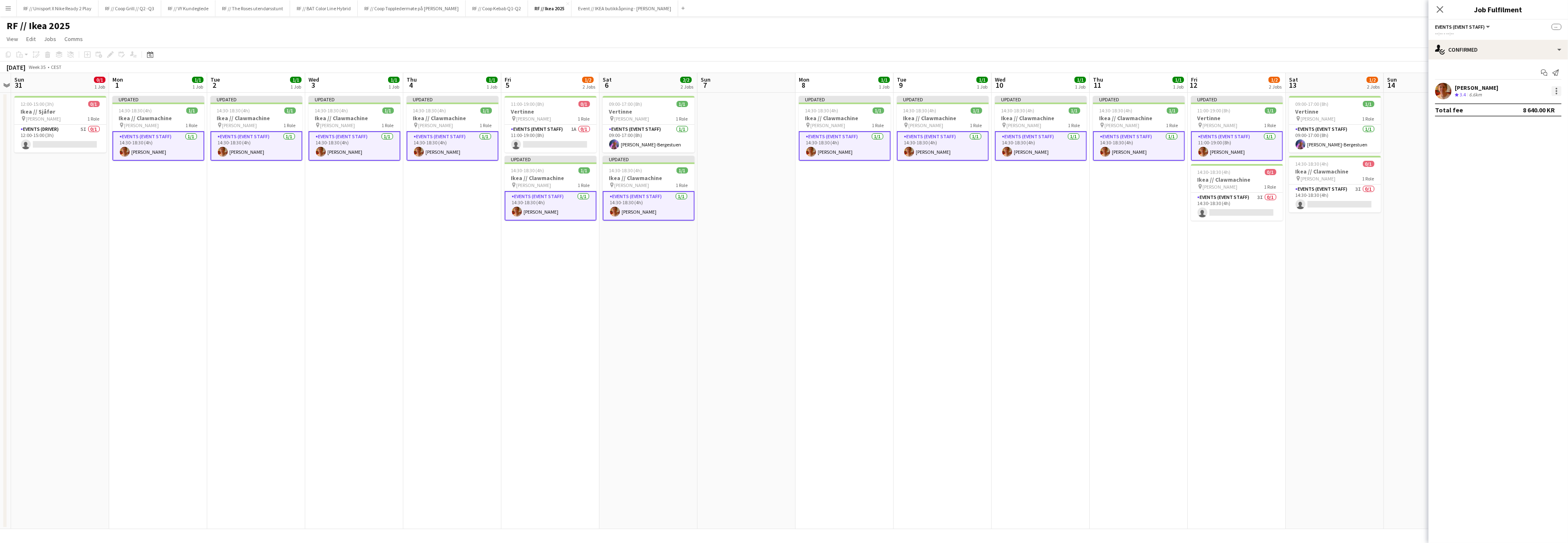
click at [1556, 90] on div at bounding box center [1556, 91] width 2 height 2
click at [1529, 164] on span "Remove" at bounding box center [1530, 165] width 51 height 7
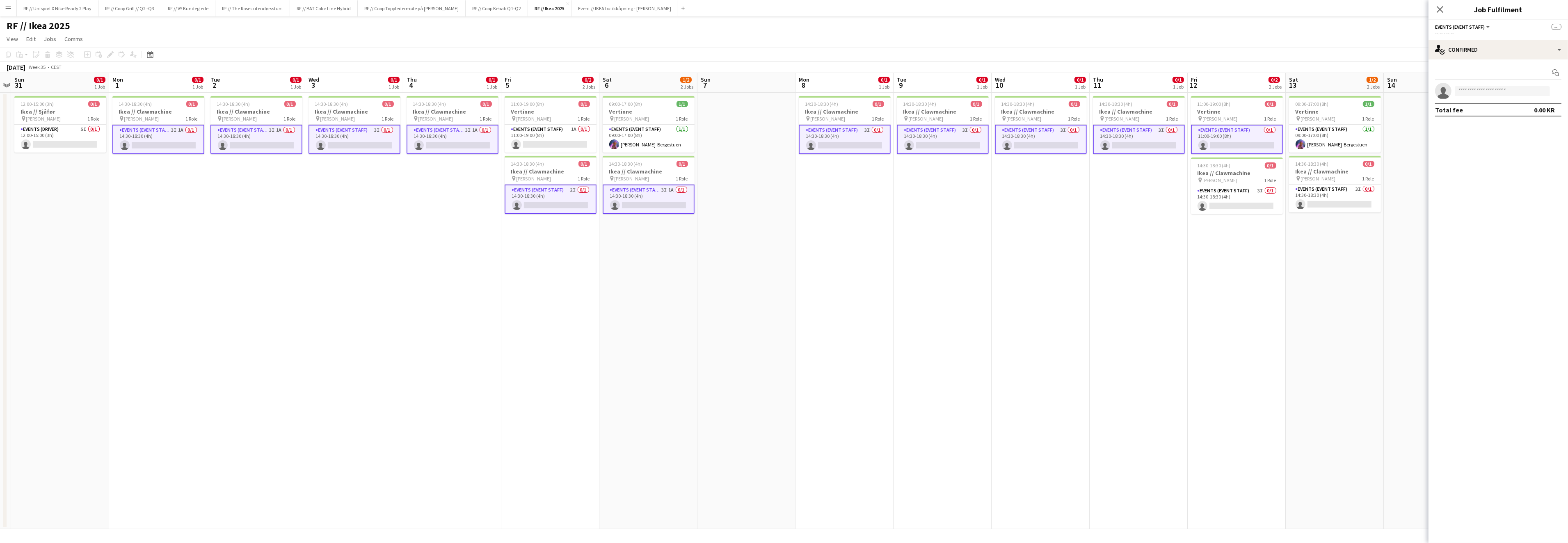
click at [962, 291] on app-date-cell "14:30-18:30 (4h) 0/1 Ikea // Clawmachine pin IKEA KARL JOHAN 1 Role Events (Eve…" at bounding box center [942, 310] width 98 height 436
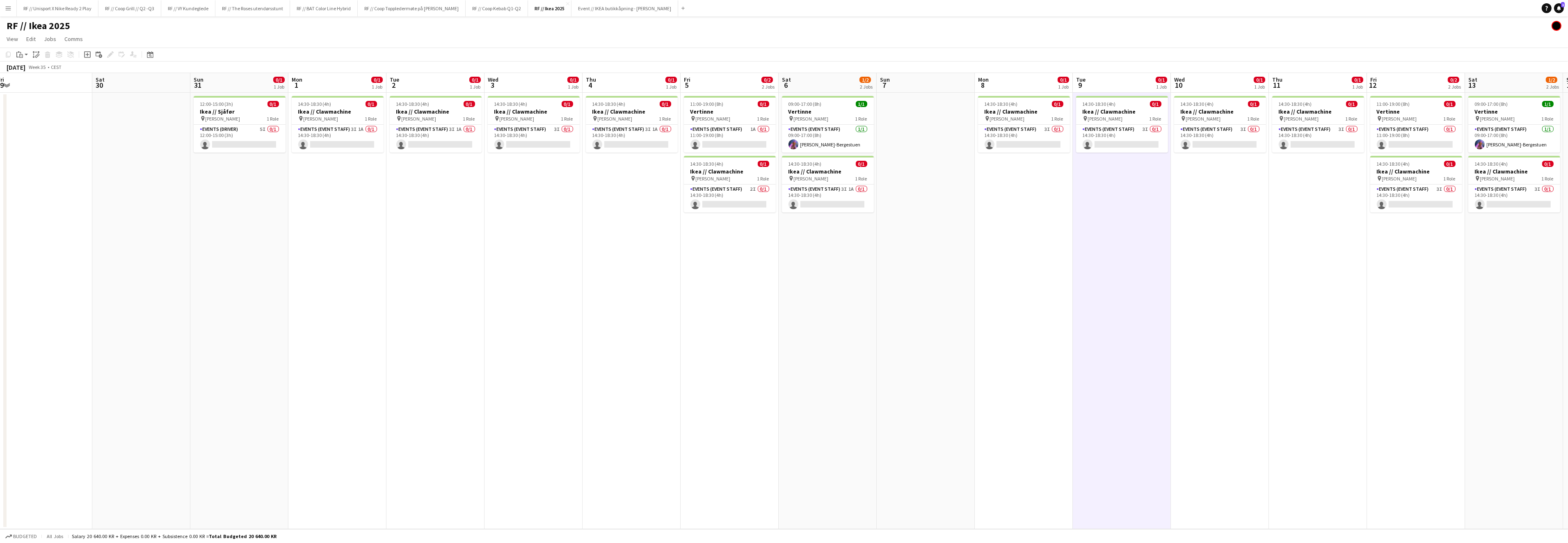
drag, startPoint x: 777, startPoint y: 301, endPoint x: 809, endPoint y: 299, distance: 32.1
click at [809, 299] on app-calendar-viewport "Wed 27 Thu 28 Fri 29 Sat 30 Sun 31 0/1 1 Job Mon 1 0/1 1 Job Tue 2 0/1 1 Job We…" at bounding box center [784, 301] width 1568 height 456
click at [327, 145] on app-card-role "Events (Event Staff) 3I 1A 0/1 14:30-18:30 (4h) single-neutral-actions" at bounding box center [338, 138] width 92 height 28
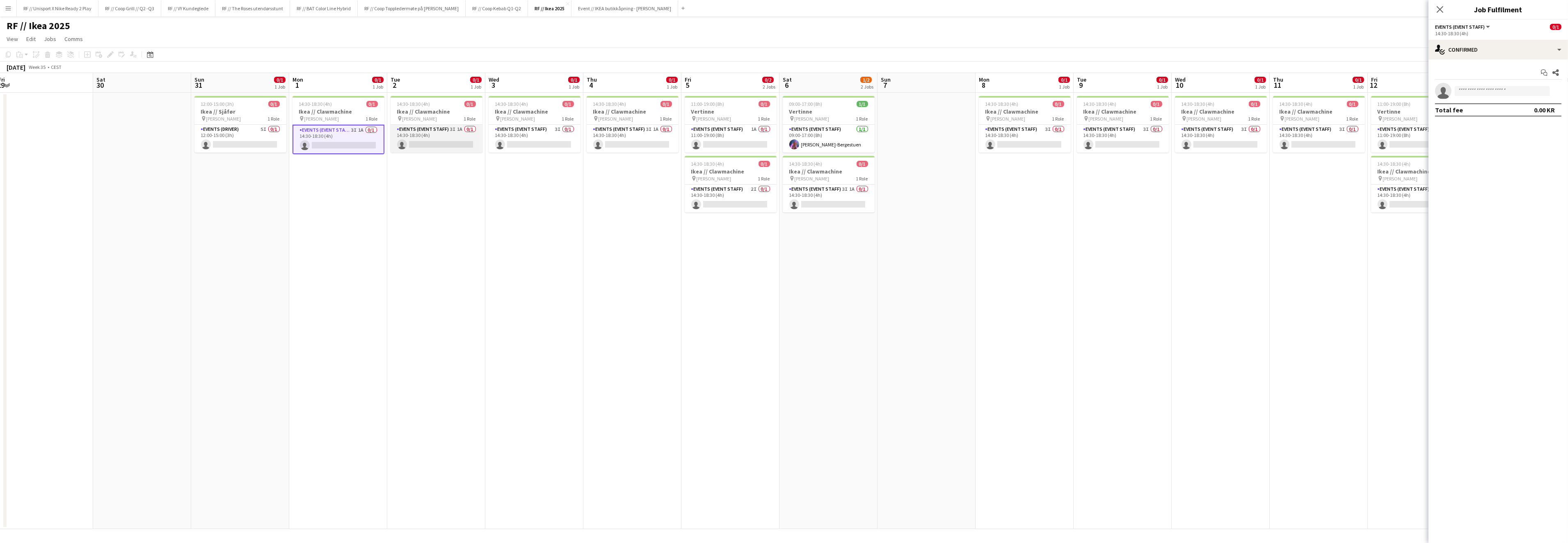
click at [437, 145] on app-card-role "Events (Event Staff) 3I 1A 0/1 14:30-18:30 (4h) single-neutral-actions" at bounding box center [436, 138] width 92 height 28
click at [522, 136] on app-card-role "Events (Event Staff) 3I 0/1 14:30-18:30 (4h) single-neutral-actions" at bounding box center [534, 138] width 92 height 28
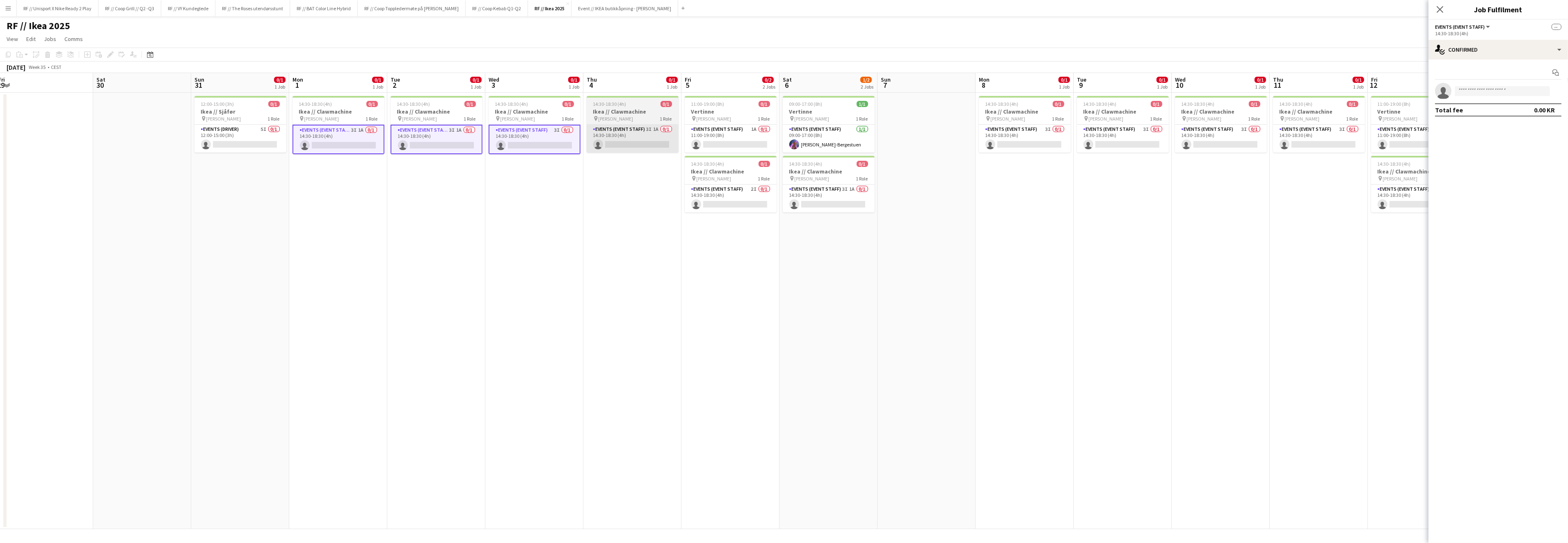
click at [614, 134] on app-card-role "Events (Event Staff) 3I 1A 0/1 14:30-18:30 (4h) single-neutral-actions" at bounding box center [632, 138] width 92 height 28
click at [717, 139] on app-card-role "Events (Event Staff) 1A 0/1 11:00-19:00 (8h) single-neutral-actions" at bounding box center [731, 138] width 92 height 28
click at [739, 210] on app-card-role "Events (Event Staff) 2I 0/1 14:30-18:30 (4h) single-neutral-actions" at bounding box center [731, 200] width 92 height 28
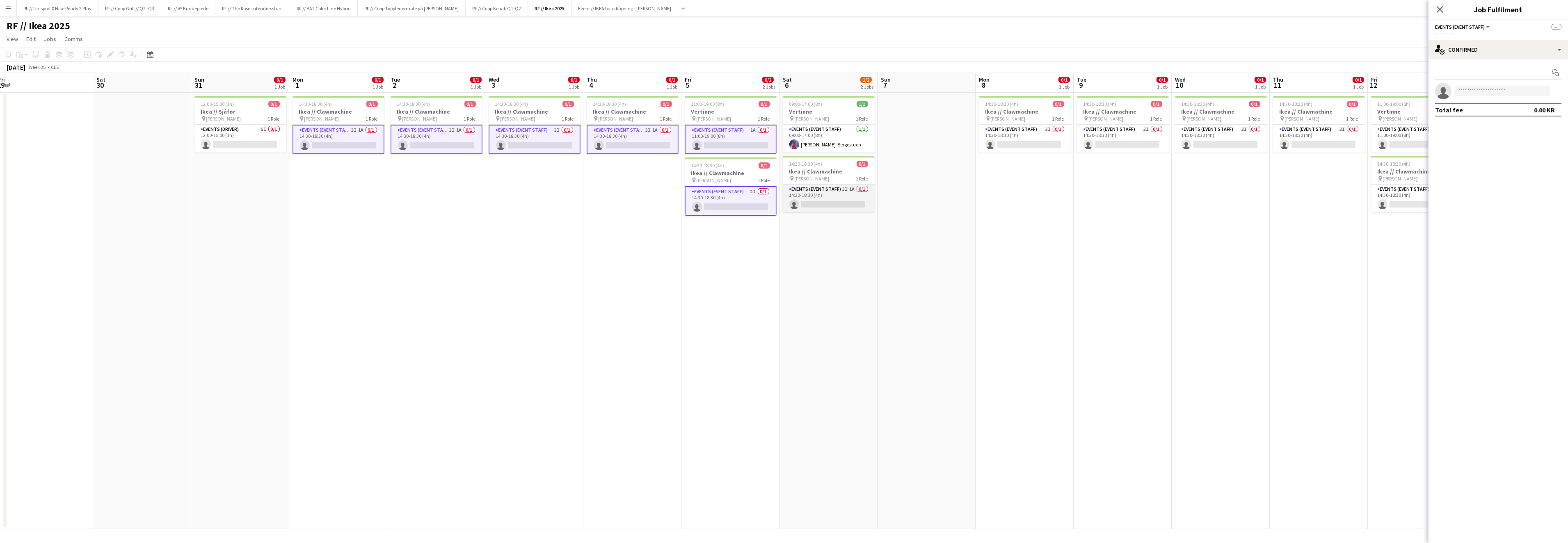
click at [830, 198] on app-card-role "Events (Event Staff) 3I 1A 0/1 14:30-18:30 (4h) single-neutral-actions" at bounding box center [828, 198] width 92 height 28
click at [1032, 143] on app-card-role "Events (Event Staff) 3I 0/1 14:30-18:30 (4h) single-neutral-actions" at bounding box center [1024, 138] width 92 height 28
click at [1134, 138] on app-card-role "Events (Event Staff) 3I 0/1 14:30-18:30 (4h) single-neutral-actions" at bounding box center [1123, 138] width 92 height 28
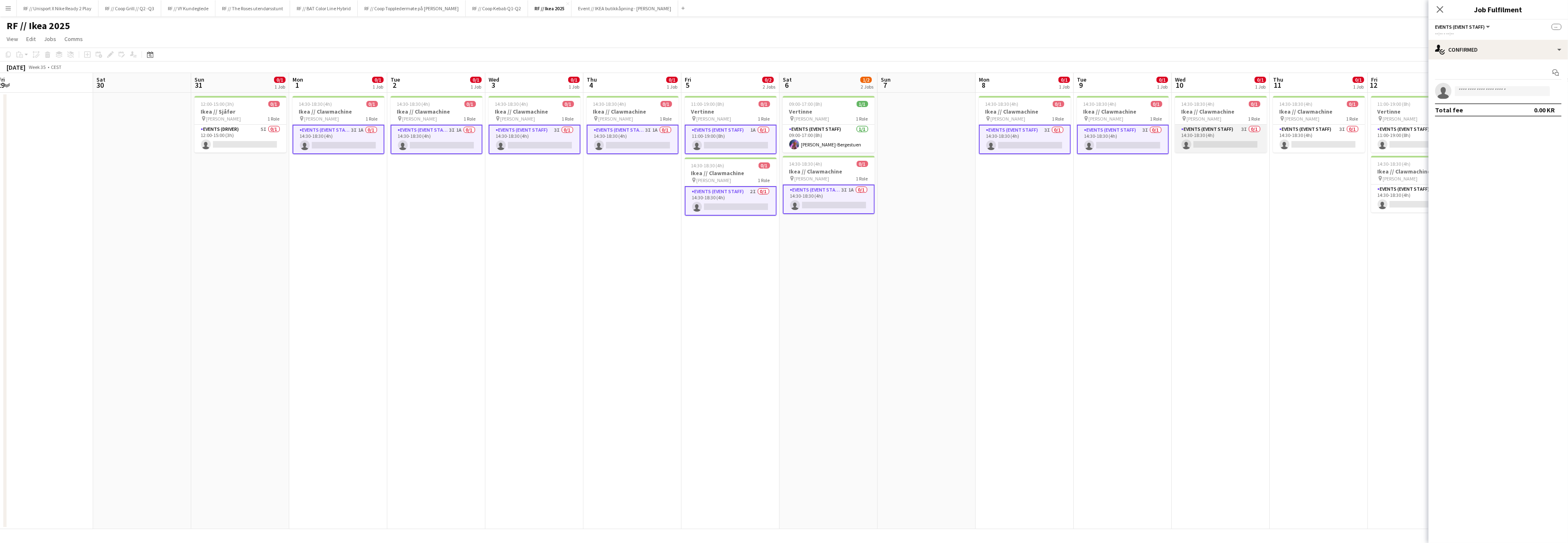
click at [1217, 148] on app-card-role "Events (Event Staff) 3I 0/1 14:30-18:30 (4h) single-neutral-actions" at bounding box center [1220, 138] width 92 height 28
click at [1319, 137] on app-card-role "Events (Event Staff) 3I 0/1 14:30-18:30 (4h) single-neutral-actions" at bounding box center [1319, 138] width 92 height 28
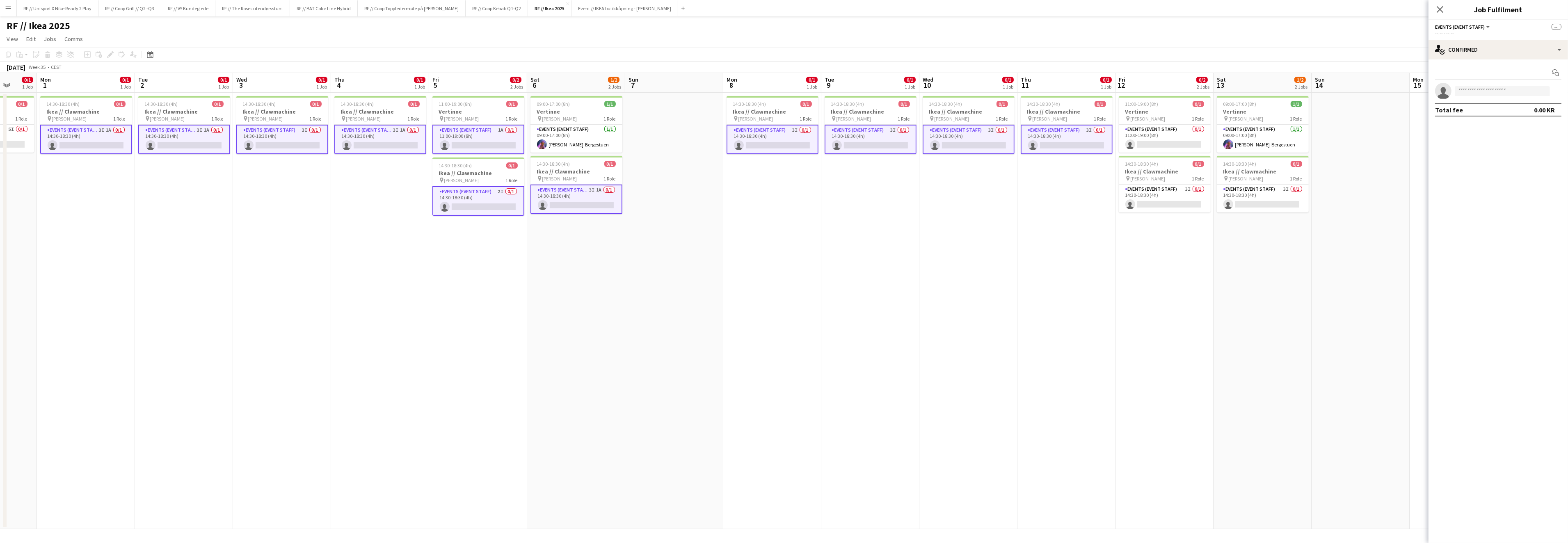
drag, startPoint x: 1237, startPoint y: 235, endPoint x: 1031, endPoint y: 240, distance: 206.1
click at [1031, 240] on app-calendar-viewport "Fri 29 Sat 30 Sun 31 0/1 1 Job Mon 1 0/1 1 Job Tue 2 0/1 1 Job Wed 3 0/1 1 Job …" at bounding box center [784, 301] width 1568 height 456
click at [1170, 198] on app-card-role "Events (Event Staff) 3I 0/1 14:30-18:30 (4h) single-neutral-actions" at bounding box center [1164, 198] width 92 height 28
click at [1256, 196] on app-card-role "Events (Event Staff) 3I 0/1 14:30-18:30 (4h) single-neutral-actions" at bounding box center [1262, 198] width 92 height 28
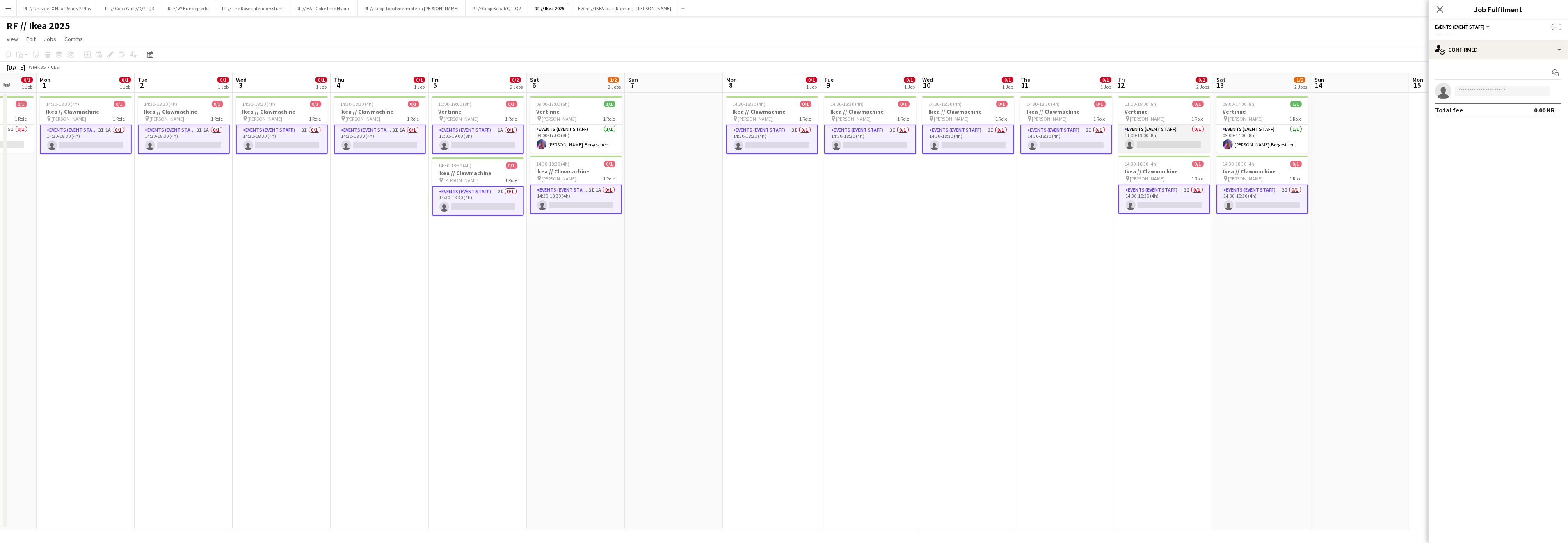
click at [1172, 141] on app-card-role "Events (Event Staff) 0/1 11:00-19:00 (8h) single-neutral-actions" at bounding box center [1164, 138] width 92 height 28
click at [1560, 52] on div "single-neutral-actions-check-2 Confirmed" at bounding box center [1498, 50] width 140 height 20
click at [1526, 83] on div "single-neutral-actions-share-1 Invited" at bounding box center [1525, 84] width 82 height 16
click at [1483, 91] on input "text" at bounding box center [1498, 92] width 127 height 20
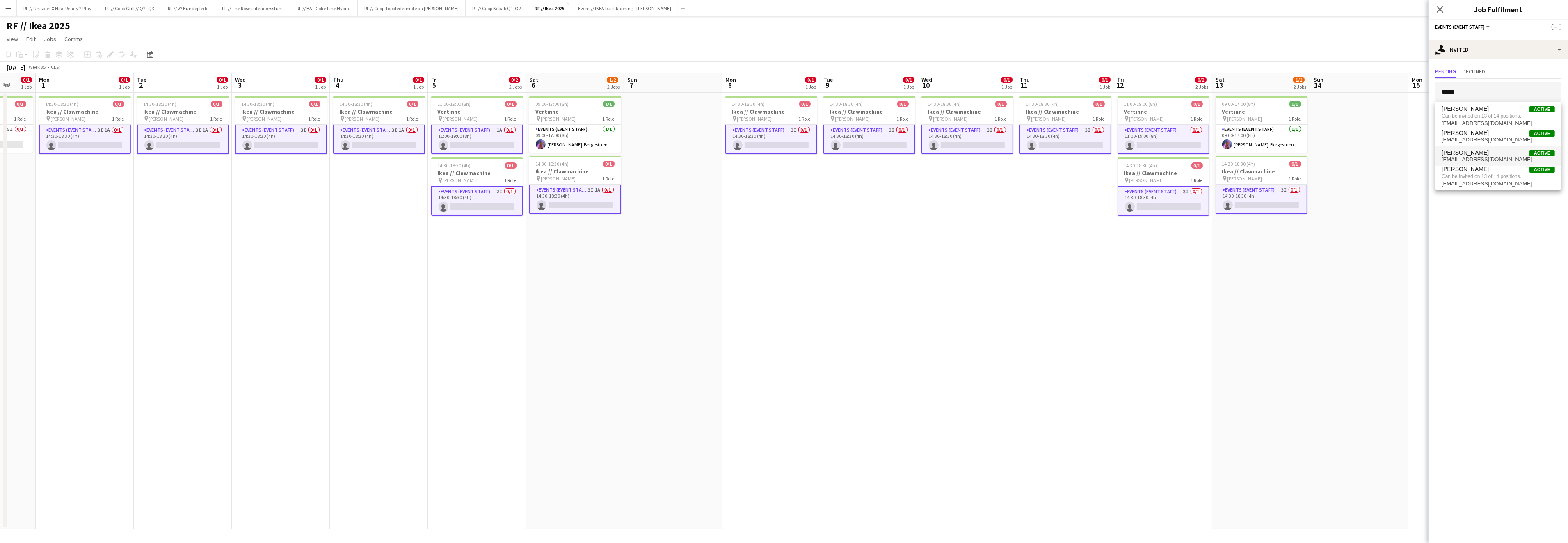
type input "*****"
click at [1482, 151] on span "Ulrik Kaland Active" at bounding box center [1498, 153] width 113 height 7
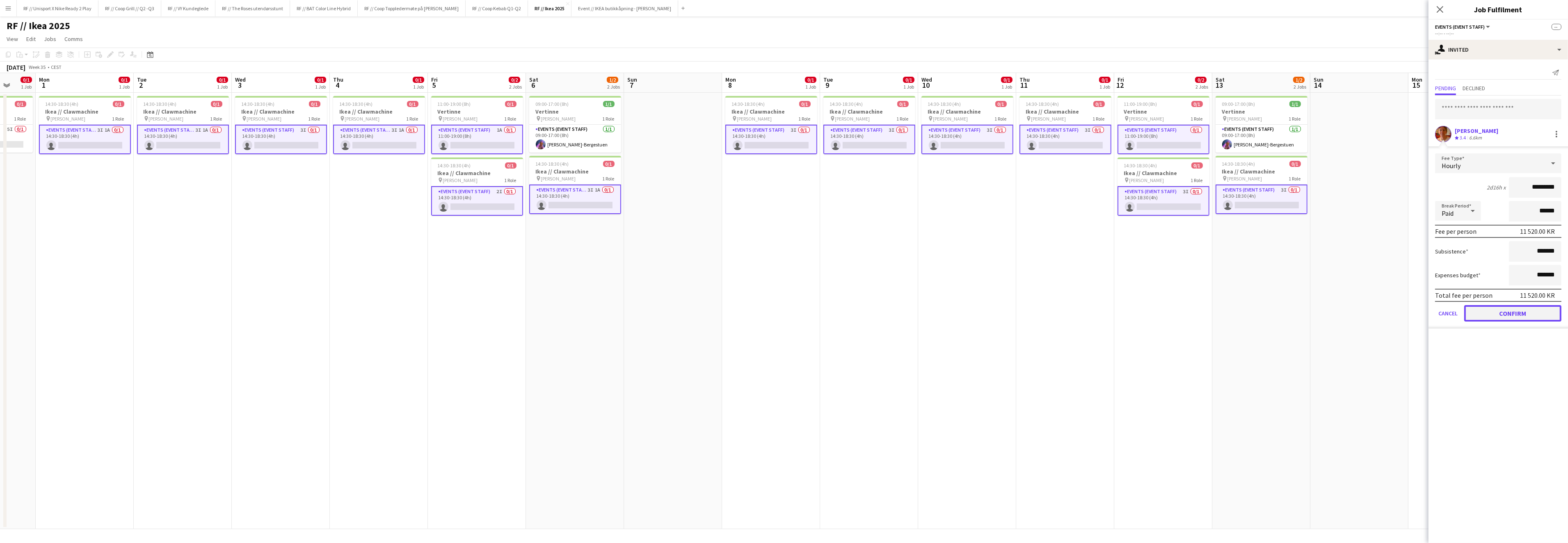
click at [1498, 312] on button "Confirm" at bounding box center [1512, 313] width 97 height 16
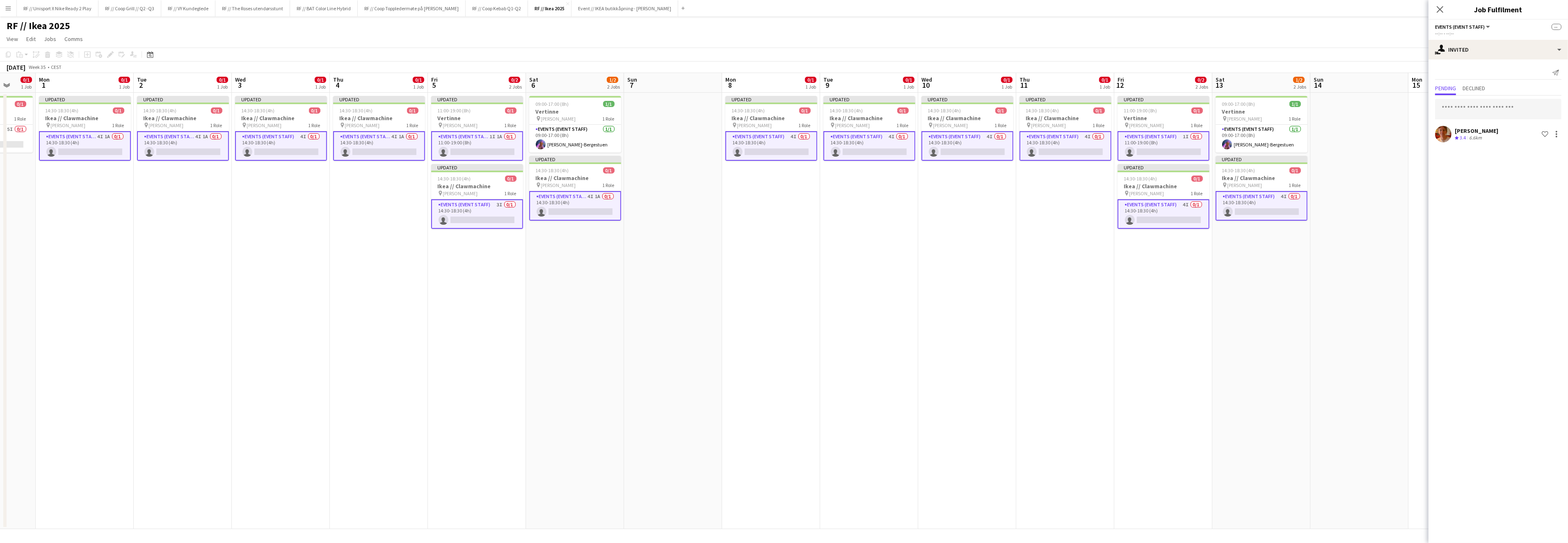
click at [1294, 295] on app-date-cell "09:00-17:00 (8h) 1/1 Vertinne pin IKEA KARL JOHAN 1 Role Events (Event Staff) 1…" at bounding box center [1261, 310] width 98 height 436
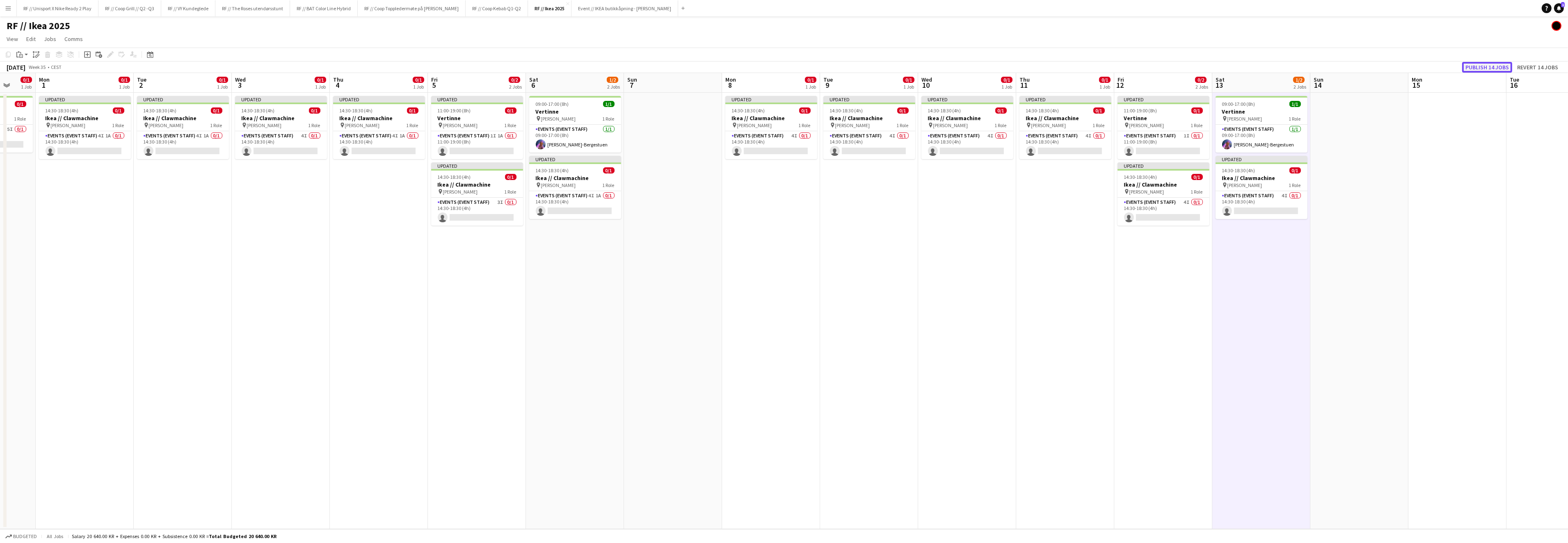
click at [1485, 67] on button "Publish 14 jobs" at bounding box center [1486, 67] width 50 height 10
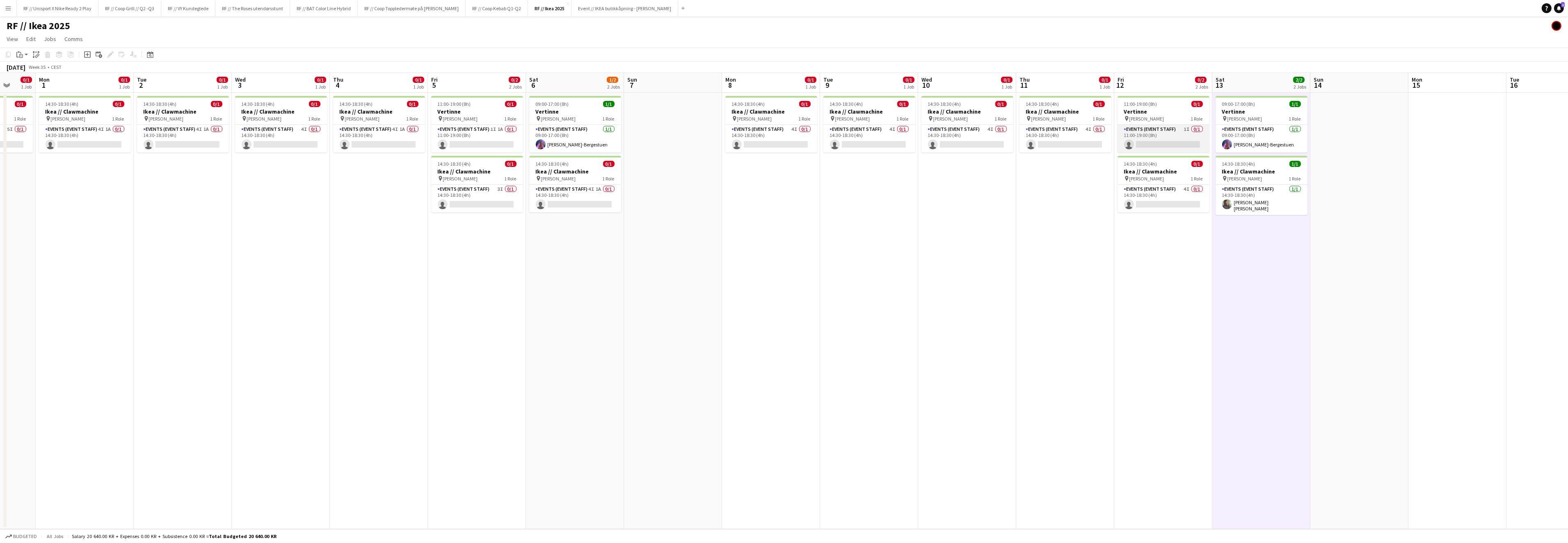
click at [1153, 143] on app-card-role "Events (Event Staff) 1I 0/1 11:00-19:00 (8h) single-neutral-actions" at bounding box center [1163, 138] width 92 height 28
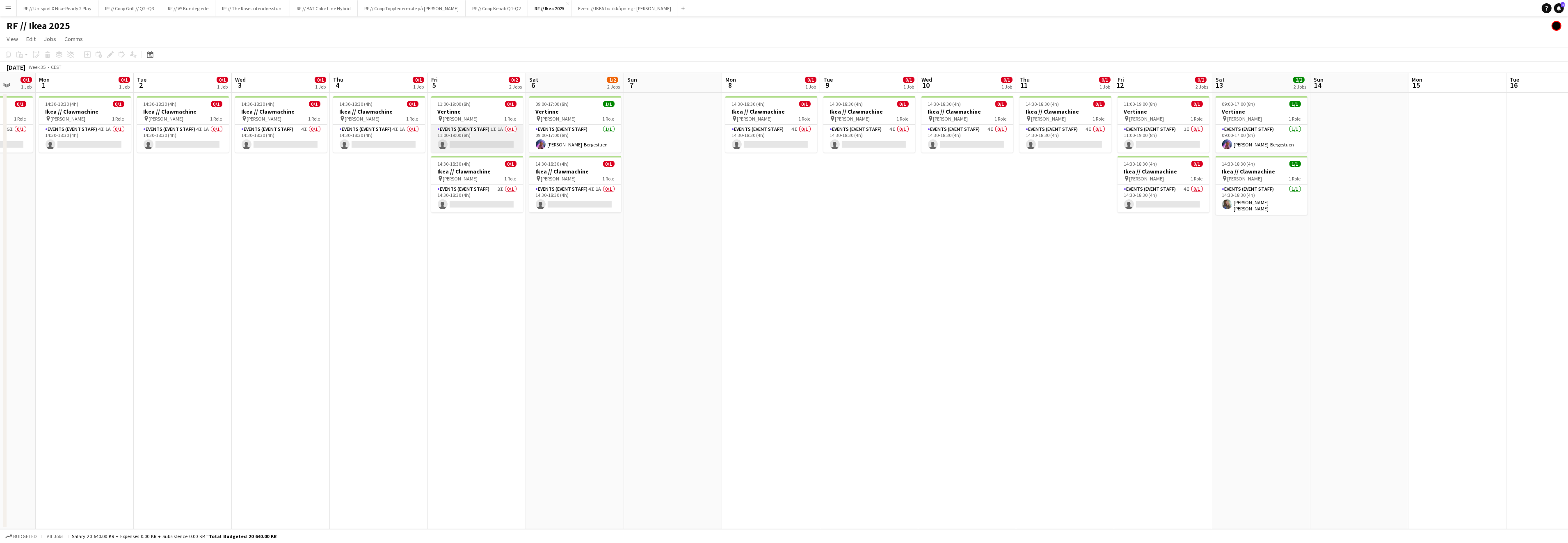
click at [492, 147] on app-card-role "Events (Event Staff) 1I 1A 0/1 11:00-19:00 (8h) single-neutral-actions" at bounding box center [477, 138] width 92 height 28
click at [1171, 134] on app-card-role "Events (Event Staff) 1I 0/1 11:00-19:00 (8h) single-neutral-actions" at bounding box center [1163, 138] width 92 height 28
click at [474, 139] on app-card-role "Events (Event Staff) 1I 1A 0/1 11:00-19:00 (8h) single-neutral-actions" at bounding box center [477, 138] width 92 height 28
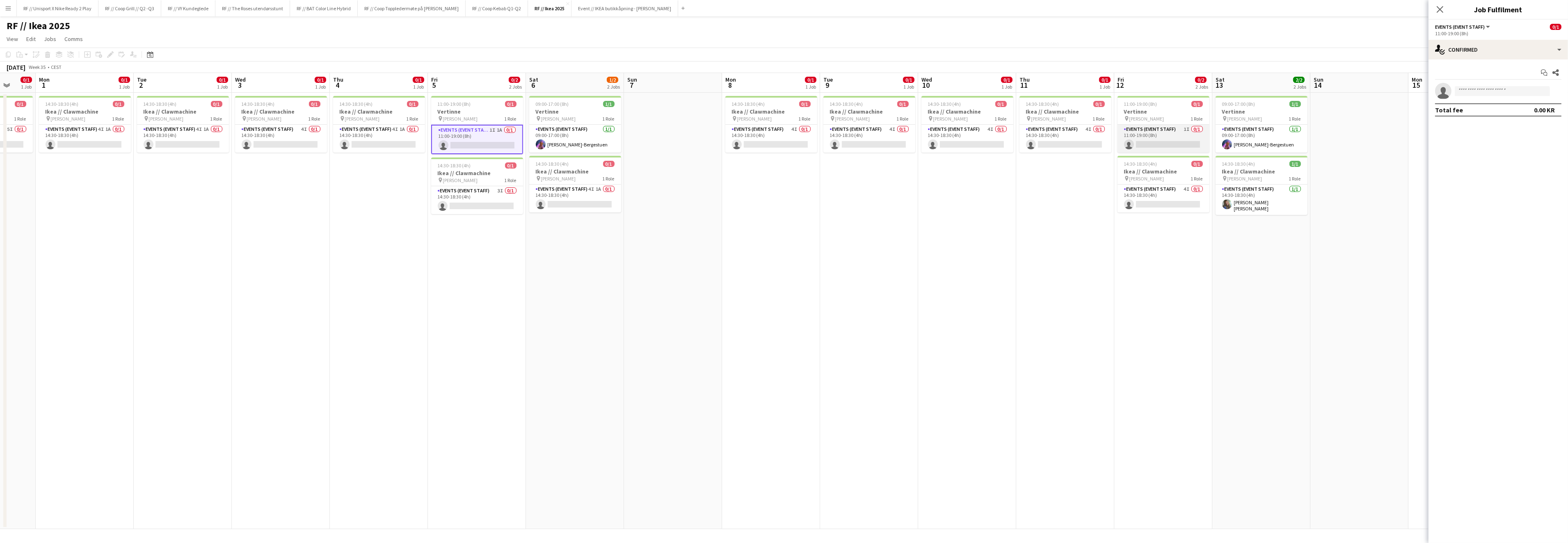
click at [1153, 138] on app-card-role "Events (Event Staff) 1I 0/1 11:00-19:00 (8h) single-neutral-actions" at bounding box center [1163, 138] width 92 height 28
click at [1539, 52] on div "single-neutral-actions-check-2 Confirmed" at bounding box center [1498, 50] width 140 height 20
click at [1522, 79] on div "single-neutral-actions-share-1 Invited" at bounding box center [1525, 84] width 82 height 16
click at [1486, 110] on input "text" at bounding box center [1498, 109] width 127 height 20
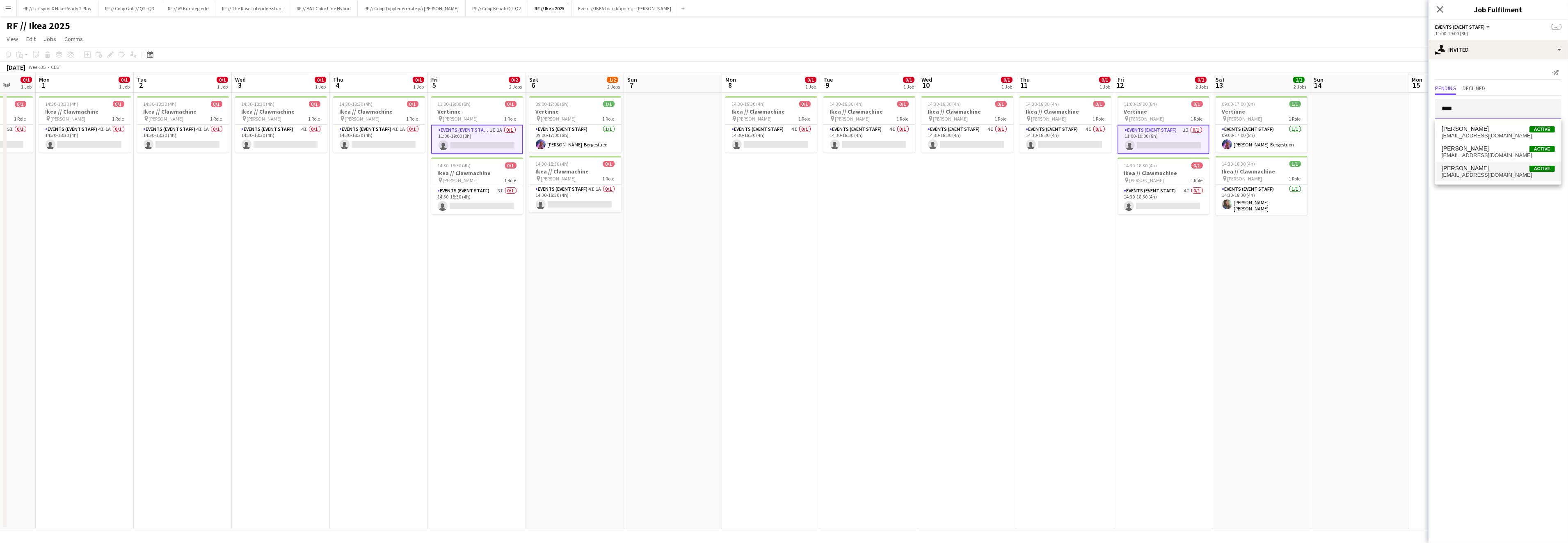
type input "****"
click at [1477, 169] on span "Sina Sivertsen" at bounding box center [1465, 168] width 47 height 7
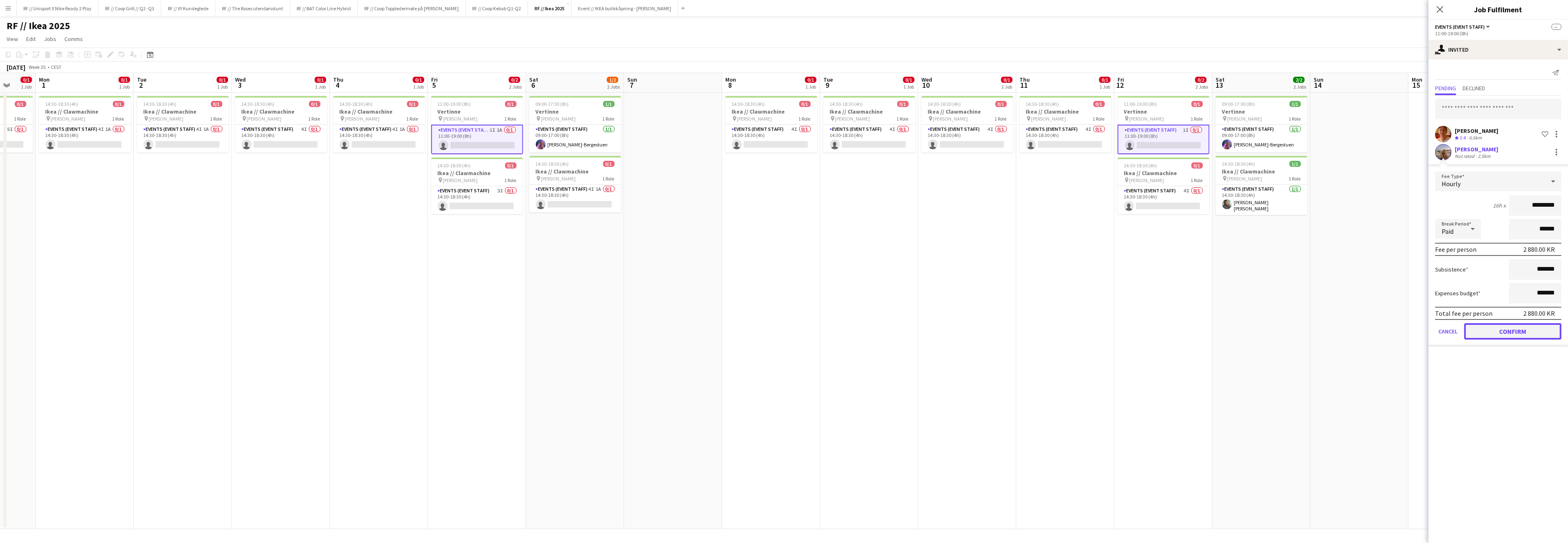
click at [1513, 330] on button "Confirm" at bounding box center [1512, 331] width 97 height 16
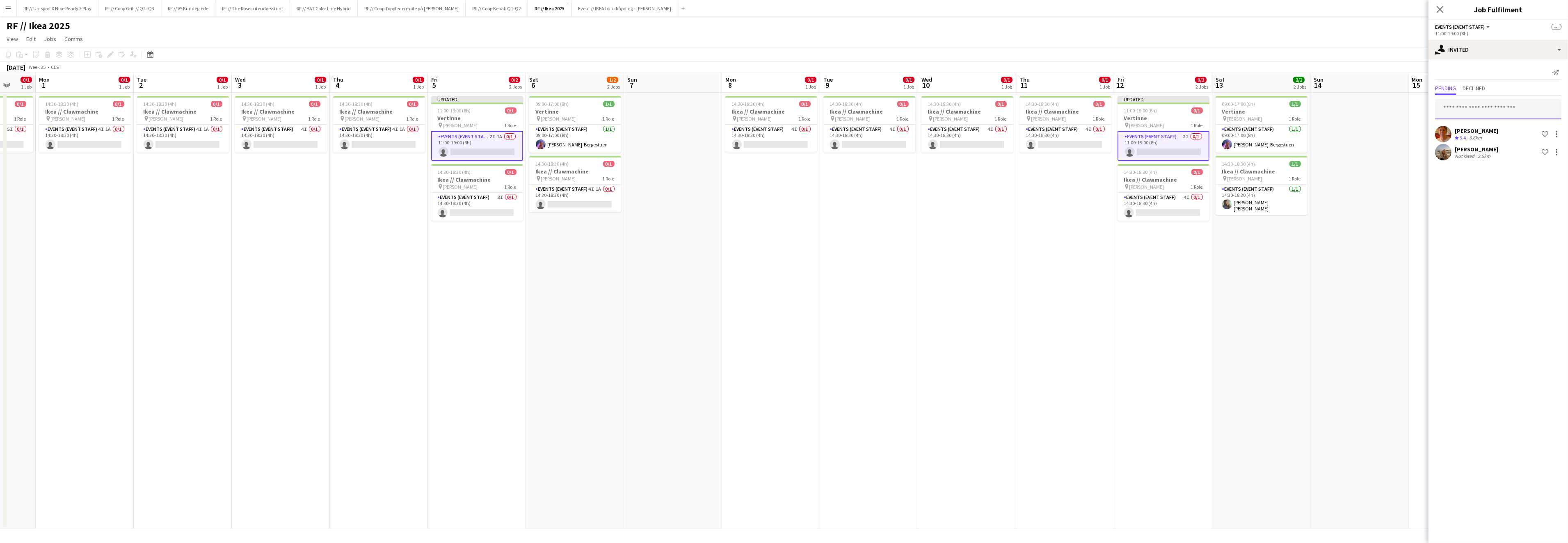
click at [1468, 110] on input "text" at bounding box center [1498, 109] width 127 height 20
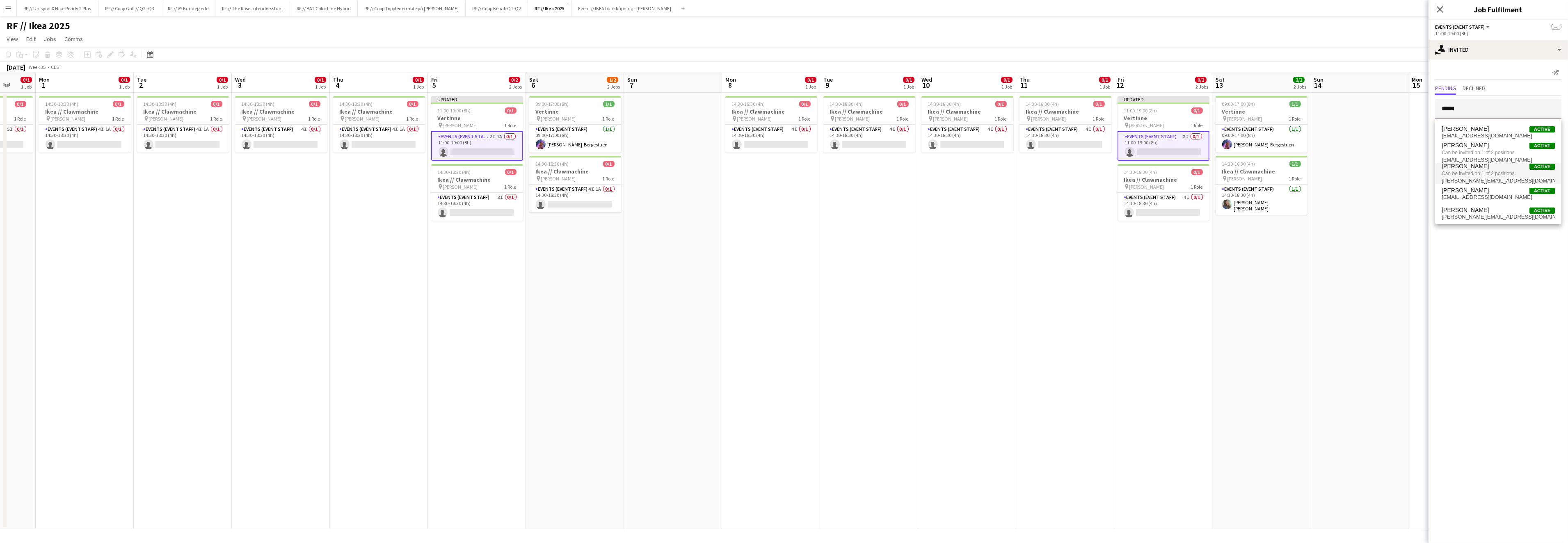
type input "*****"
click at [1481, 172] on span "Can be invited on 1 of 2 positions." at bounding box center [1498, 173] width 113 height 7
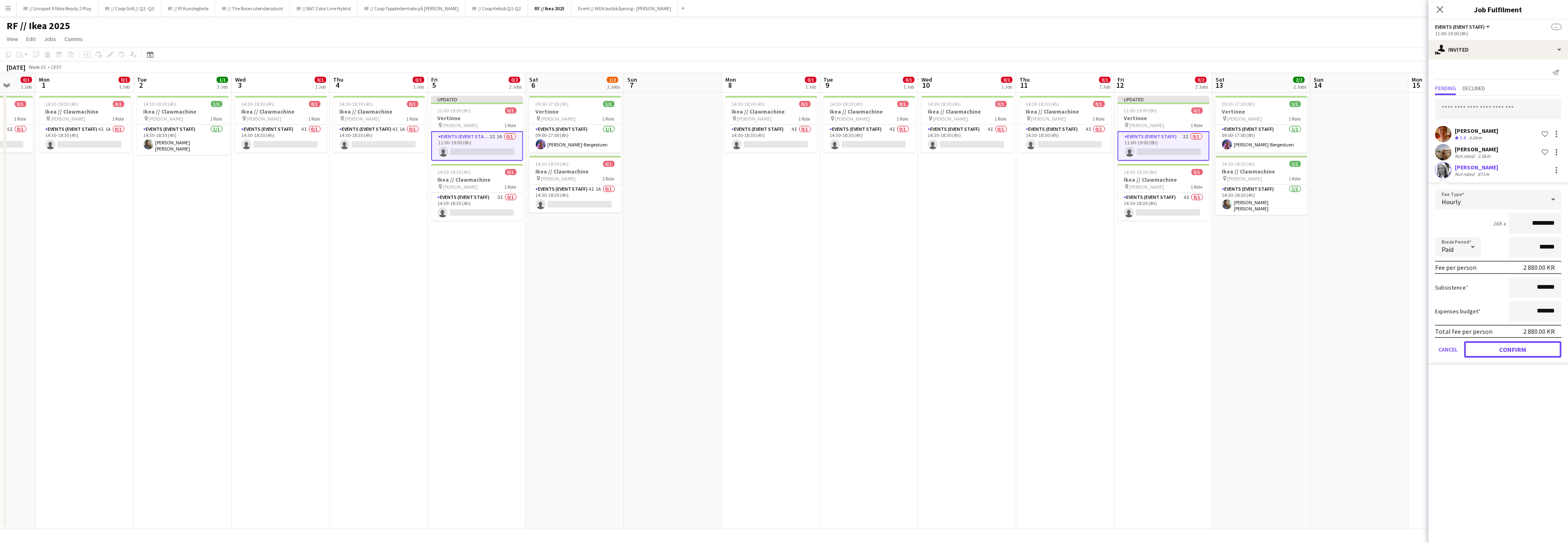
drag, startPoint x: 1515, startPoint y: 345, endPoint x: 1511, endPoint y: 347, distance: 4.5
click at [1515, 345] on button "Confirm" at bounding box center [1512, 349] width 97 height 16
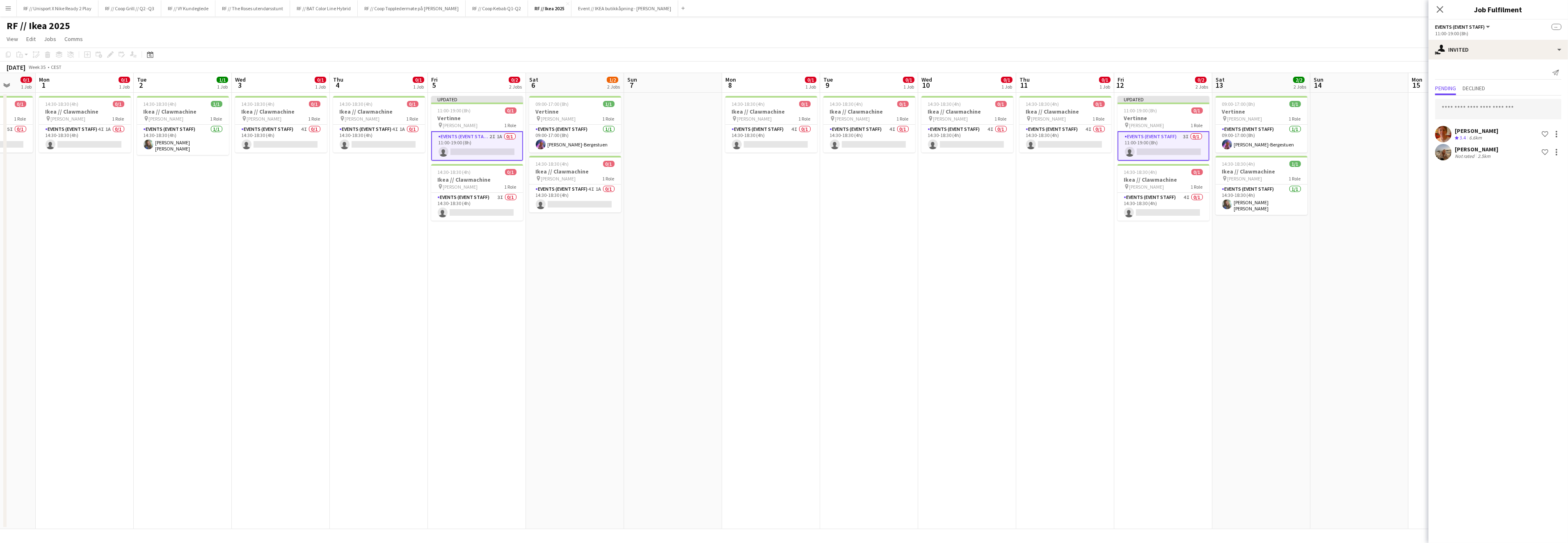
click at [1156, 152] on app-card-role "Events (Event Staff) 3I 0/1 11:00-19:00 (8h) single-neutral-actions" at bounding box center [1163, 145] width 92 height 29
click at [471, 144] on app-card-role "Events (Event Staff) 2I 1A 0/1 11:00-19:00 (8h) single-neutral-actions" at bounding box center [477, 145] width 92 height 28
click at [1493, 111] on input "text" at bounding box center [1498, 109] width 127 height 20
type input "******"
click at [1481, 175] on span "hermantor@live.no" at bounding box center [1498, 175] width 113 height 7
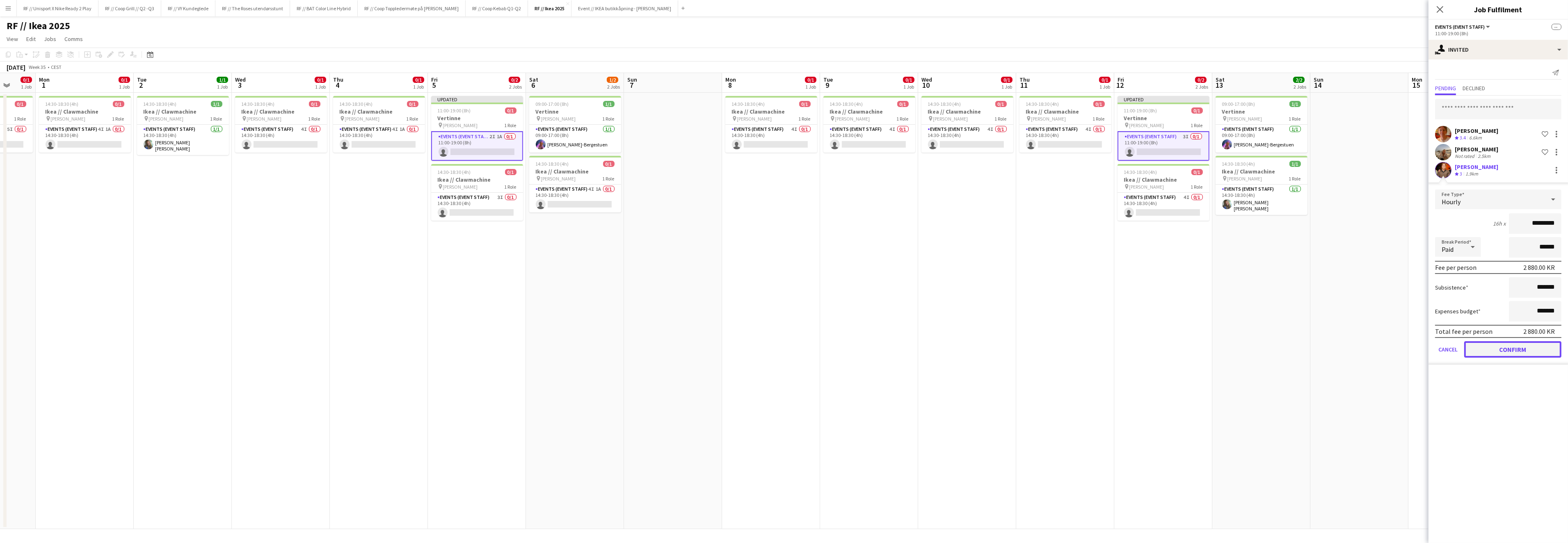
click at [1522, 349] on button "Confirm" at bounding box center [1512, 349] width 97 height 16
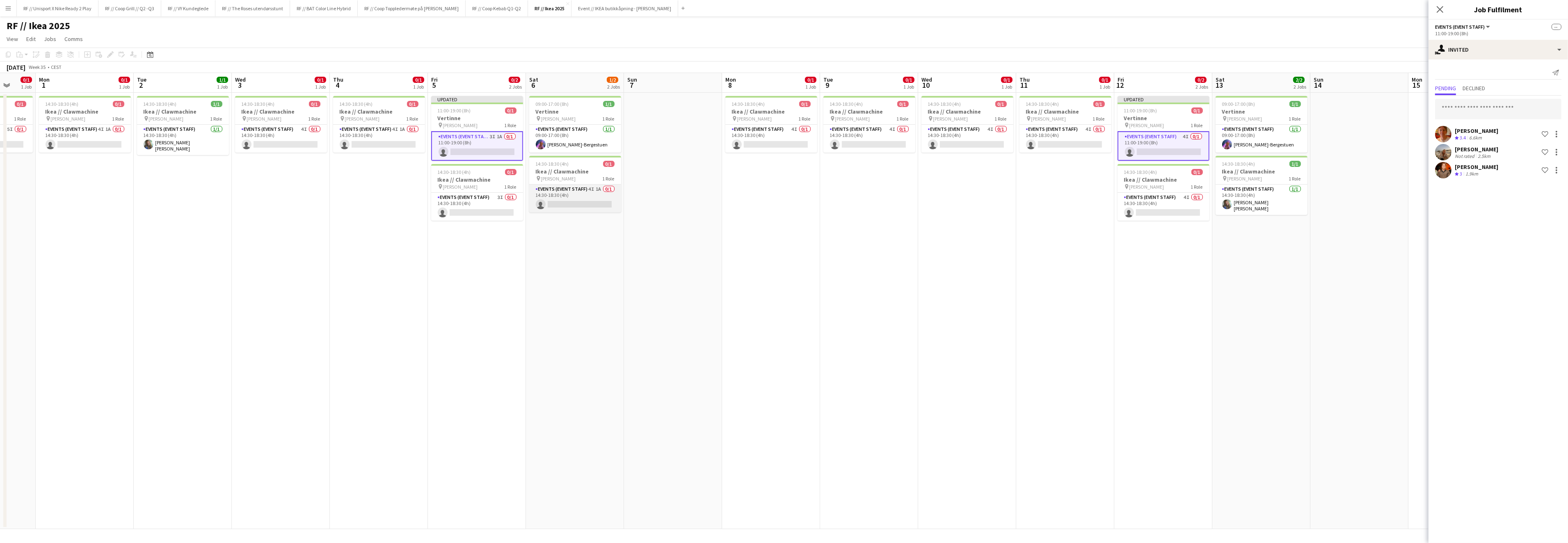
click at [563, 201] on app-card-role "Events (Event Staff) 4I 1A 0/1 14:30-18:30 (4h) single-neutral-actions" at bounding box center [575, 198] width 92 height 28
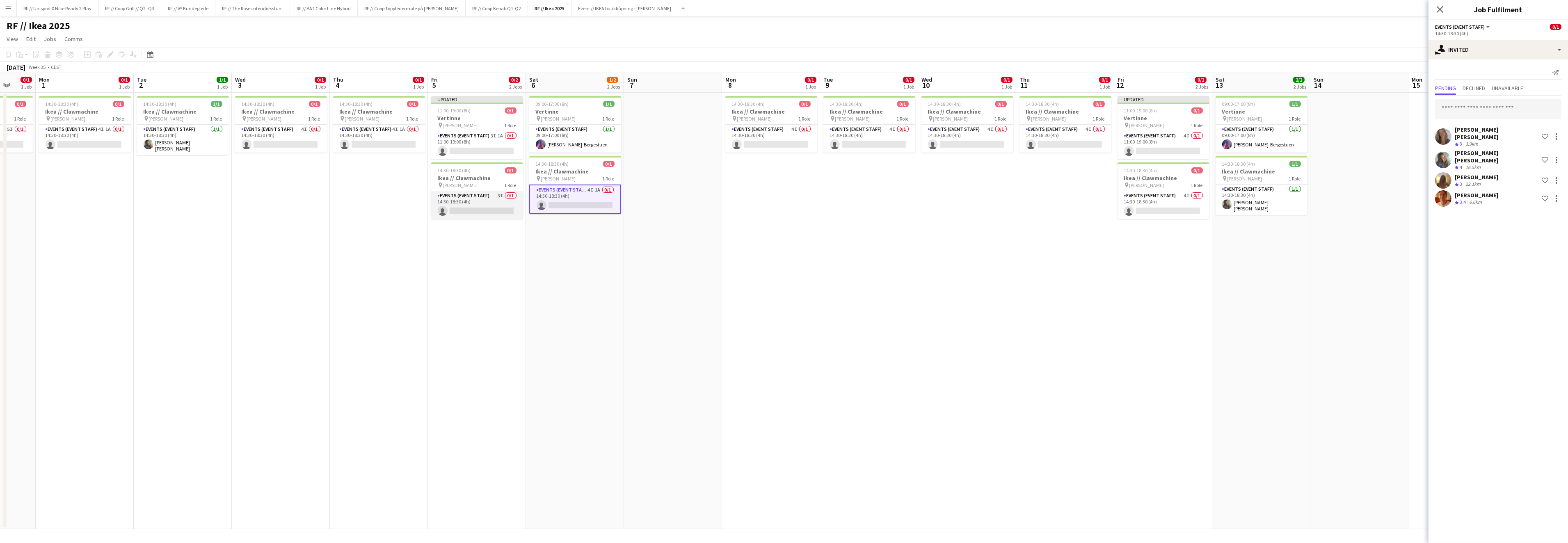
click at [500, 202] on app-card-role "Events (Event Staff) 3I 0/1 14:30-18:30 (4h) single-neutral-actions" at bounding box center [477, 205] width 92 height 28
click at [851, 198] on app-date-cell "14:30-18:30 (4h) 0/1 Ikea // Clawmachine pin IKEA KARL JOHAN 1 Role Events (Eve…" at bounding box center [869, 310] width 98 height 436
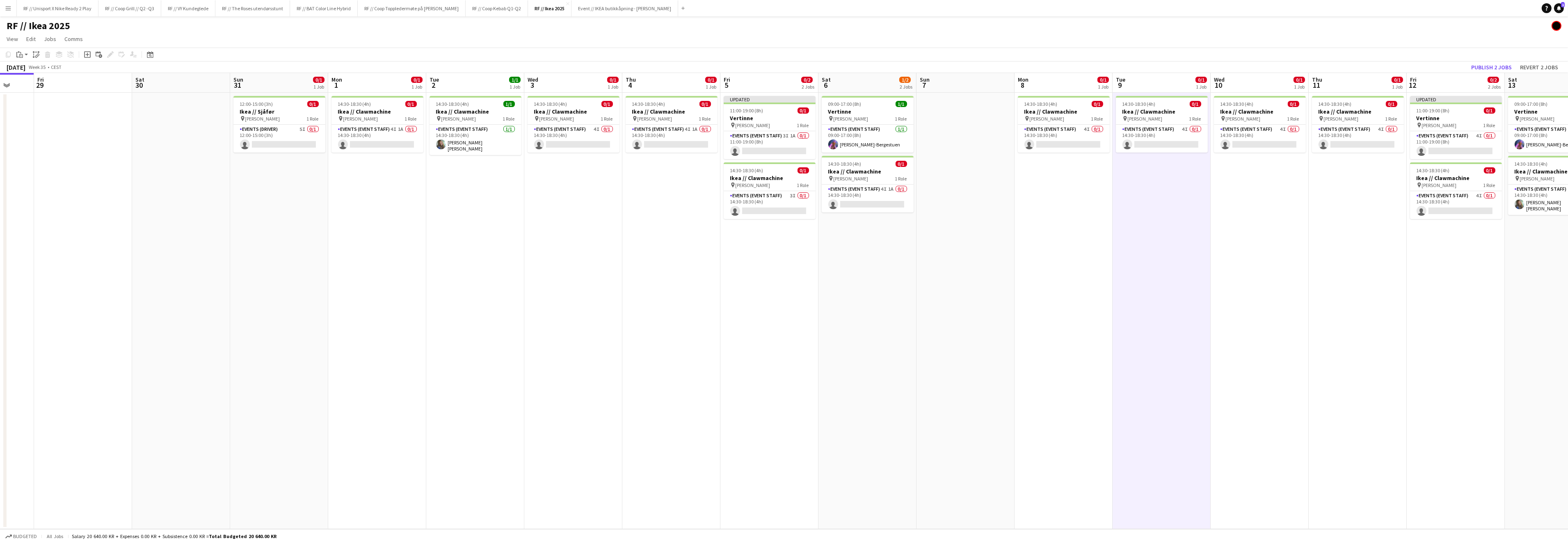
drag, startPoint x: 558, startPoint y: 295, endPoint x: 778, endPoint y: 284, distance: 220.3
click at [778, 284] on app-calendar-viewport "Wed 27 Thu 28 Fri 29 Sat 30 Sun 31 0/1 1 Job Mon 1 0/1 1 Job Tue 2 1/1 1 Job We…" at bounding box center [784, 301] width 1568 height 456
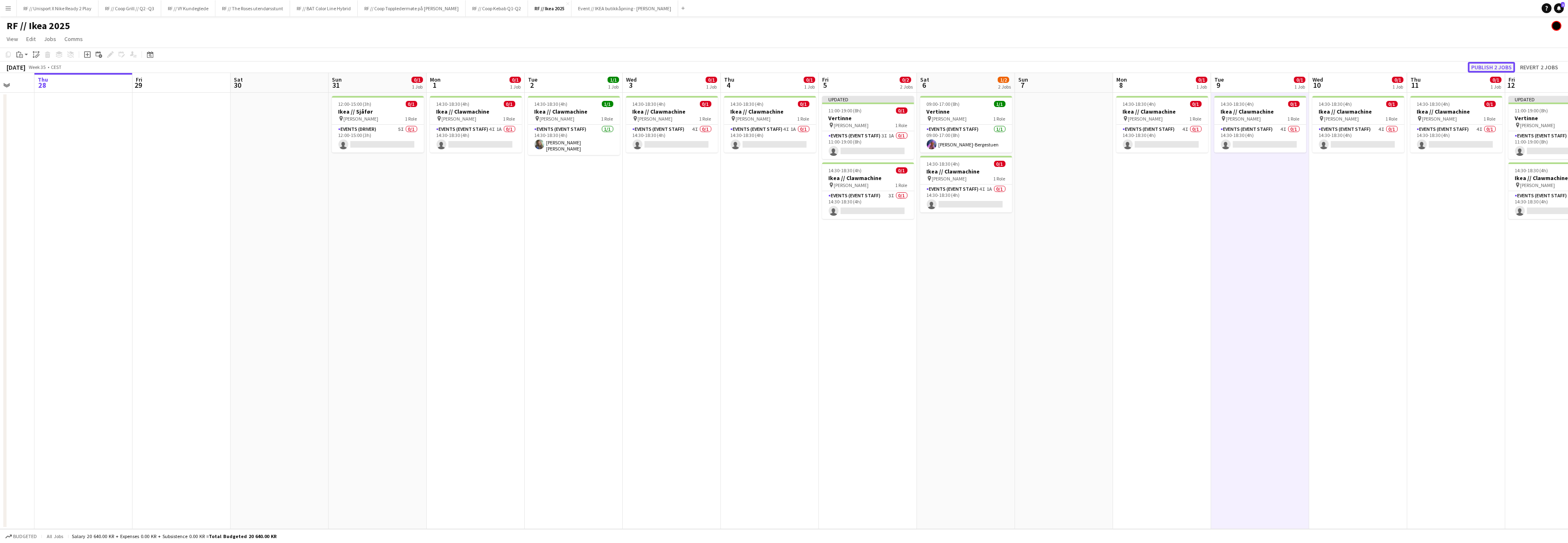
click at [1484, 65] on button "Publish 2 jobs" at bounding box center [1491, 67] width 47 height 10
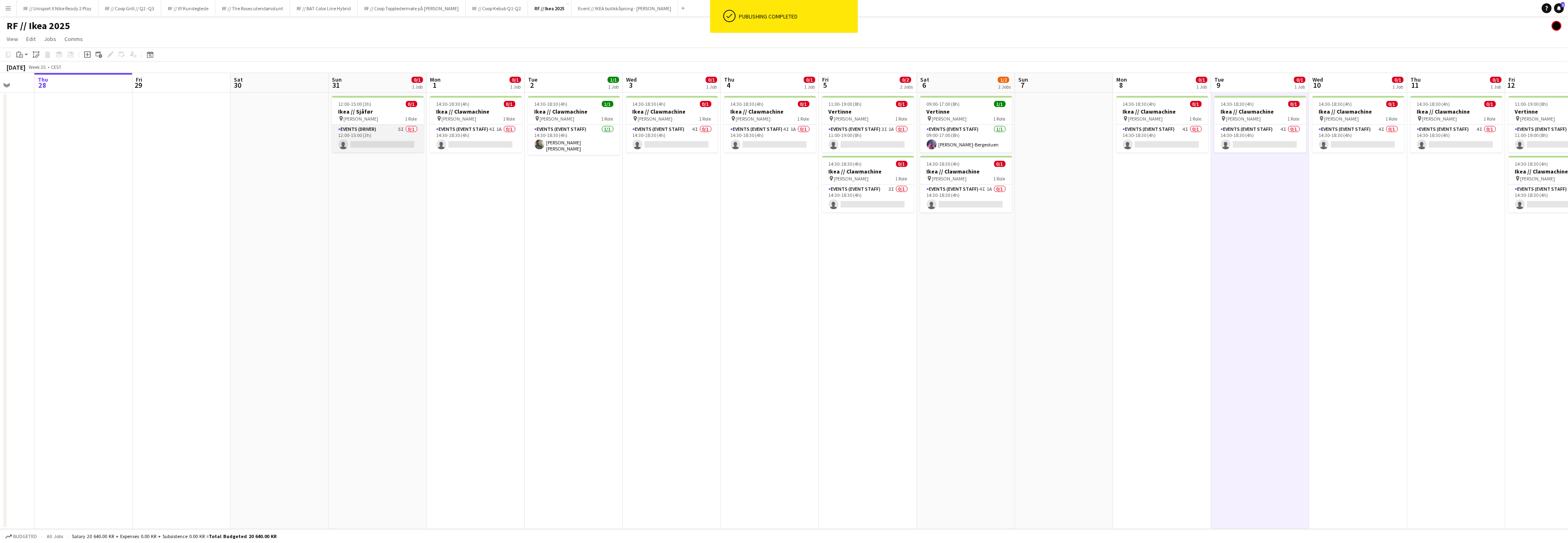
click at [393, 143] on app-card-role "Events (Driver) 5I 0/1 12:00-15:00 (3h) single-neutral-actions" at bounding box center [378, 138] width 92 height 28
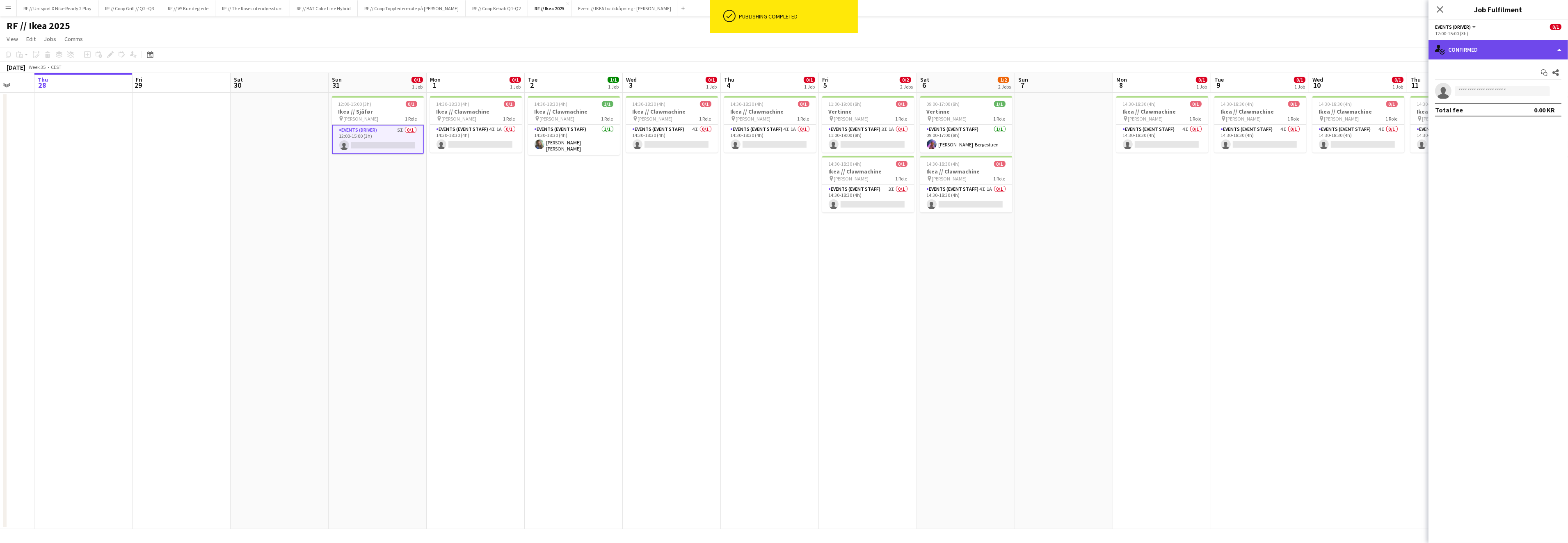
click at [1560, 51] on div "single-neutral-actions-check-2 Confirmed" at bounding box center [1498, 50] width 140 height 20
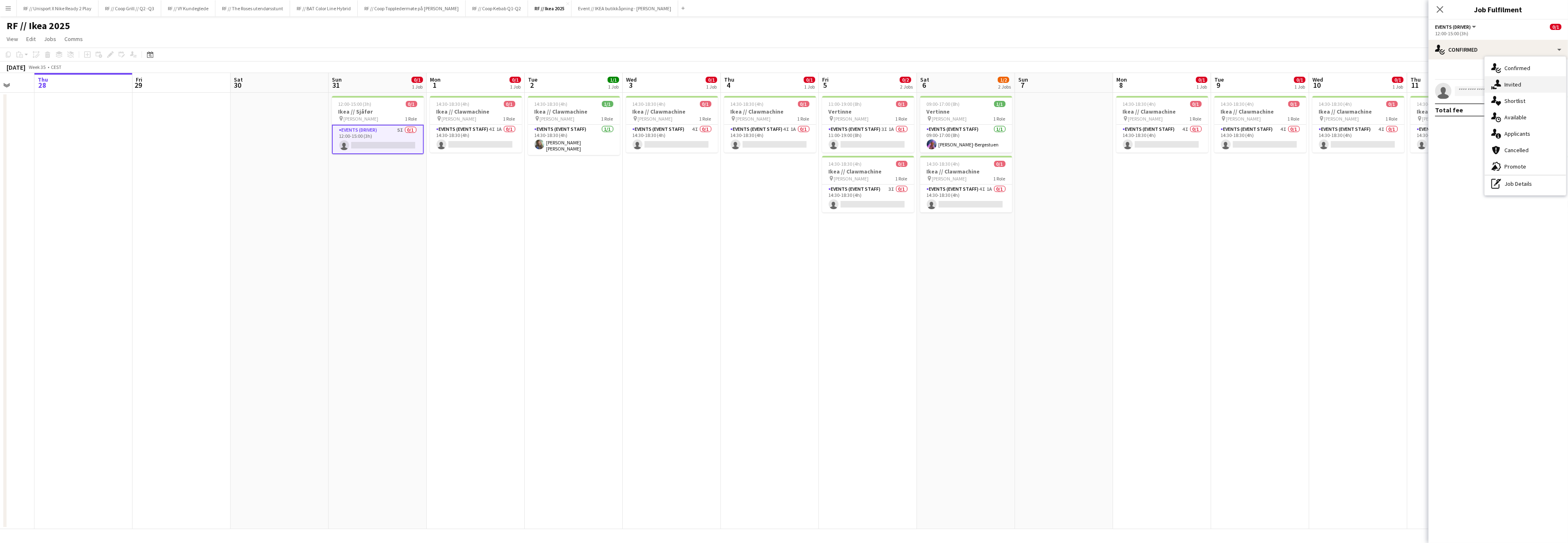
click at [1517, 85] on div "single-neutral-actions-share-1 Invited" at bounding box center [1525, 84] width 82 height 16
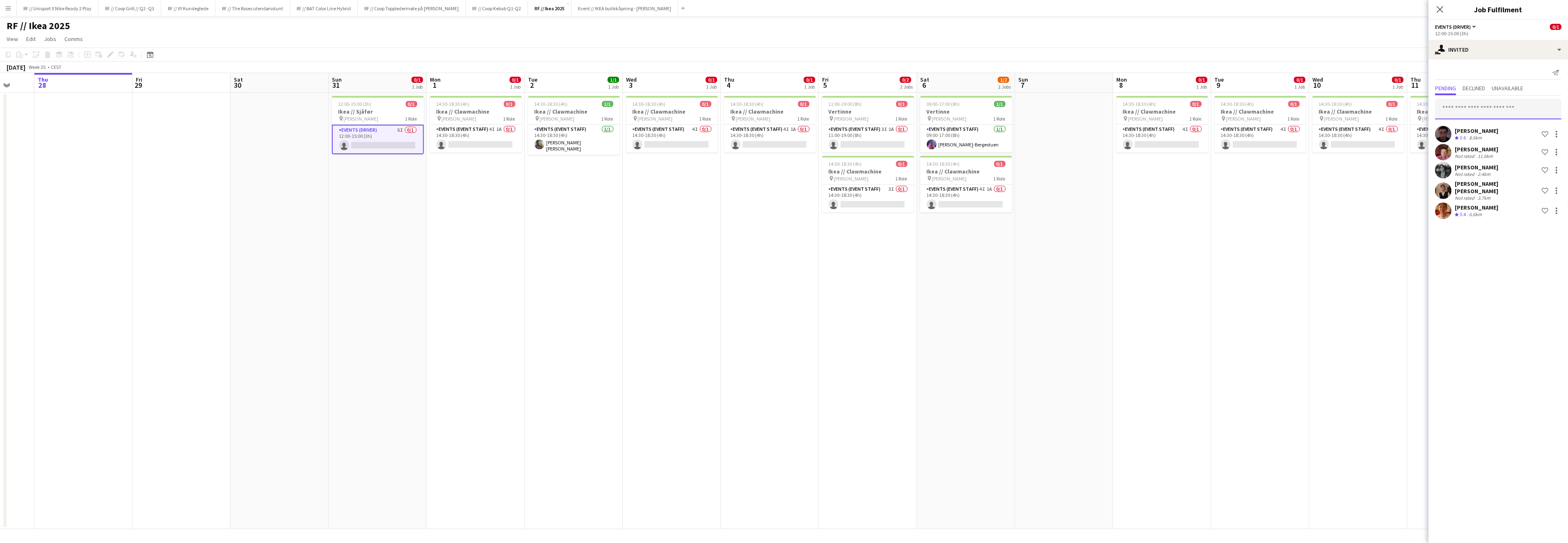
click at [1487, 103] on input "text" at bounding box center [1498, 109] width 127 height 20
type input "******"
click at [1467, 171] on span "Herman Torsnes" at bounding box center [1465, 168] width 47 height 7
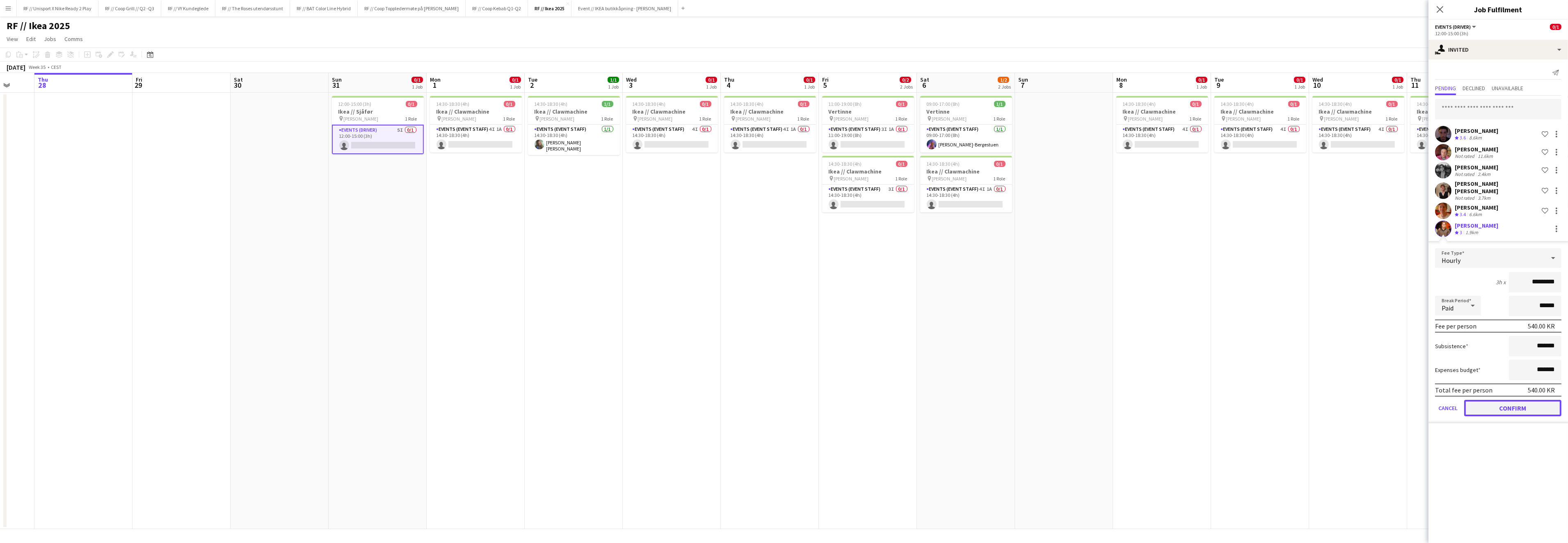
click at [1516, 402] on button "Confirm" at bounding box center [1512, 407] width 97 height 16
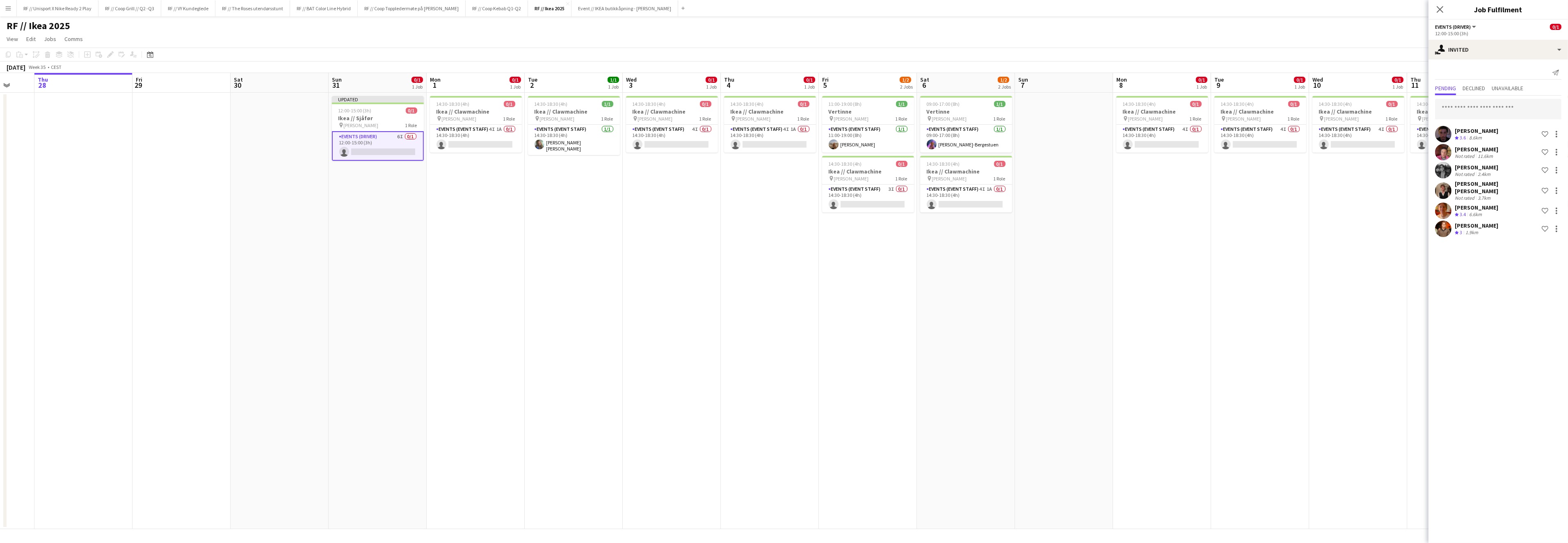
click at [365, 156] on app-card-role "Events (Driver) 6I 0/1 12:00-15:00 (3h) single-neutral-actions" at bounding box center [378, 145] width 92 height 29
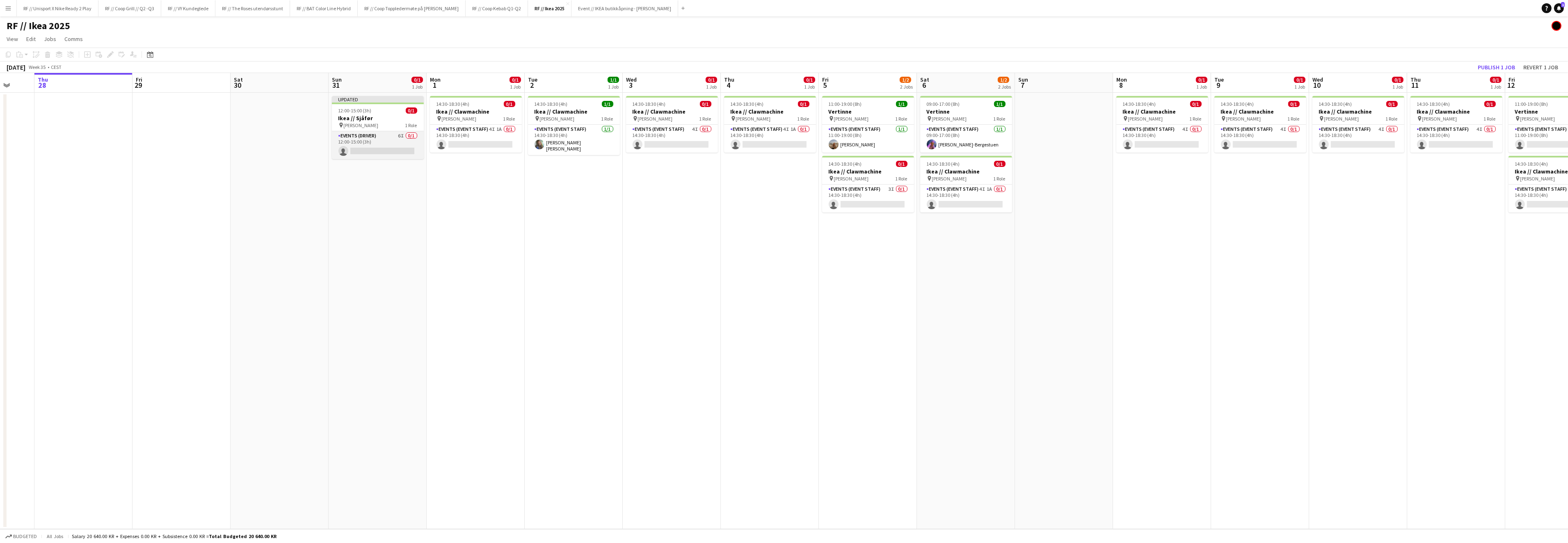
click at [364, 150] on app-card-role "Events (Driver) 6I 0/1 12:00-15:00 (3h) single-neutral-actions" at bounding box center [378, 145] width 92 height 28
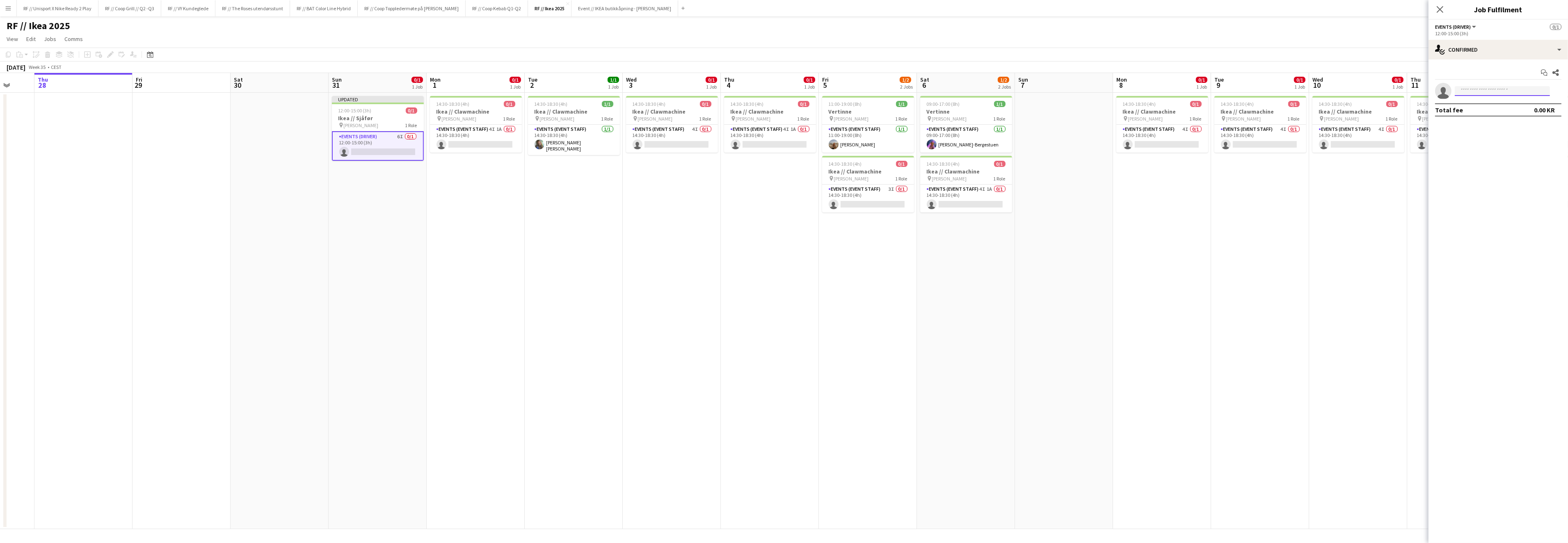
click at [1473, 95] on input at bounding box center [1502, 91] width 95 height 10
type input "******"
click at [1475, 147] on span "olivernost@gmail.com" at bounding box center [1502, 149] width 82 height 7
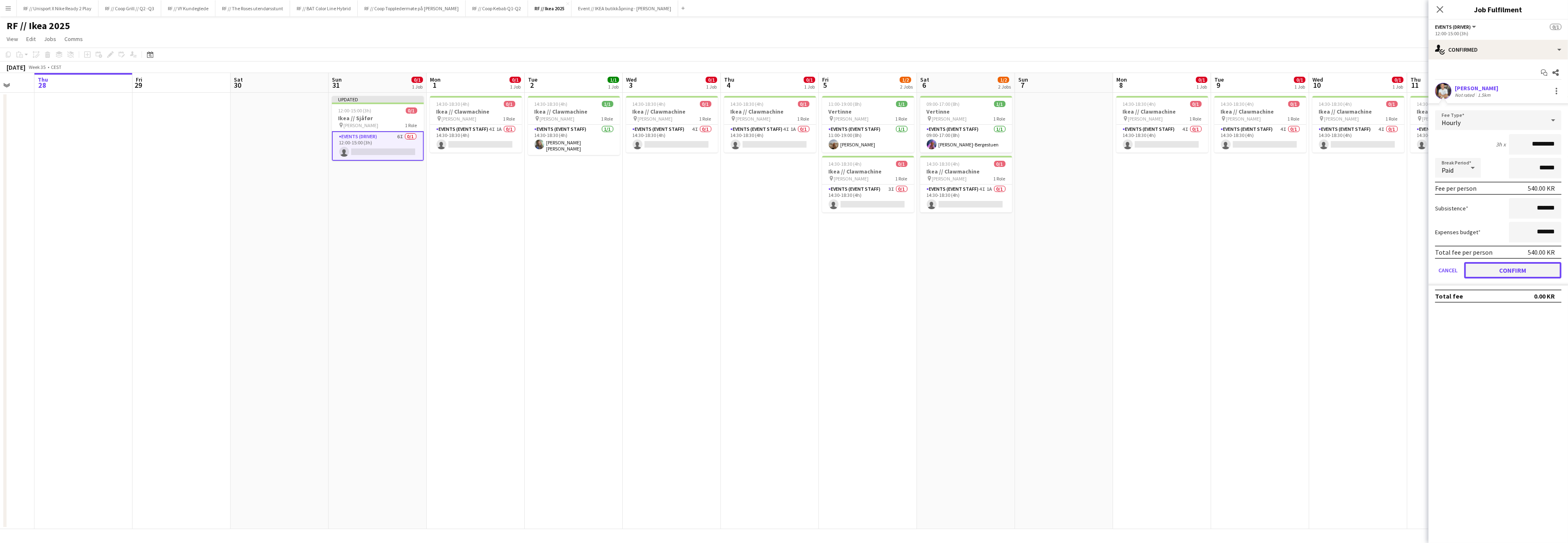
click at [1515, 271] on button "Confirm" at bounding box center [1512, 270] width 97 height 16
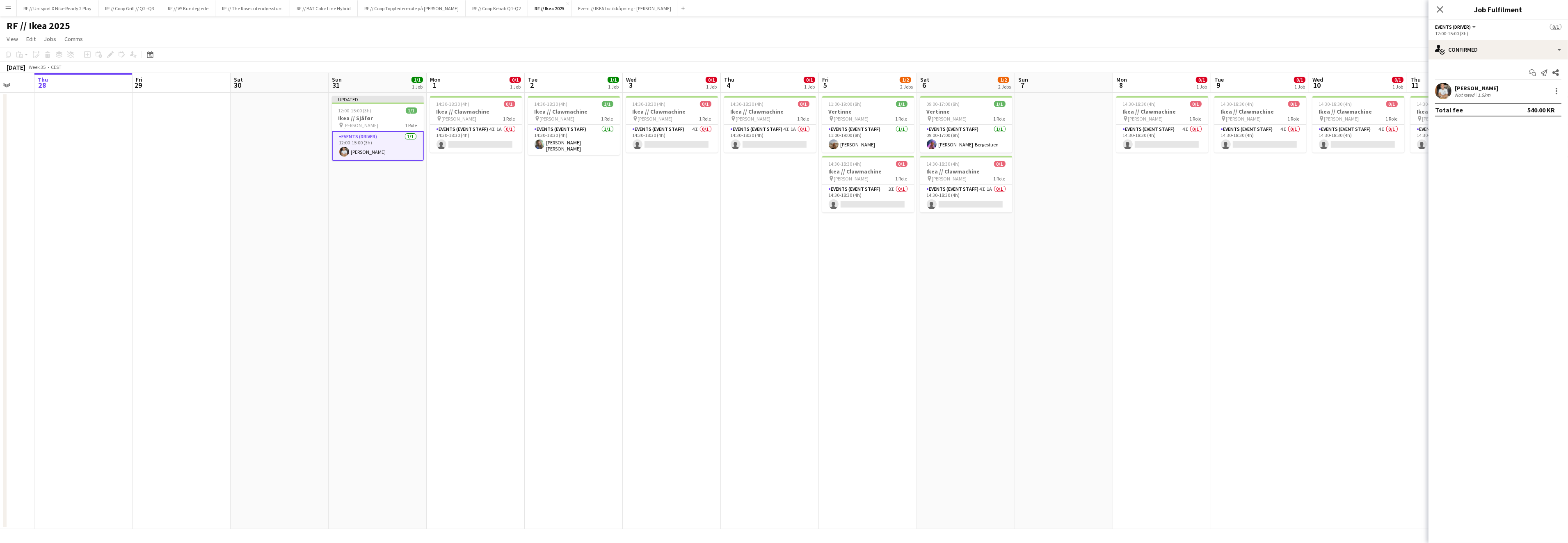
click at [1561, 89] on div "Oliver Nøstdahl Not rated 1.5km" at bounding box center [1498, 91] width 140 height 16
click at [1558, 90] on div at bounding box center [1556, 91] width 10 height 10
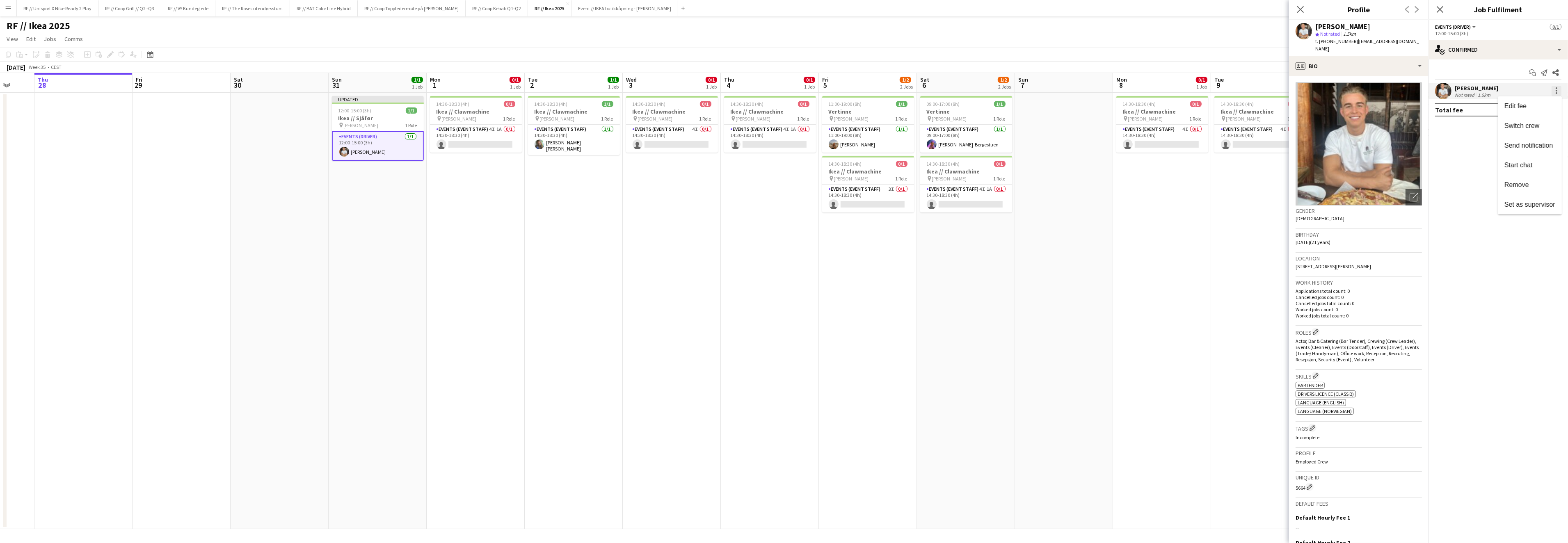
click at [1558, 90] on div at bounding box center [784, 271] width 1568 height 543
click at [1558, 90] on div at bounding box center [1556, 91] width 10 height 10
click at [1519, 181] on button "Remove" at bounding box center [1530, 185] width 64 height 20
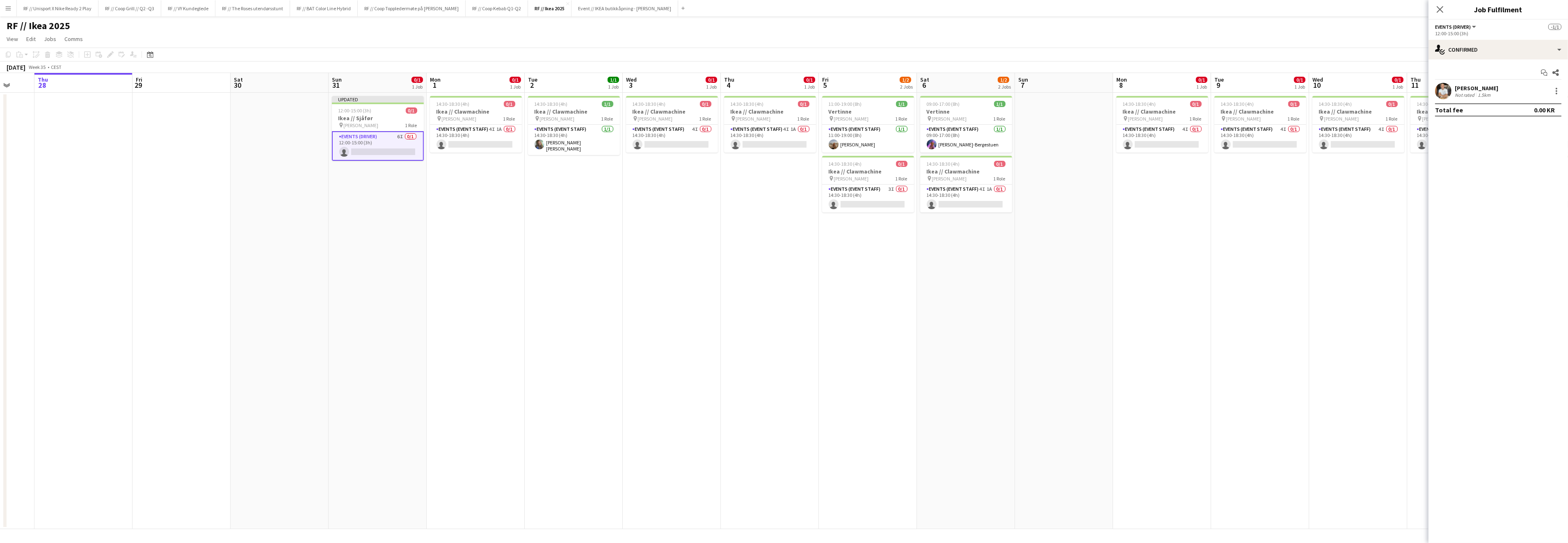
click at [376, 147] on app-card-role "Events (Driver) 6I 0/1 12:00-15:00 (3h) single-neutral-actions" at bounding box center [378, 145] width 92 height 29
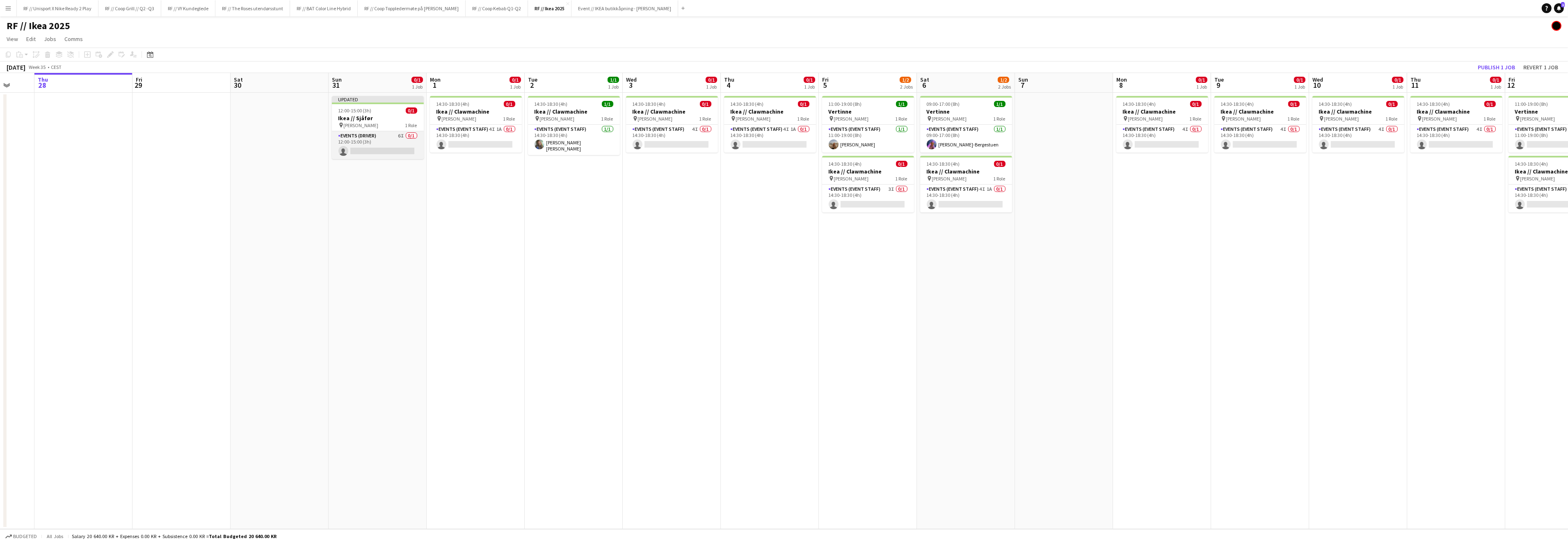
click at [350, 145] on app-card-role "Events (Driver) 6I 0/1 12:00-15:00 (3h) single-neutral-actions" at bounding box center [378, 145] width 92 height 28
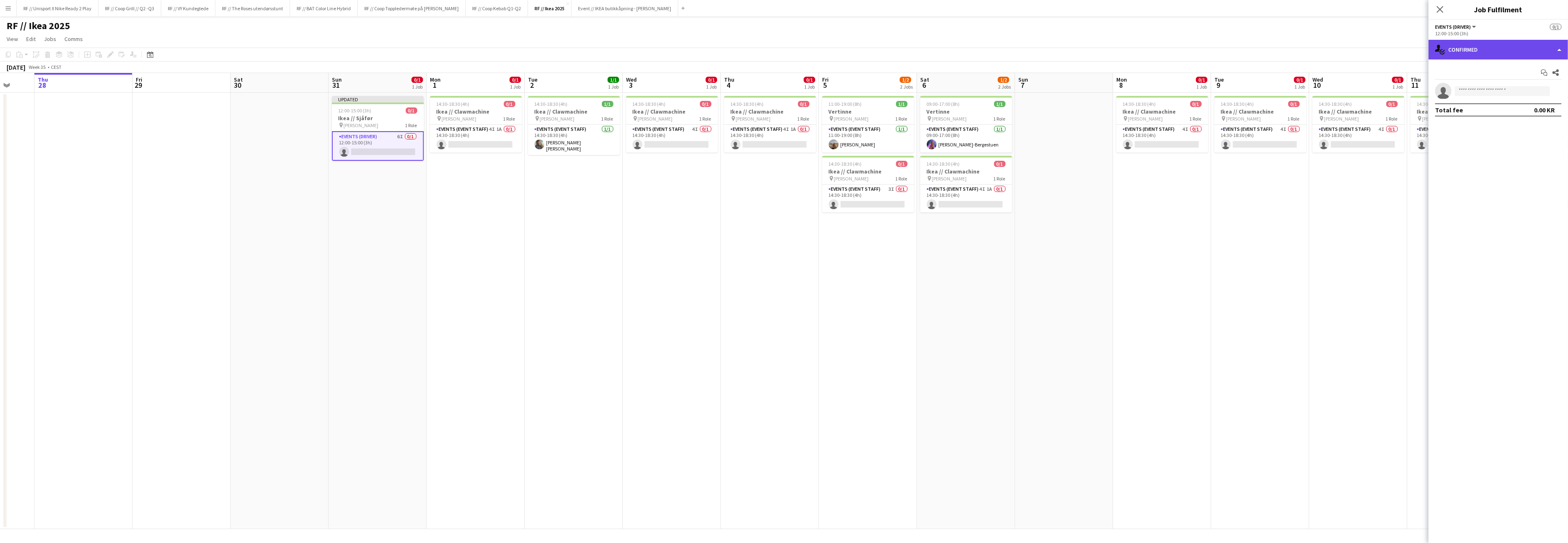
click at [1535, 48] on div "single-neutral-actions-check-2 Confirmed" at bounding box center [1498, 50] width 140 height 20
click at [1513, 82] on div "single-neutral-actions-share-1 Invited" at bounding box center [1525, 84] width 82 height 16
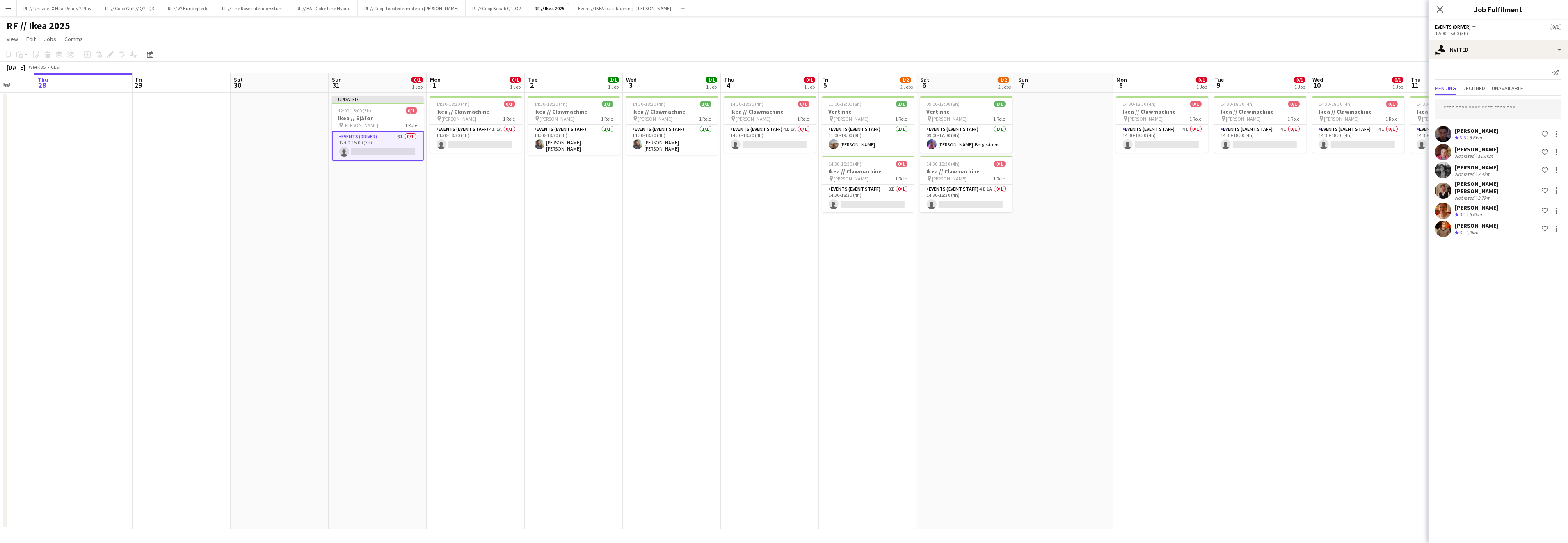
click at [1485, 107] on input "text" at bounding box center [1498, 109] width 127 height 20
click at [1447, 110] on input "*******" at bounding box center [1498, 109] width 127 height 20
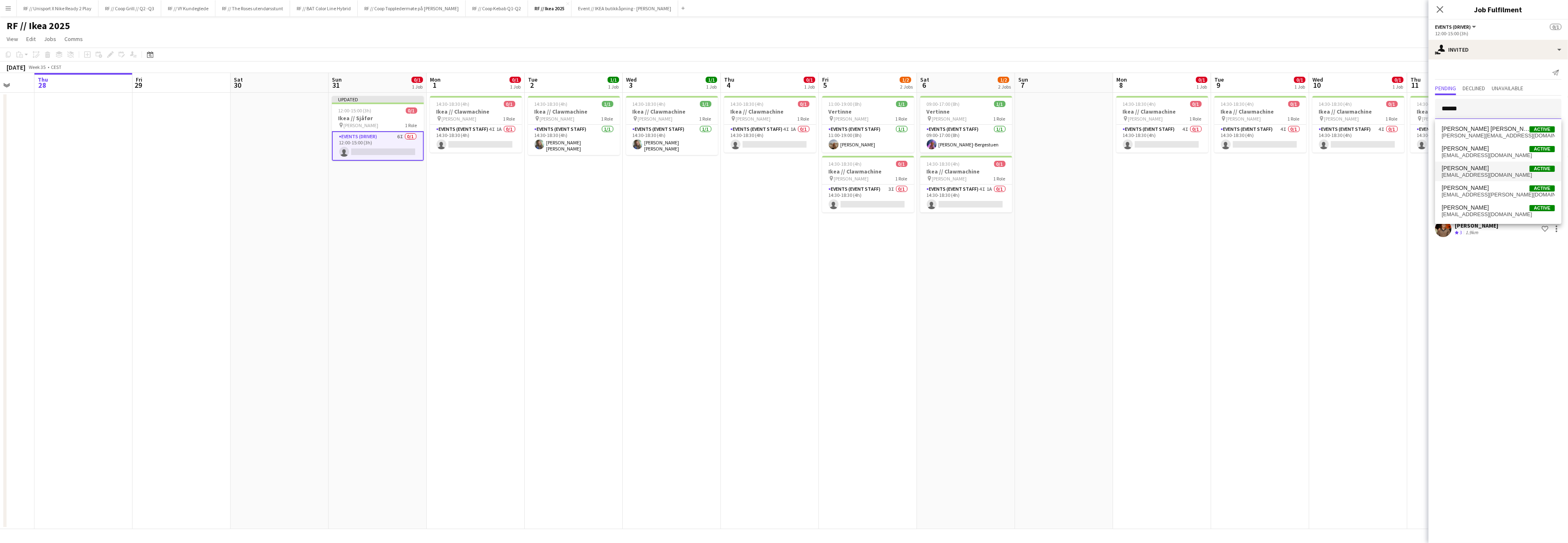
type input "******"
click at [1498, 171] on span "Oliver Nøstdahl Active" at bounding box center [1498, 168] width 113 height 7
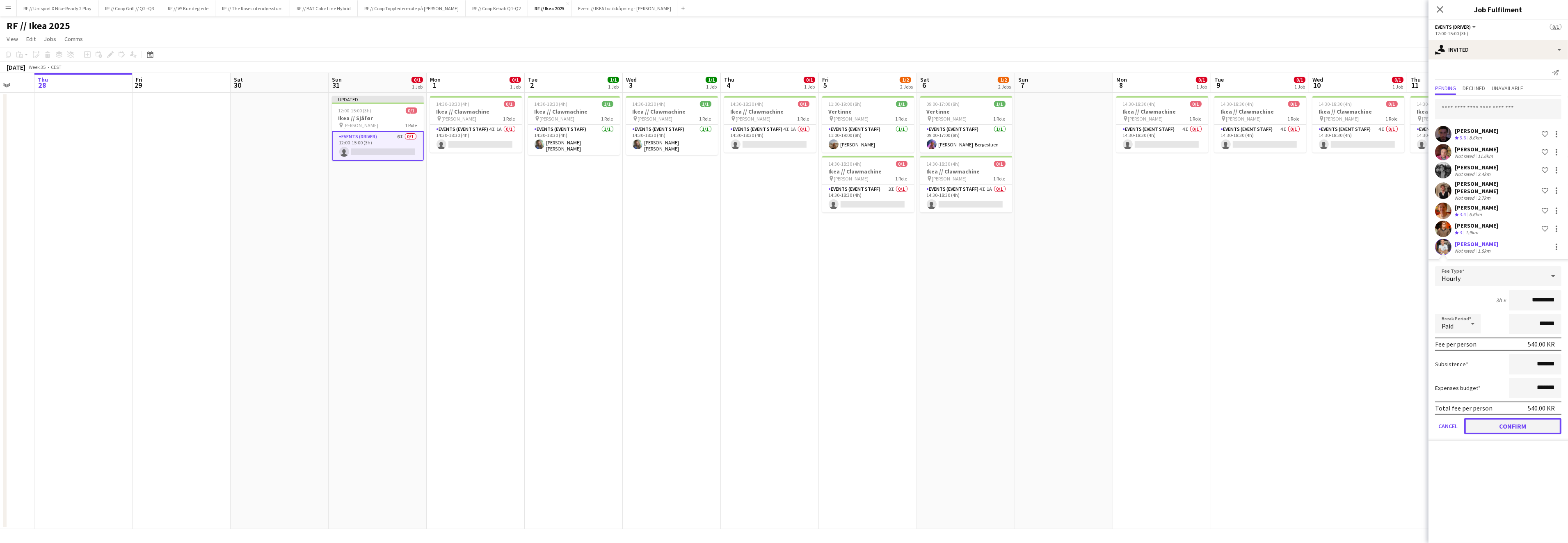
click at [1513, 418] on button "Confirm" at bounding box center [1512, 426] width 97 height 16
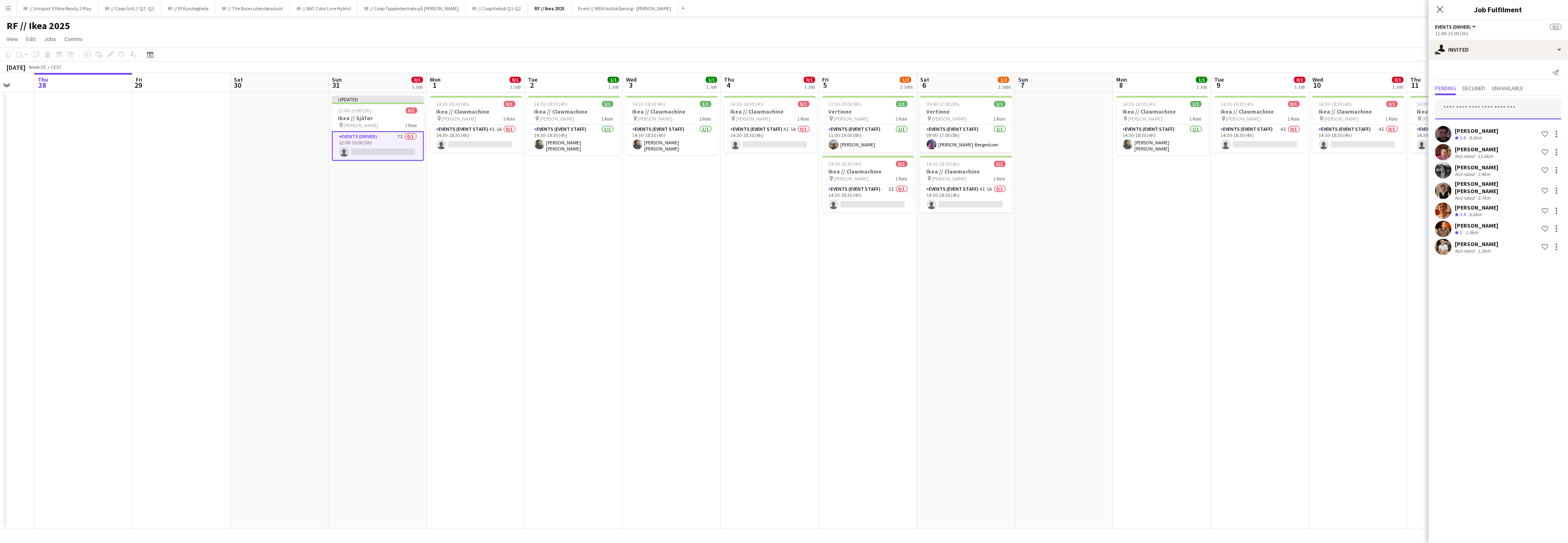
click at [1470, 108] on input "text" at bounding box center [1498, 109] width 127 height 20
type input "*****"
click at [1486, 132] on span "antonphilippenko@gmail.com" at bounding box center [1498, 136] width 113 height 7
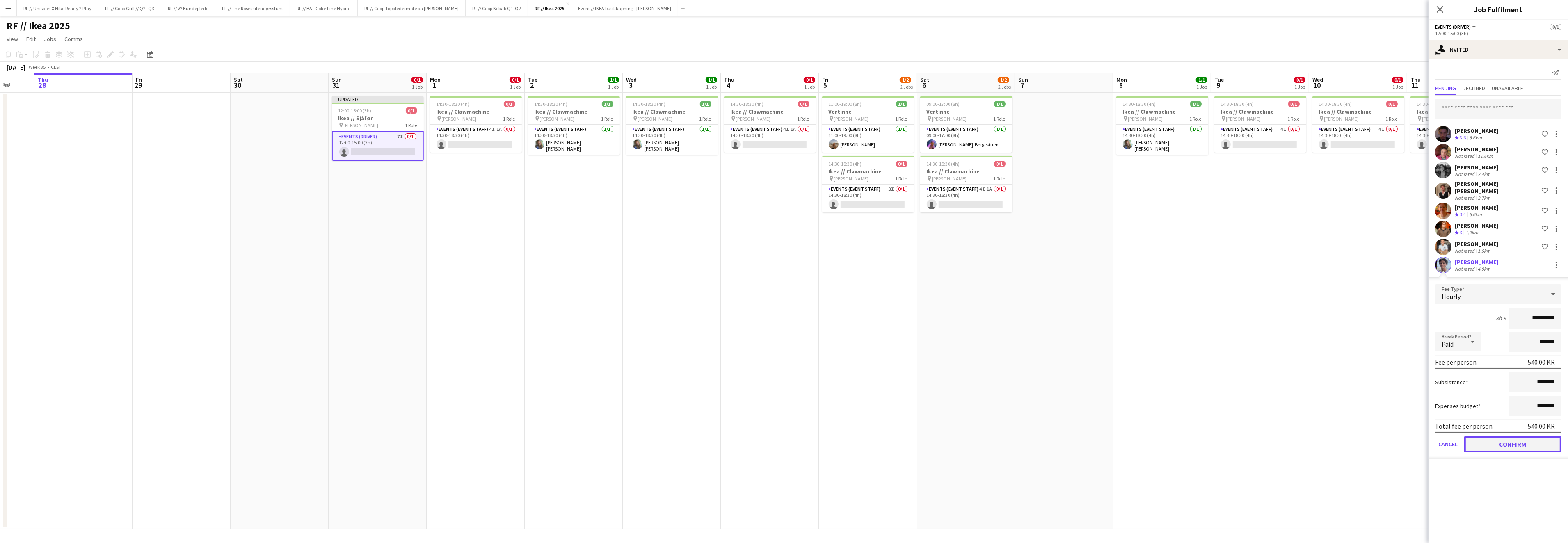
click at [1513, 435] on button "Confirm" at bounding box center [1512, 443] width 97 height 16
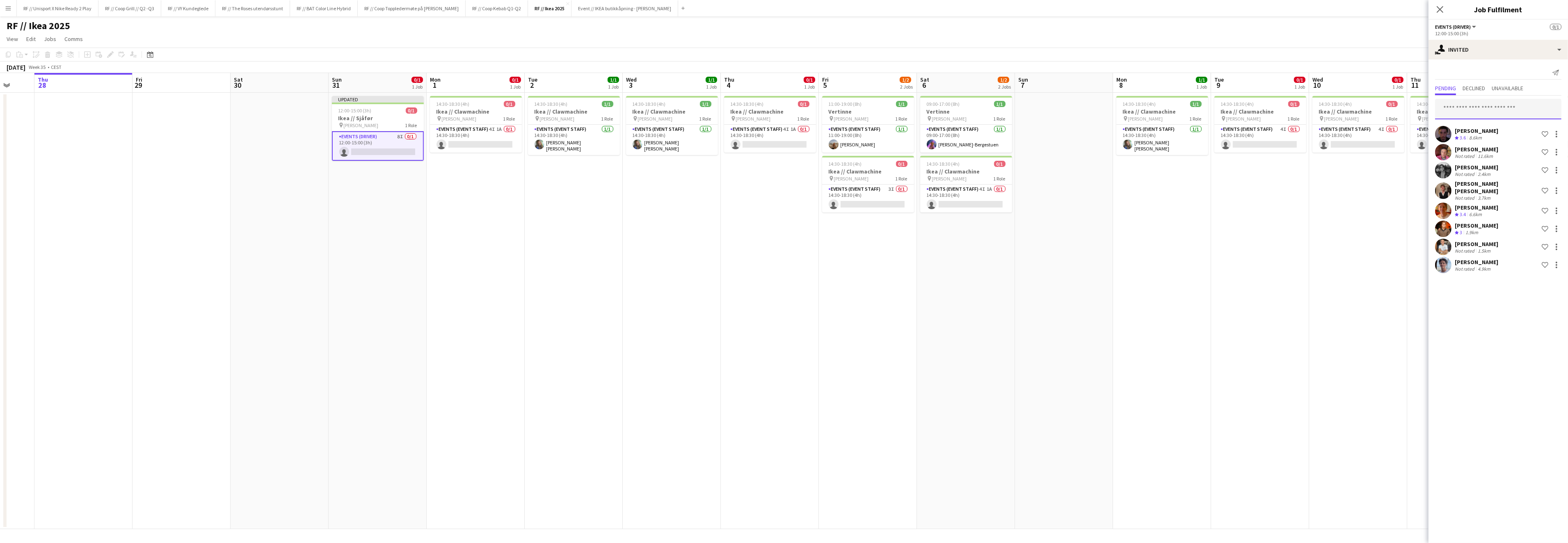
click at [1464, 110] on input "text" at bounding box center [1498, 109] width 127 height 20
type input "*"
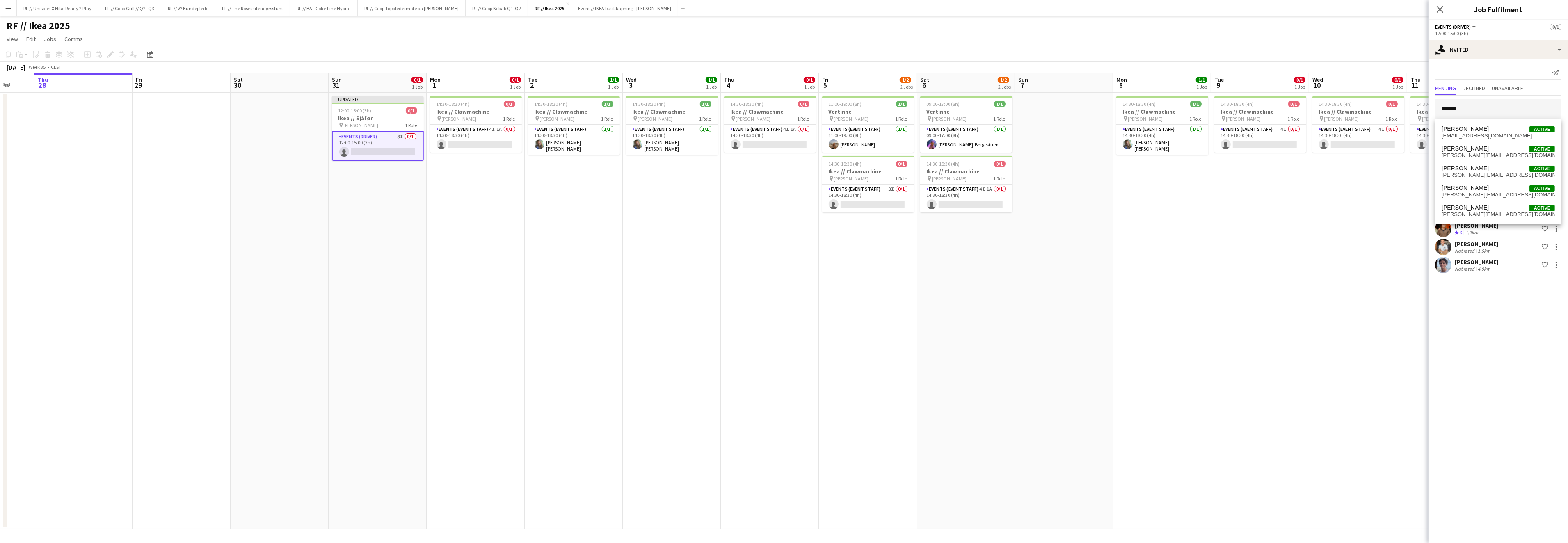
type input "******"
click at [1460, 192] on span "adrian.roddvik@gmail.com" at bounding box center [1498, 195] width 113 height 7
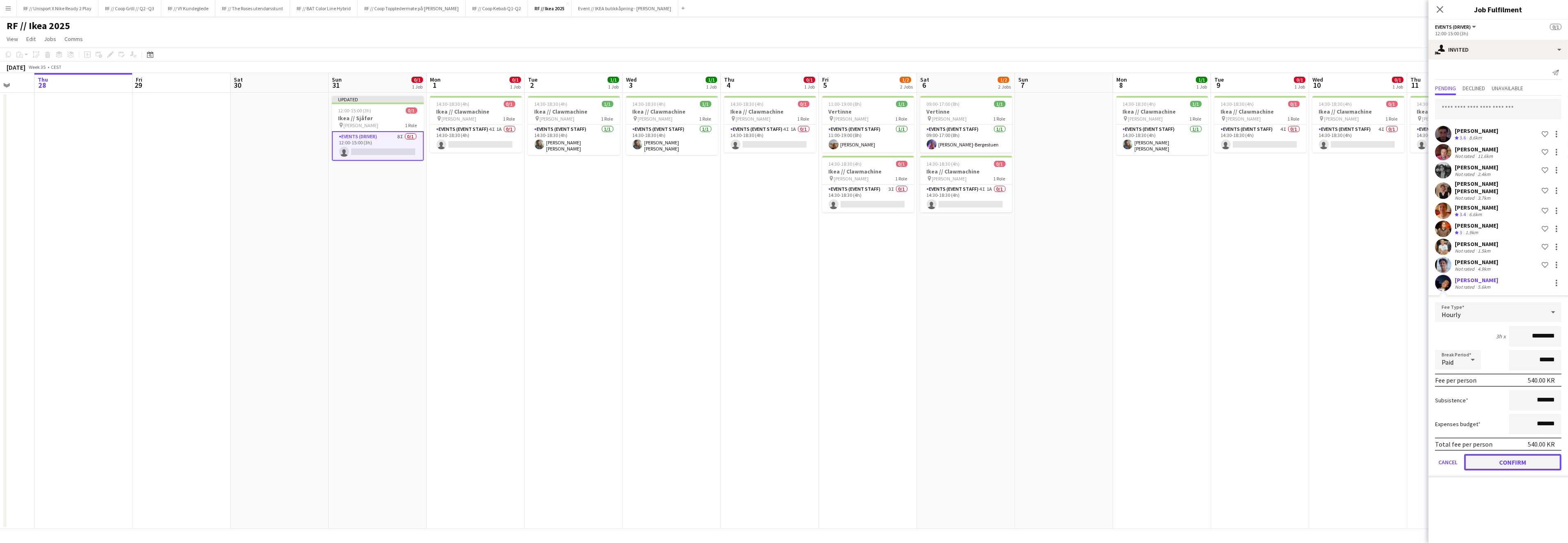
click at [1517, 454] on button "Confirm" at bounding box center [1512, 462] width 97 height 16
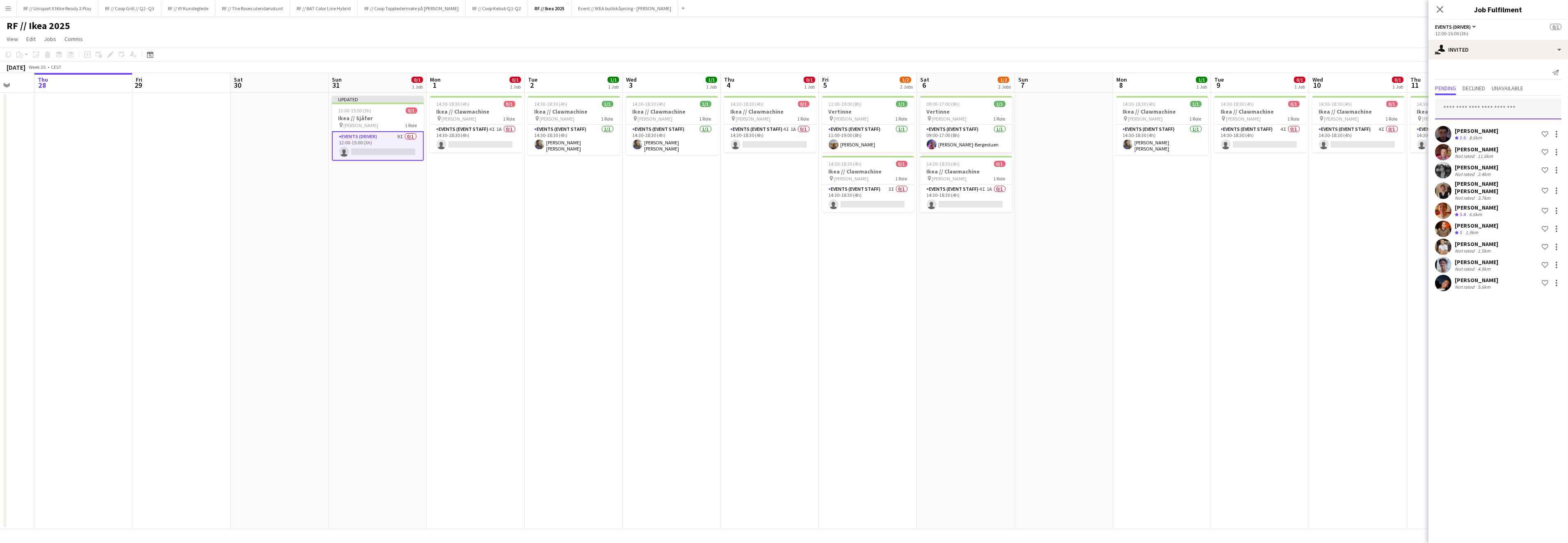
click at [1466, 109] on input "text" at bounding box center [1498, 109] width 127 height 20
type input "********"
click at [1485, 134] on span "martinstor06@icloud.com" at bounding box center [1498, 136] width 113 height 7
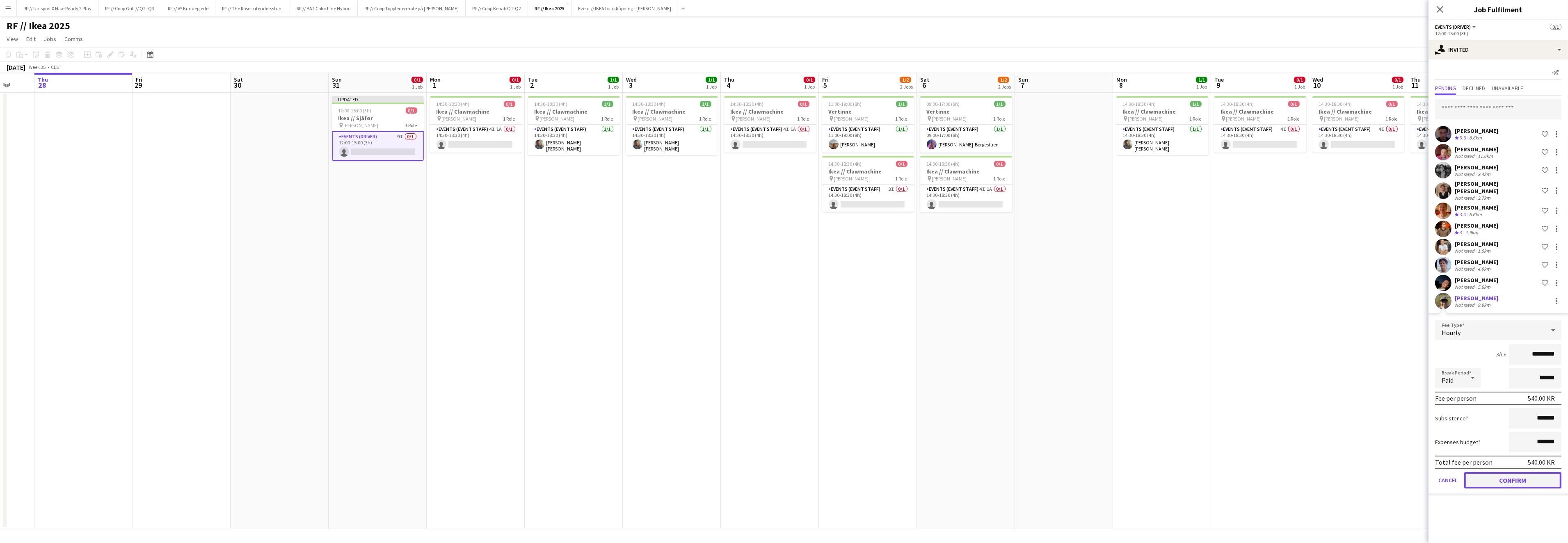
click at [1524, 472] on button "Confirm" at bounding box center [1512, 480] width 97 height 16
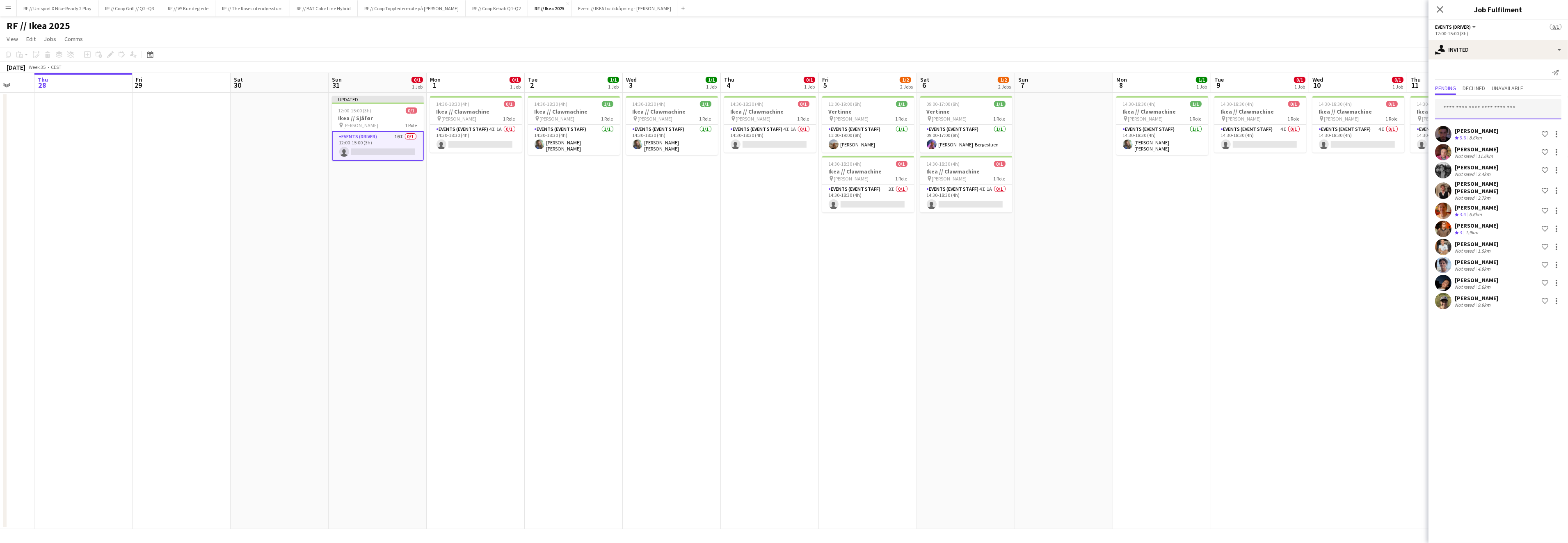
click at [1498, 109] on input "text" at bounding box center [1498, 109] width 127 height 20
type input "****"
click at [1479, 208] on span "Erik Kjensli Moe" at bounding box center [1465, 207] width 47 height 7
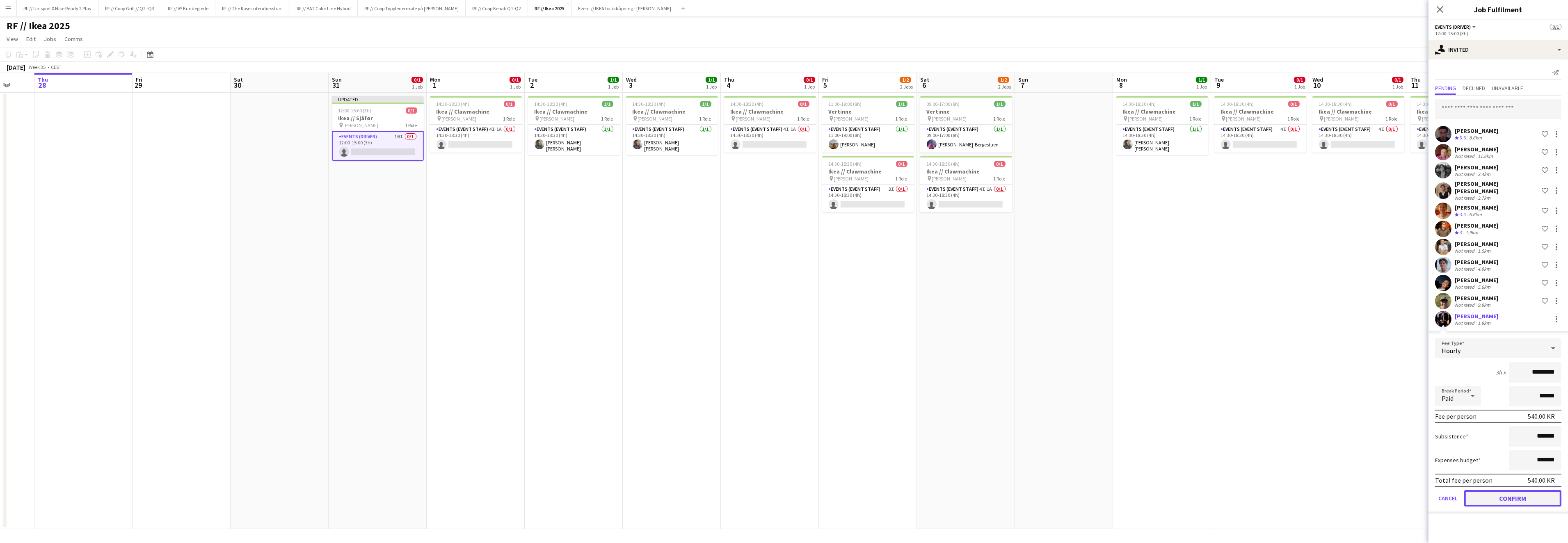
click at [1505, 497] on button "Confirm" at bounding box center [1512, 497] width 97 height 16
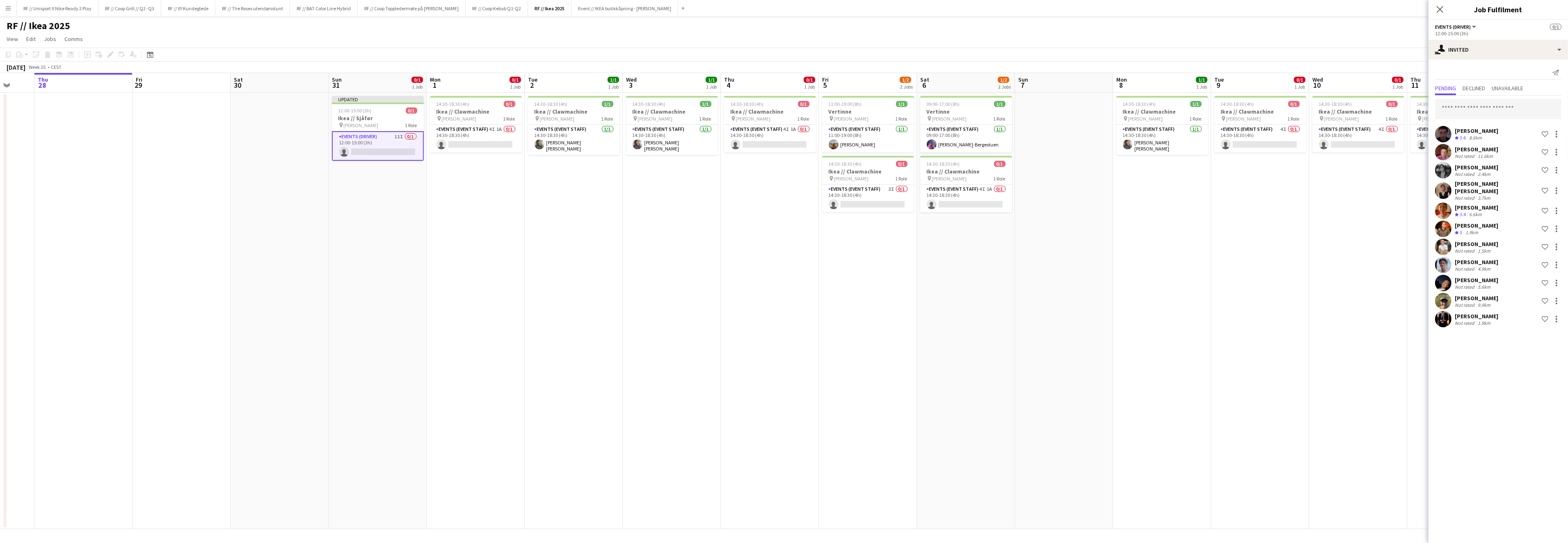
click at [1185, 239] on app-date-cell "14:30-18:30 (4h) 1/1 Ikea // Clawmachine pin IKEA KARL JOHAN 1 Role Events (Eve…" at bounding box center [1162, 310] width 98 height 436
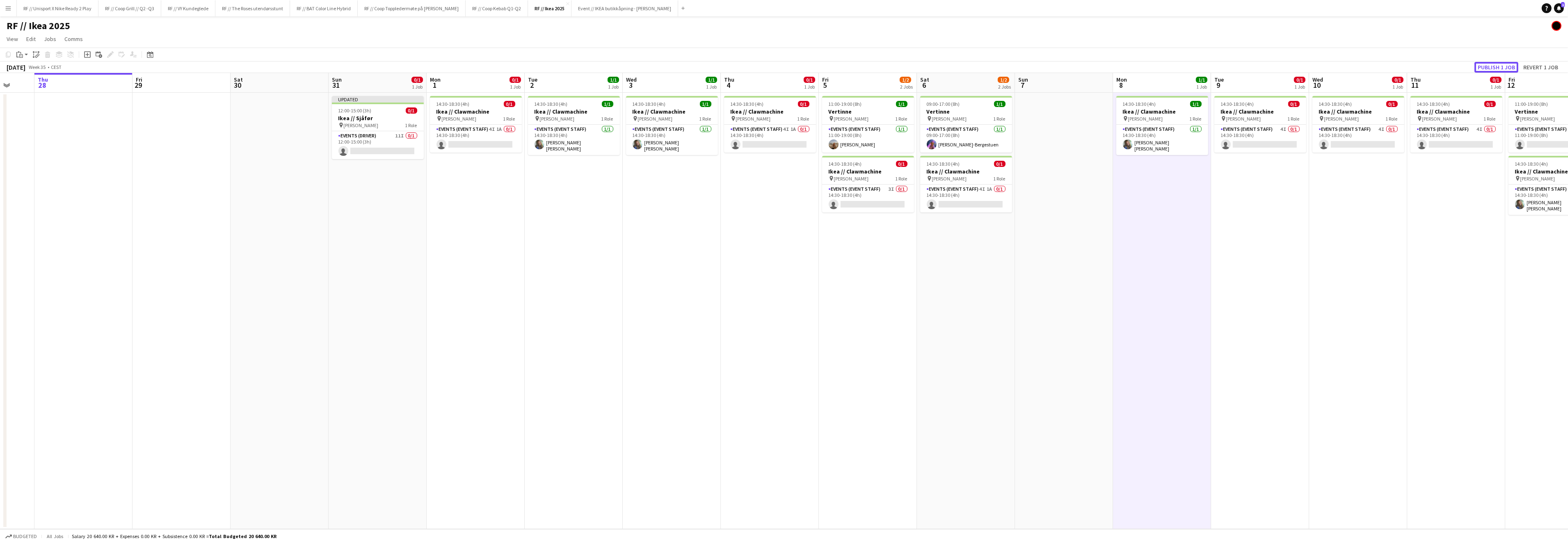
click at [1505, 63] on button "Publish 1 job" at bounding box center [1496, 67] width 44 height 10
click at [836, 146] on app-user-avatar at bounding box center [833, 144] width 10 height 10
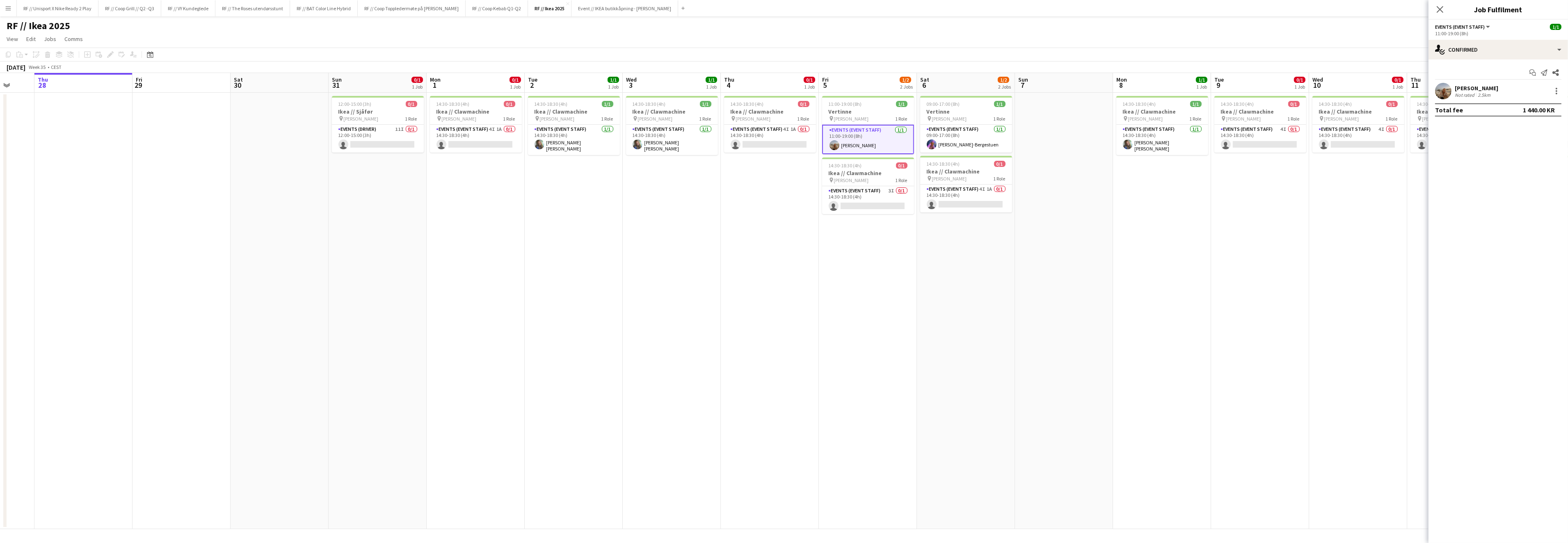
click at [1127, 244] on app-date-cell "14:30-18:30 (4h) 1/1 Ikea // Clawmachine pin IKEA KARL JOHAN 1 Role Events (Eve…" at bounding box center [1162, 310] width 98 height 436
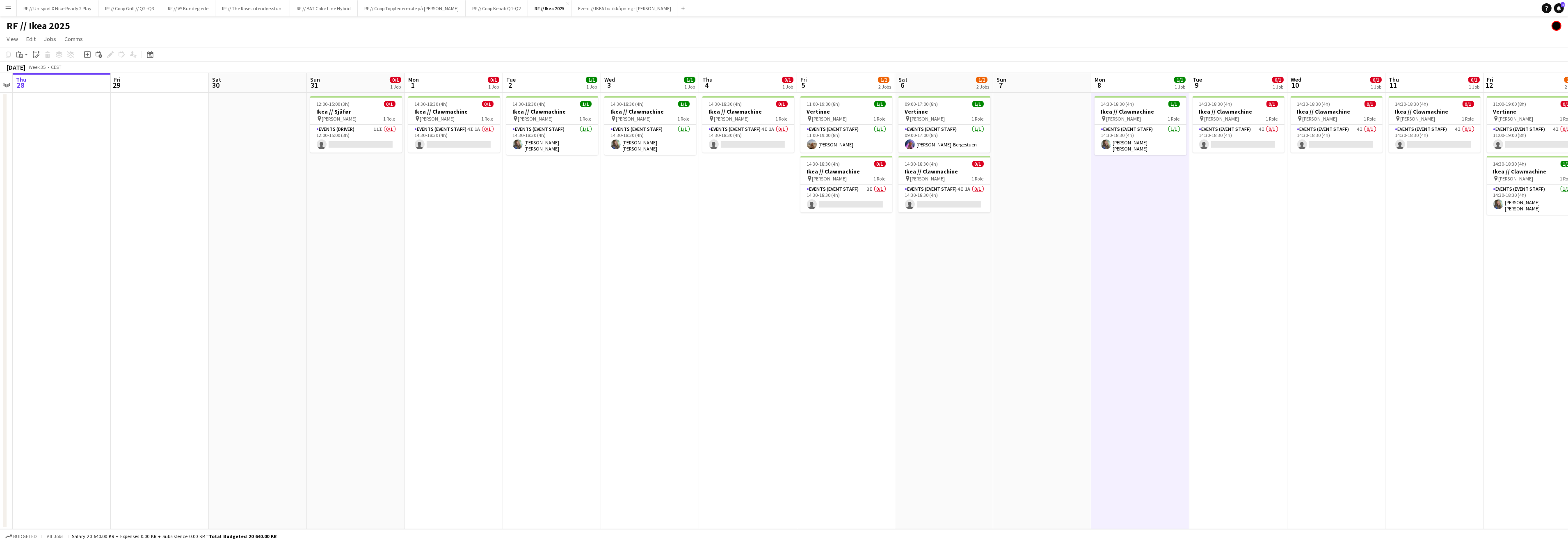
scroll to position [0, 247]
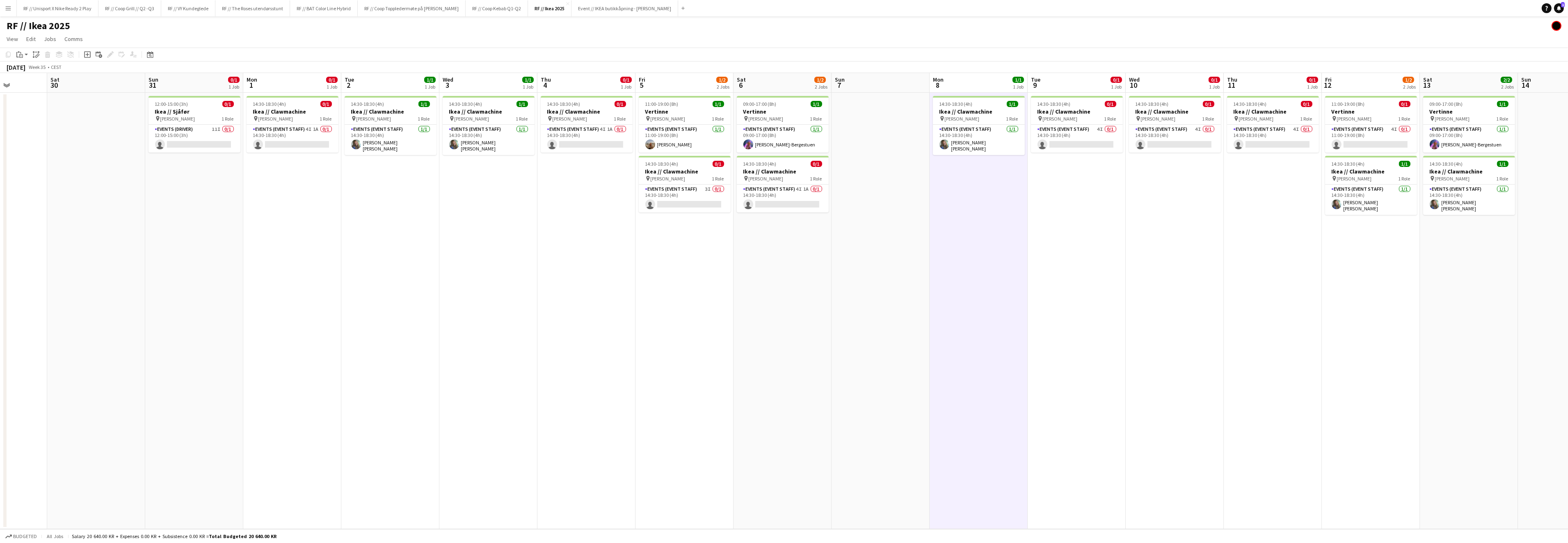
drag, startPoint x: 1166, startPoint y: 251, endPoint x: 982, endPoint y: 248, distance: 184.0
click at [982, 248] on app-calendar-viewport "Wed 27 Thu 28 Fri 29 Sat 30 Sun 31 0/1 1 Job Mon 1 0/1 1 Job Tue 2 1/1 1 Job We…" at bounding box center [784, 301] width 1568 height 456
click at [1336, 143] on app-user-avatar at bounding box center [1336, 144] width 10 height 10
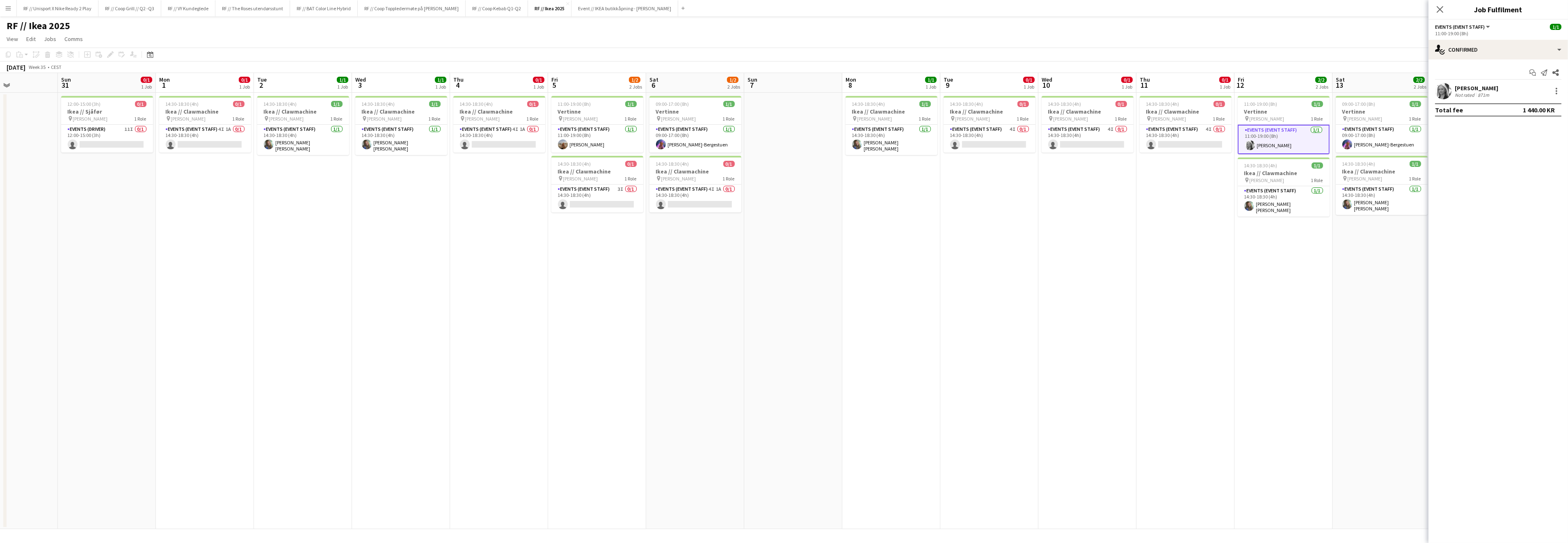
scroll to position [0, 244]
drag, startPoint x: 1042, startPoint y: 263, endPoint x: 948, endPoint y: 263, distance: 94.0
click at [948, 263] on app-calendar-viewport "Thu 28 Fri 29 Sat 30 Sun 31 0/1 1 Job Mon 1 0/1 1 Job Tue 2 1/1 1 Job Wed 3 1/1…" at bounding box center [784, 301] width 1568 height 456
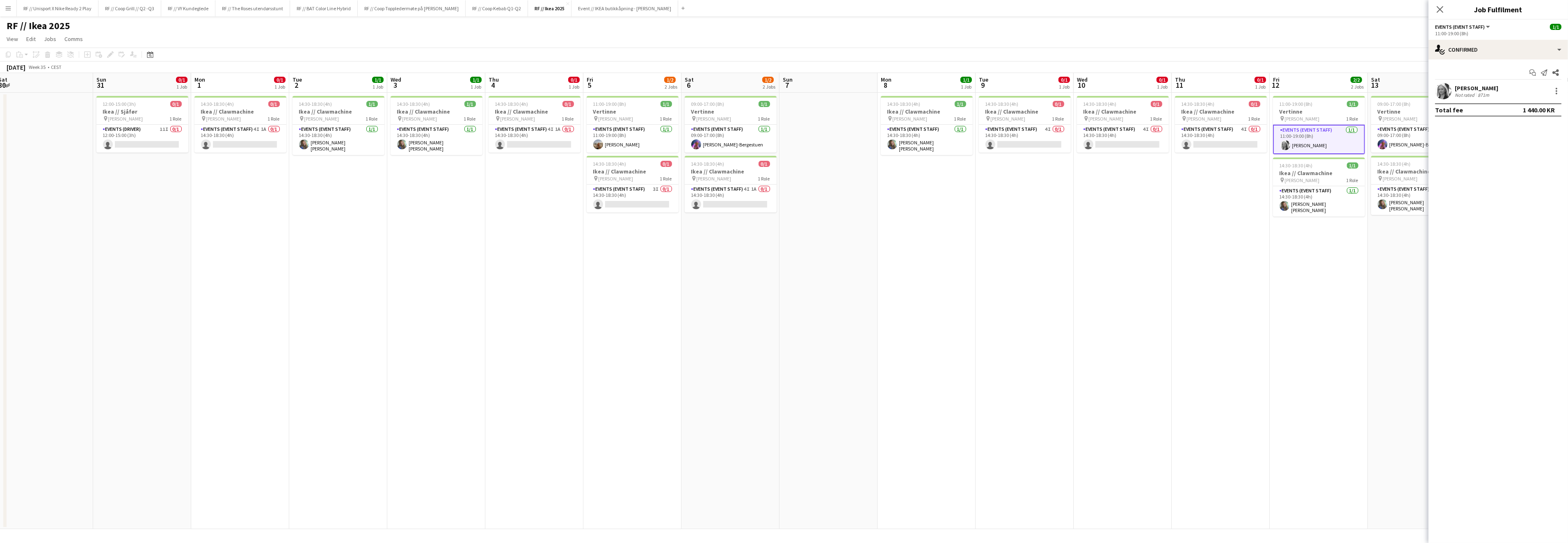
scroll to position [0, 194]
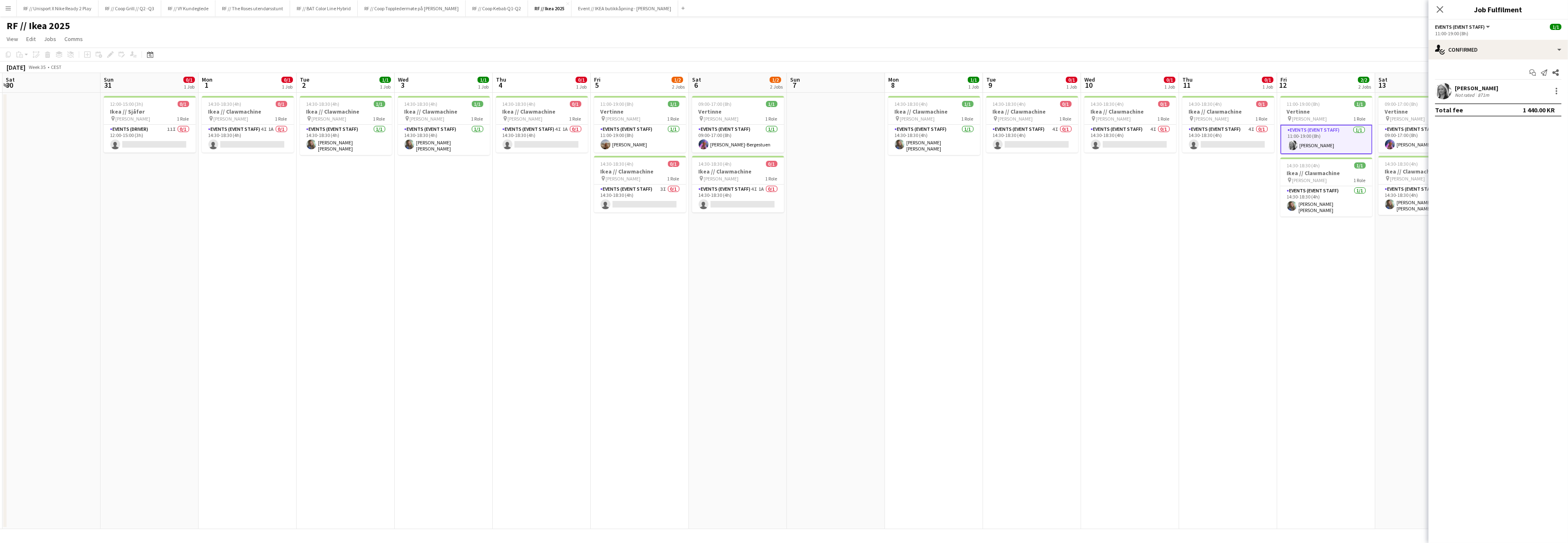
drag, startPoint x: 802, startPoint y: 284, endPoint x: 849, endPoint y: 292, distance: 47.7
click at [849, 292] on app-calendar-viewport "Thu 28 Fri 29 Sat 30 Sun 31 0/1 1 Job Mon 1 0/1 1 Job Tue 2 1/1 1 Job Wed 3 1/1…" at bounding box center [784, 301] width 1568 height 456
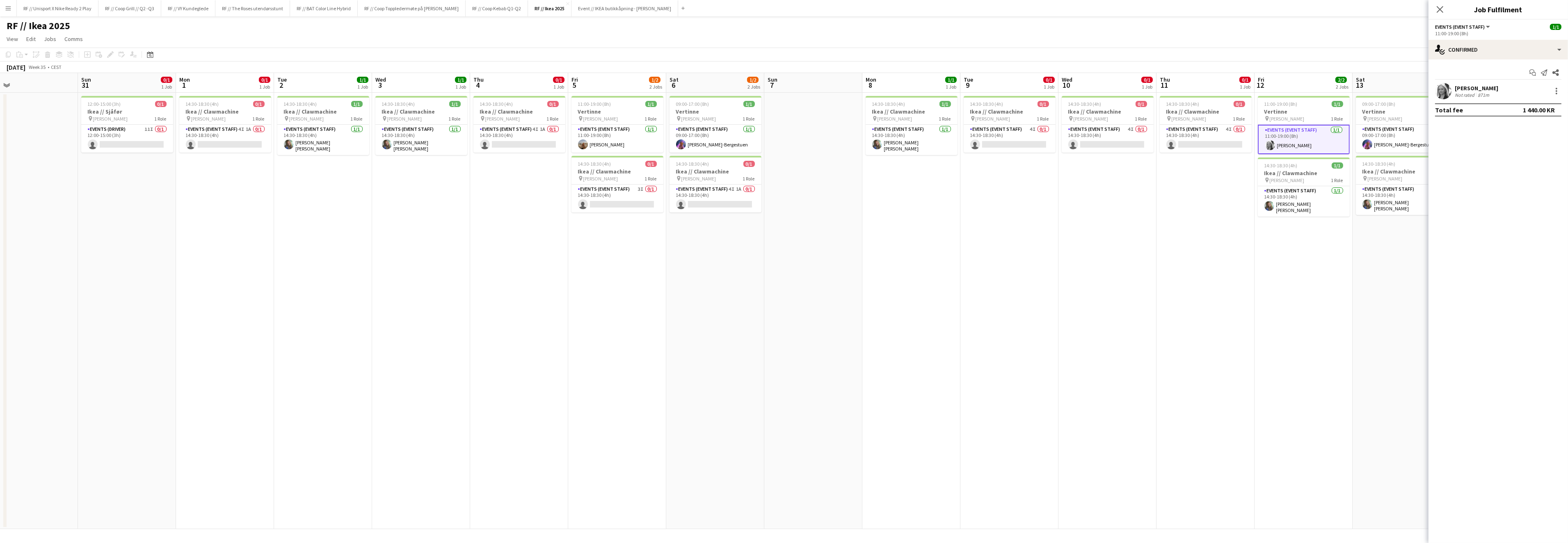
scroll to position [0, 241]
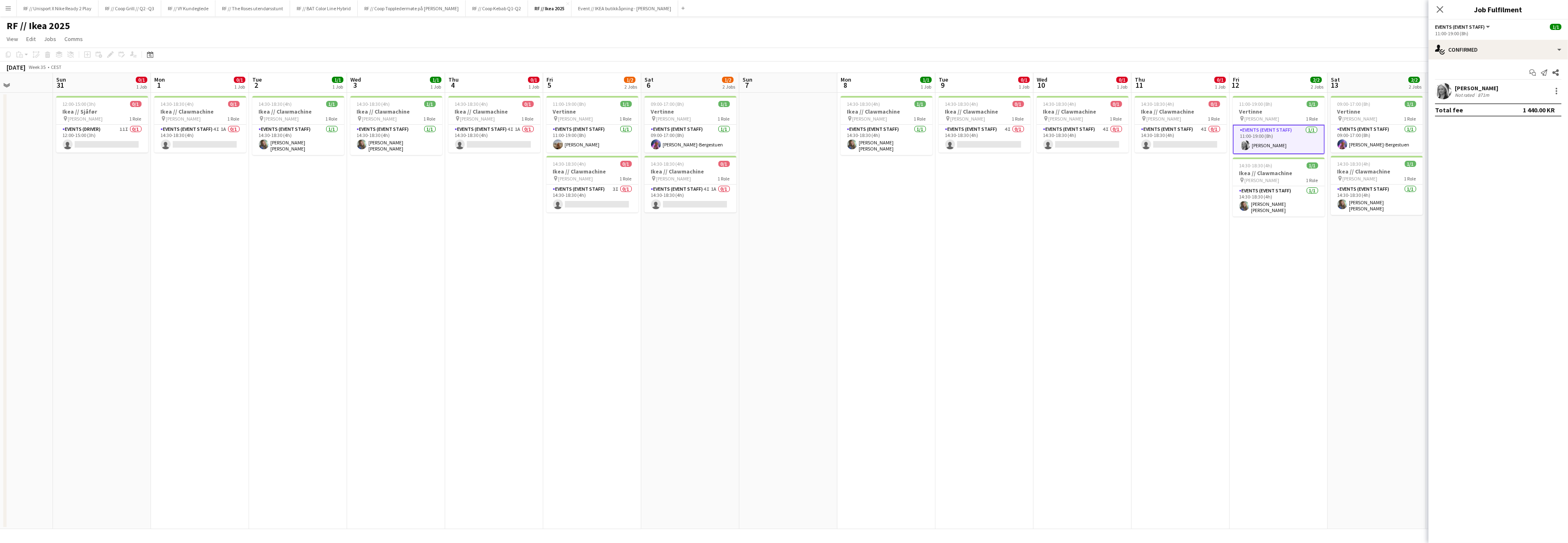
drag, startPoint x: 948, startPoint y: 271, endPoint x: 900, endPoint y: 272, distance: 48.0
click at [900, 272] on app-calendar-viewport "Thu 28 Fri 29 Sat 30 Sun 31 0/1 1 Job Mon 1 0/1 1 Job Tue 2 1/1 1 Job Wed 3 1/1…" at bounding box center [784, 301] width 1568 height 456
click at [557, 148] on app-user-avatar at bounding box center [558, 144] width 10 height 10
click at [1451, 92] on app-user-avatar at bounding box center [1443, 91] width 16 height 16
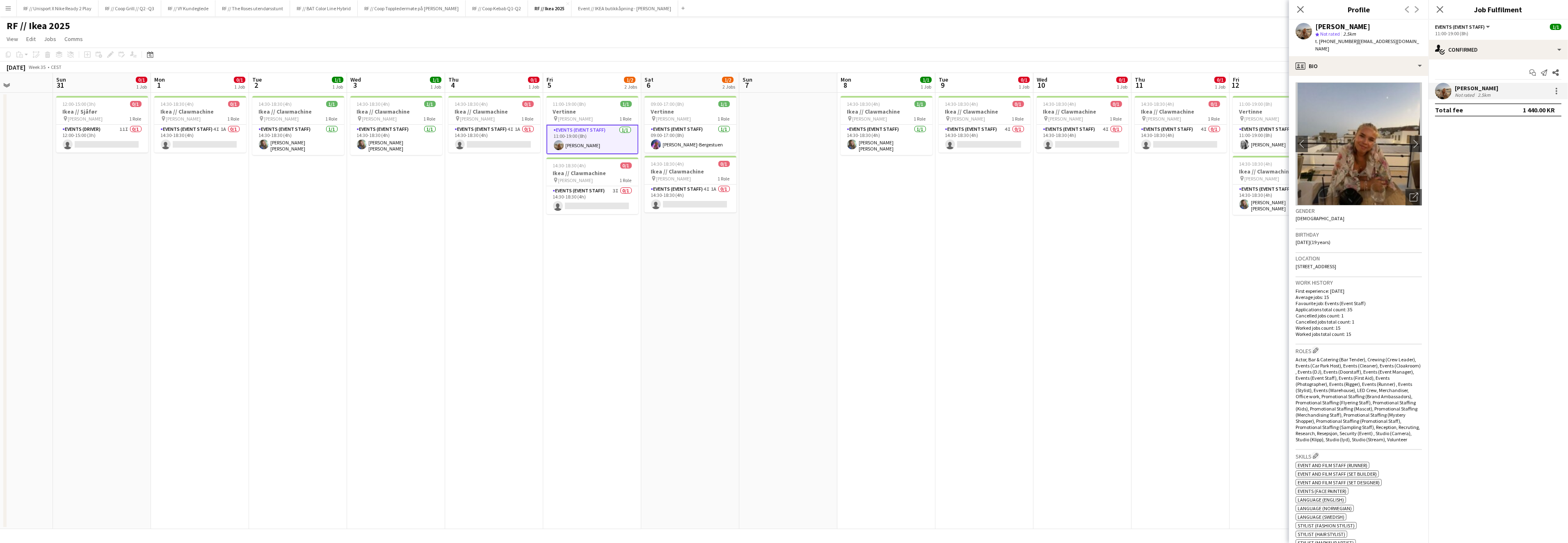
click at [1199, 199] on app-date-cell "14:30-18:30 (4h) 0/1 Ikea // Clawmachine pin IKEA KARL JOHAN 1 Role Events (Eve…" at bounding box center [1180, 310] width 98 height 436
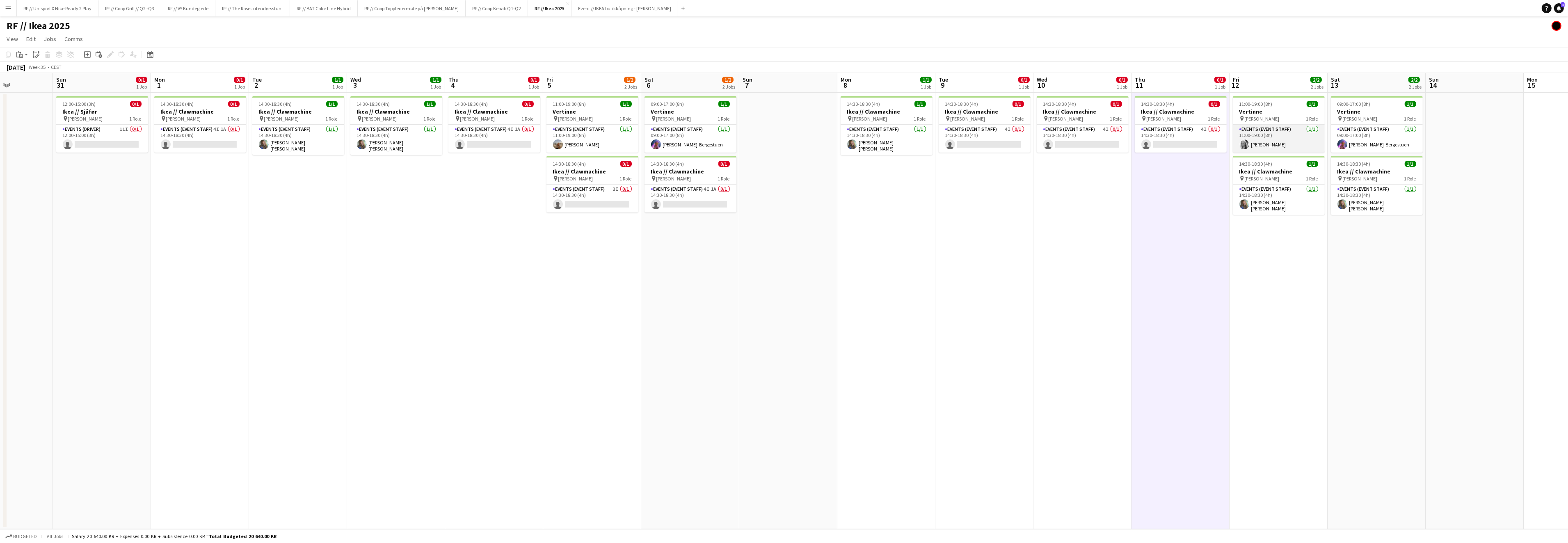
click at [1244, 143] on app-user-avatar at bounding box center [1244, 144] width 10 height 10
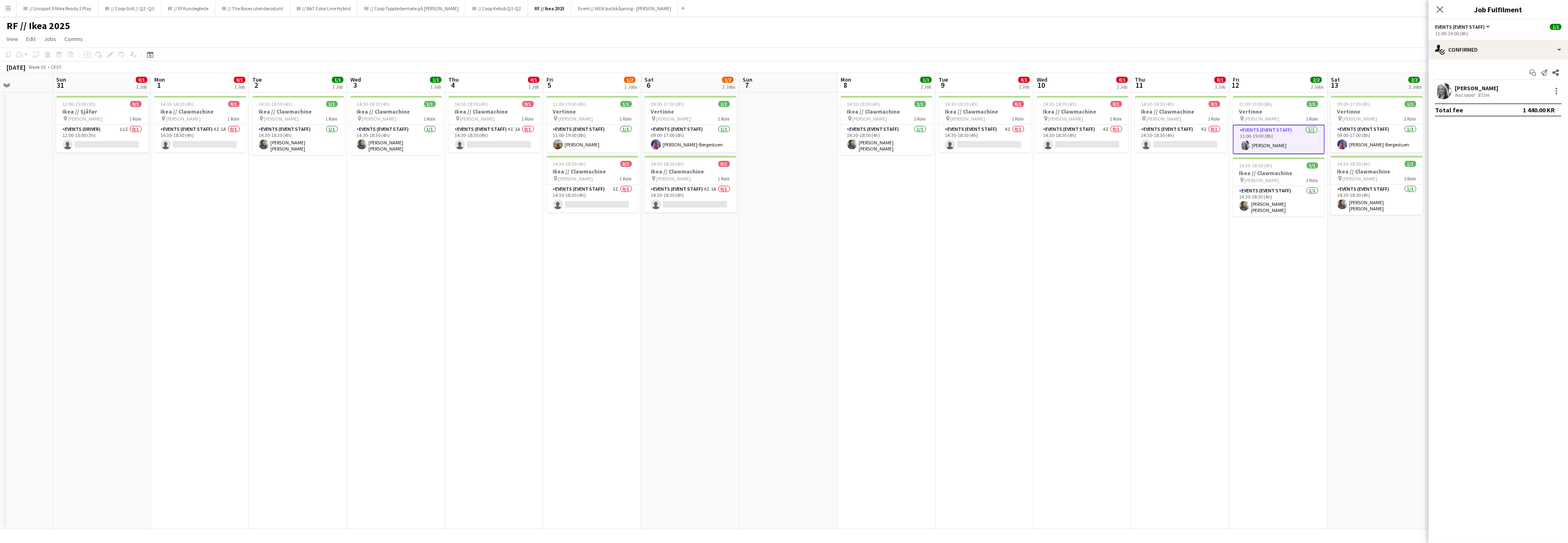
click at [1443, 93] on app-user-avatar at bounding box center [1443, 91] width 16 height 16
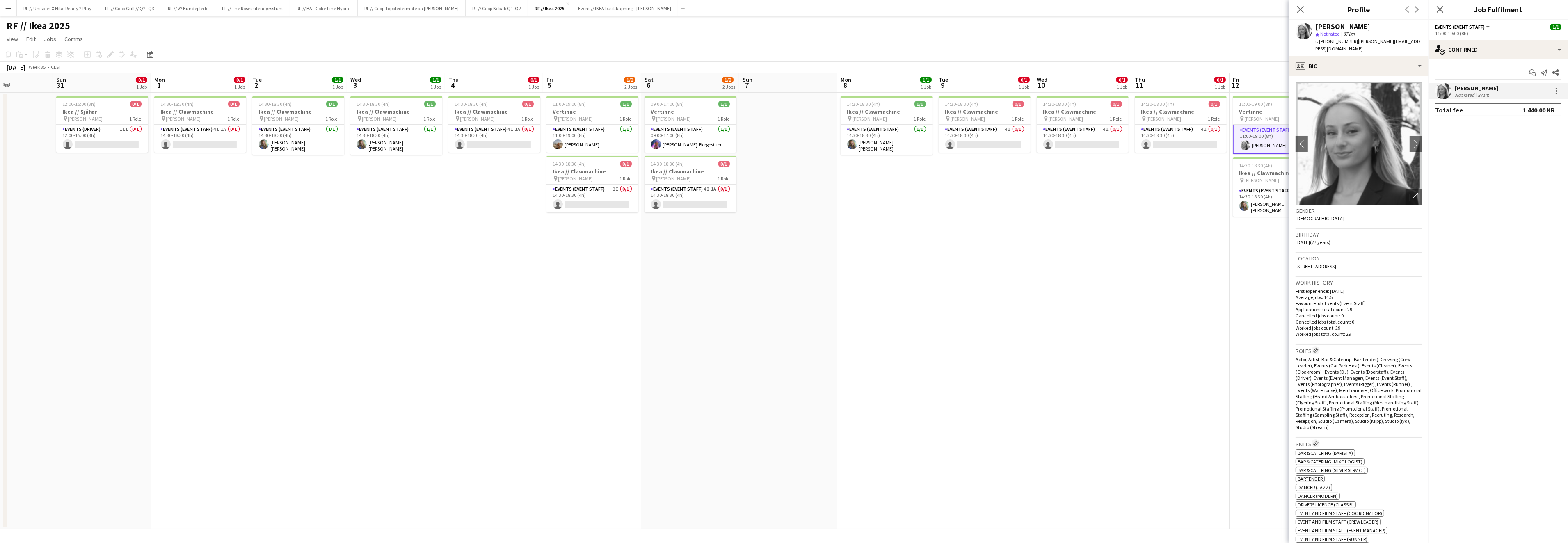
click at [526, 237] on app-date-cell "14:30-18:30 (4h) 0/1 Ikea // Clawmachine pin IKEA KARL JOHAN 1 Role Events (Eve…" at bounding box center [494, 310] width 98 height 436
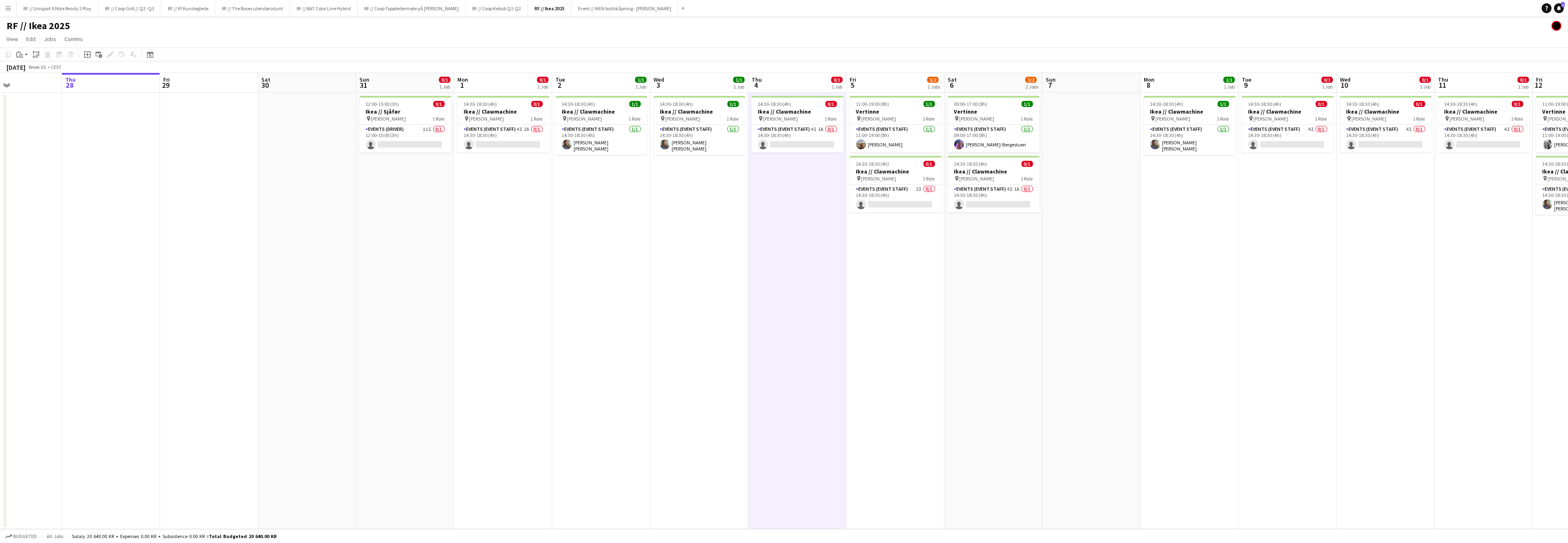
scroll to position [0, 170]
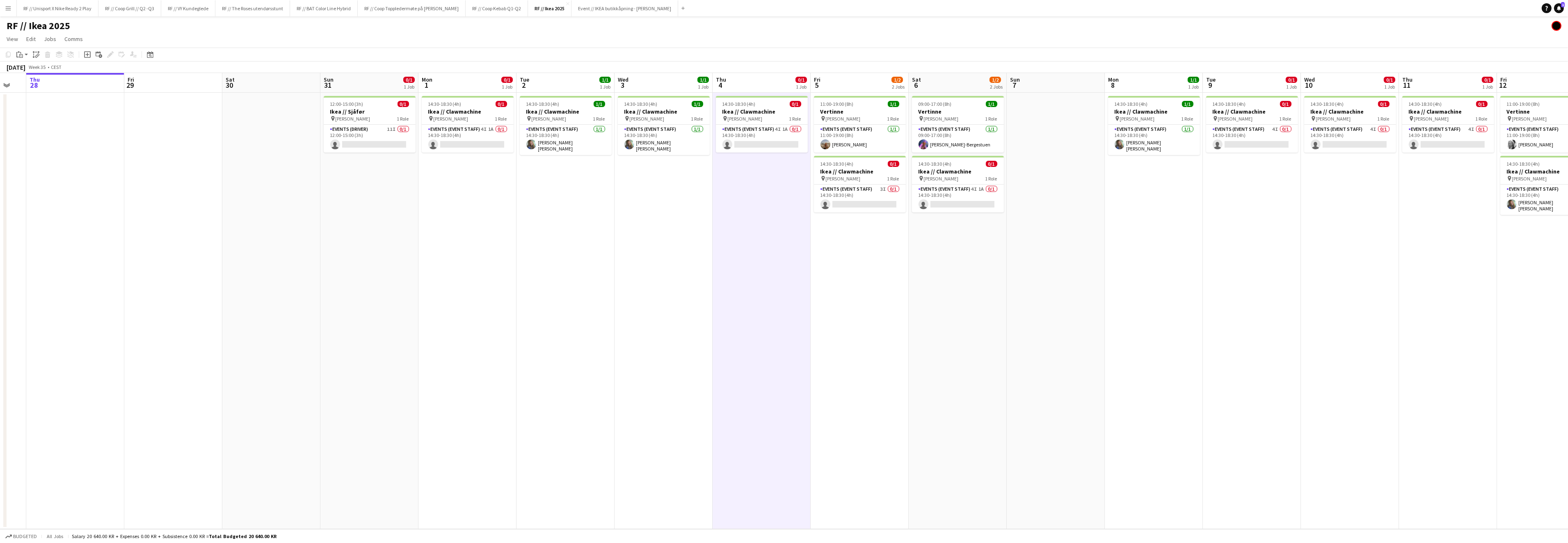
drag, startPoint x: 485, startPoint y: 260, endPoint x: 753, endPoint y: 244, distance: 268.5
click at [753, 244] on app-calendar-viewport "Tue 26 Wed 27 Thu 28 Fri 29 Sat 30 Sun 31 0/1 1 Job Mon 1 0/1 1 Job Tue 2 1/1 1…" at bounding box center [784, 301] width 1568 height 456
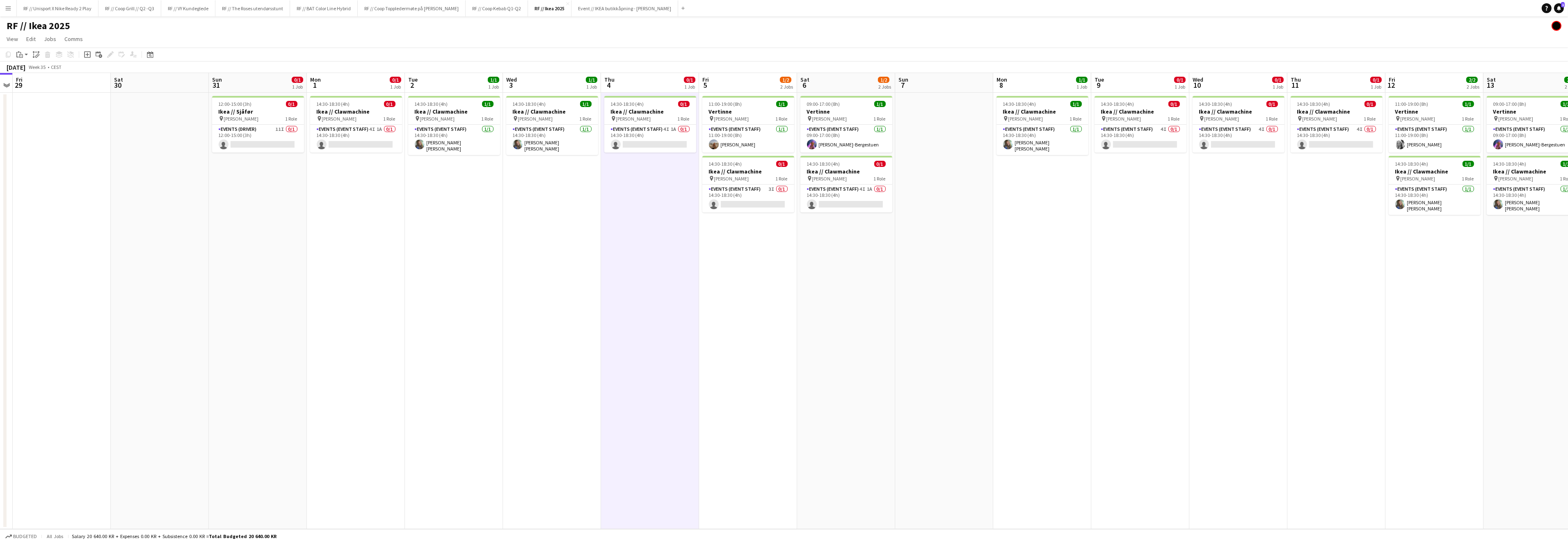
scroll to position [0, 312]
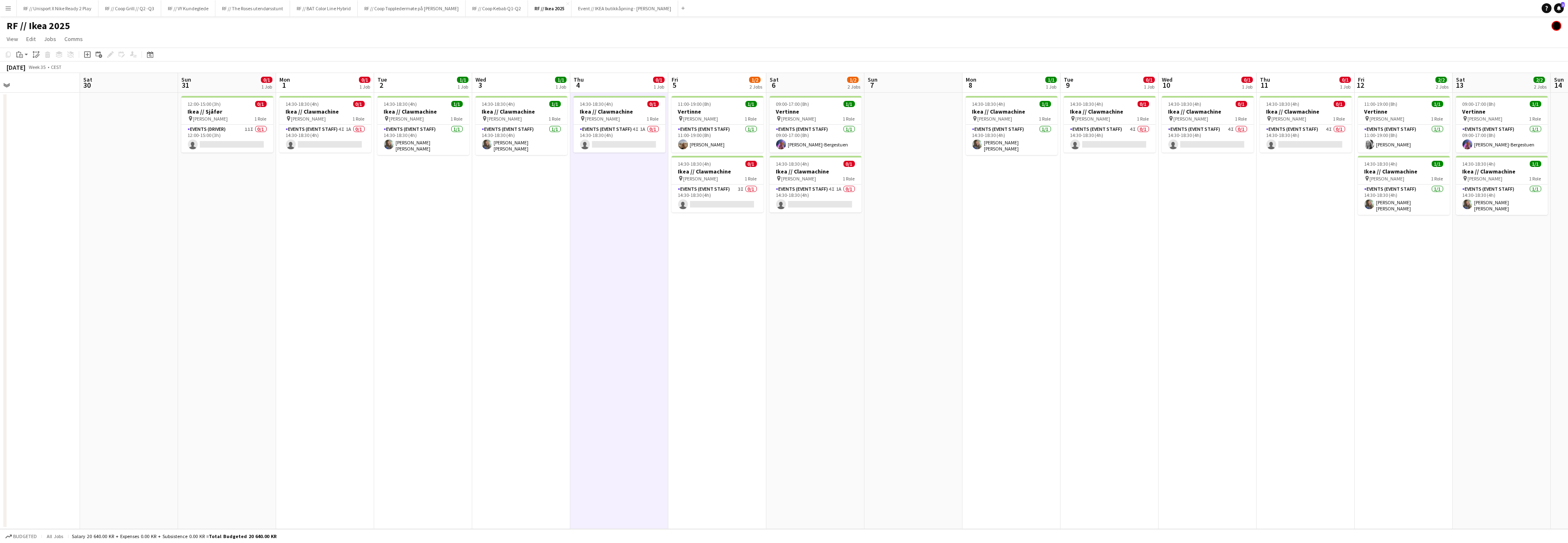
drag, startPoint x: 815, startPoint y: 250, endPoint x: 672, endPoint y: 257, distance: 143.2
click at [672, 257] on app-calendar-viewport "Tue 26 Wed 27 Thu 28 Fri 29 Sat 30 Sun 31 0/1 1 Job Mon 1 0/1 1 Job Tue 2 1/1 1…" at bounding box center [784, 301] width 1568 height 456
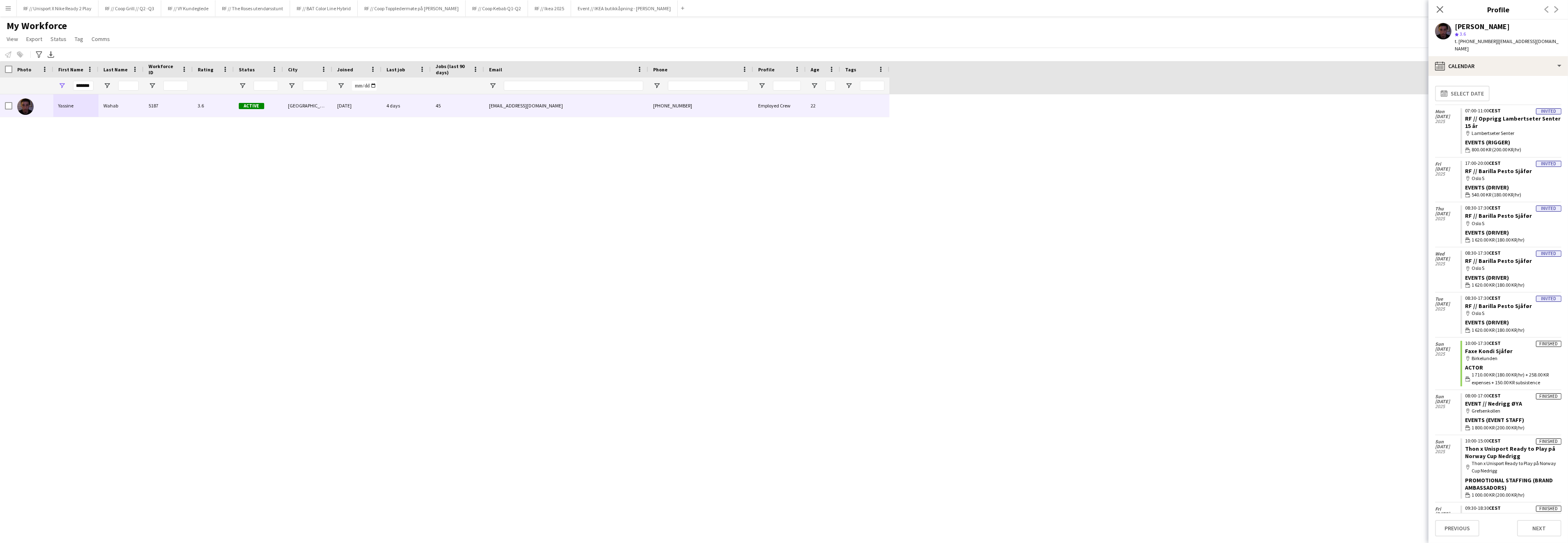
scroll to position [147, 0]
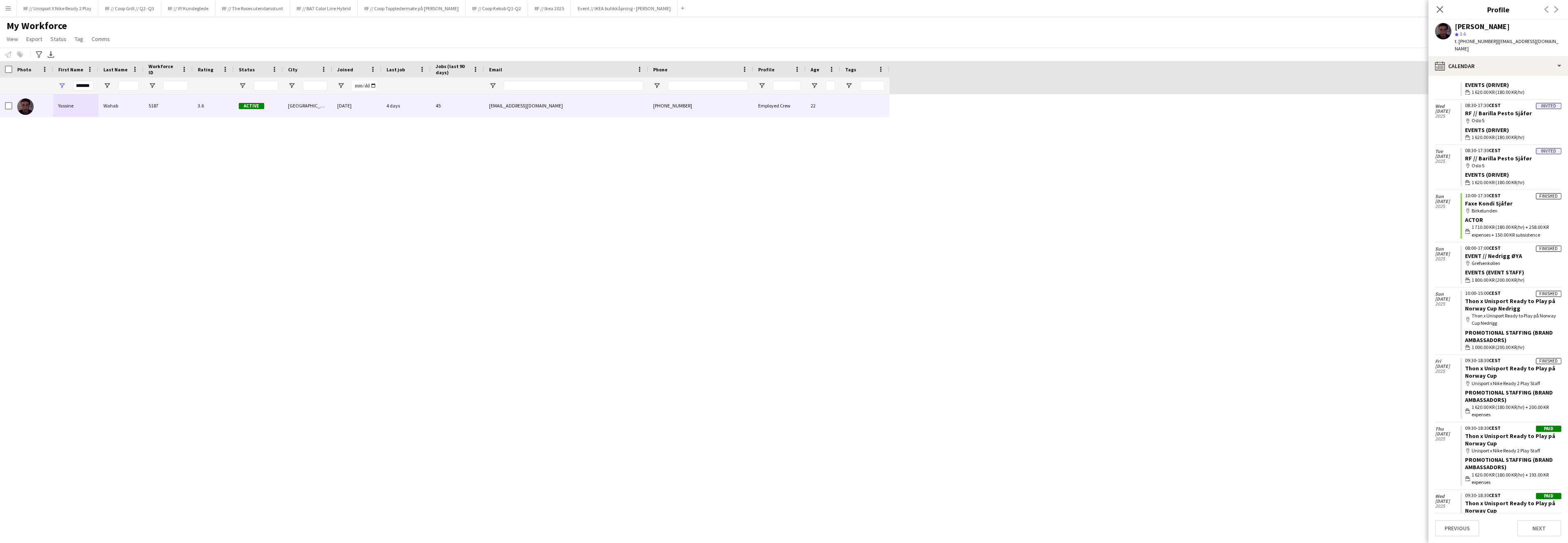
click at [1143, 132] on div "[PERSON_NAME] 5187 3.6 Active [GEOGRAPHIC_DATA] [DATE] 4 days 45 [EMAIL_ADDRESS…" at bounding box center [772, 312] width 1543 height 434
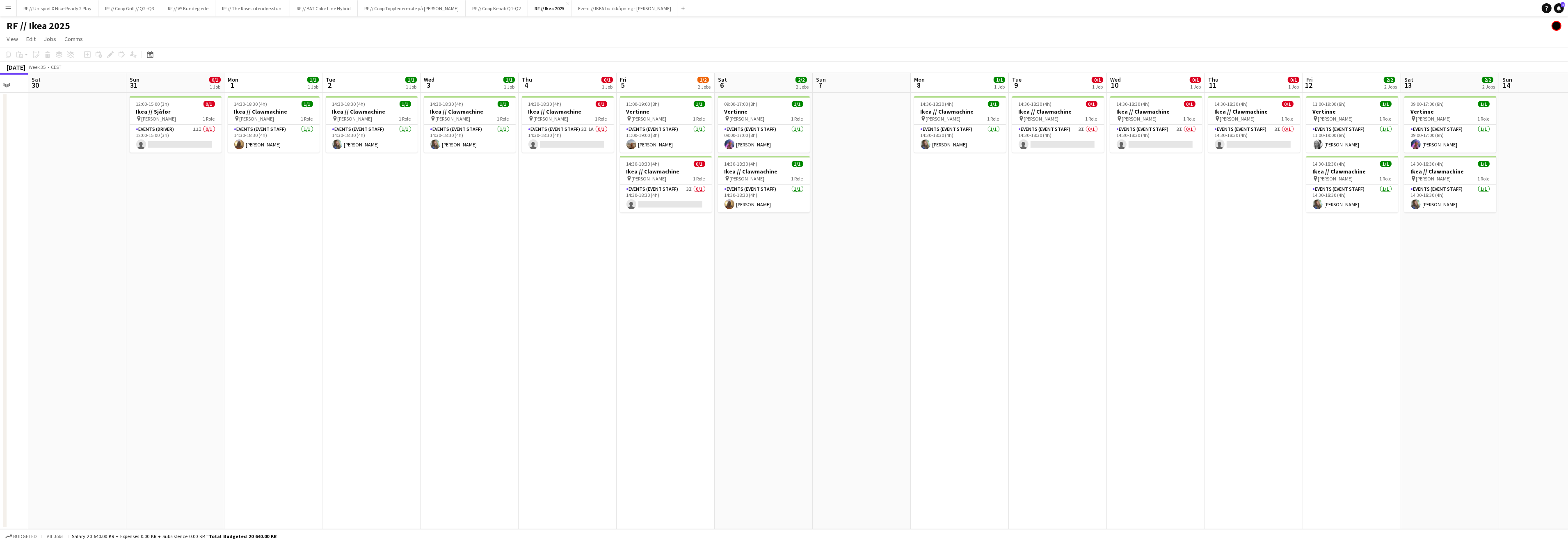
scroll to position [0, 287]
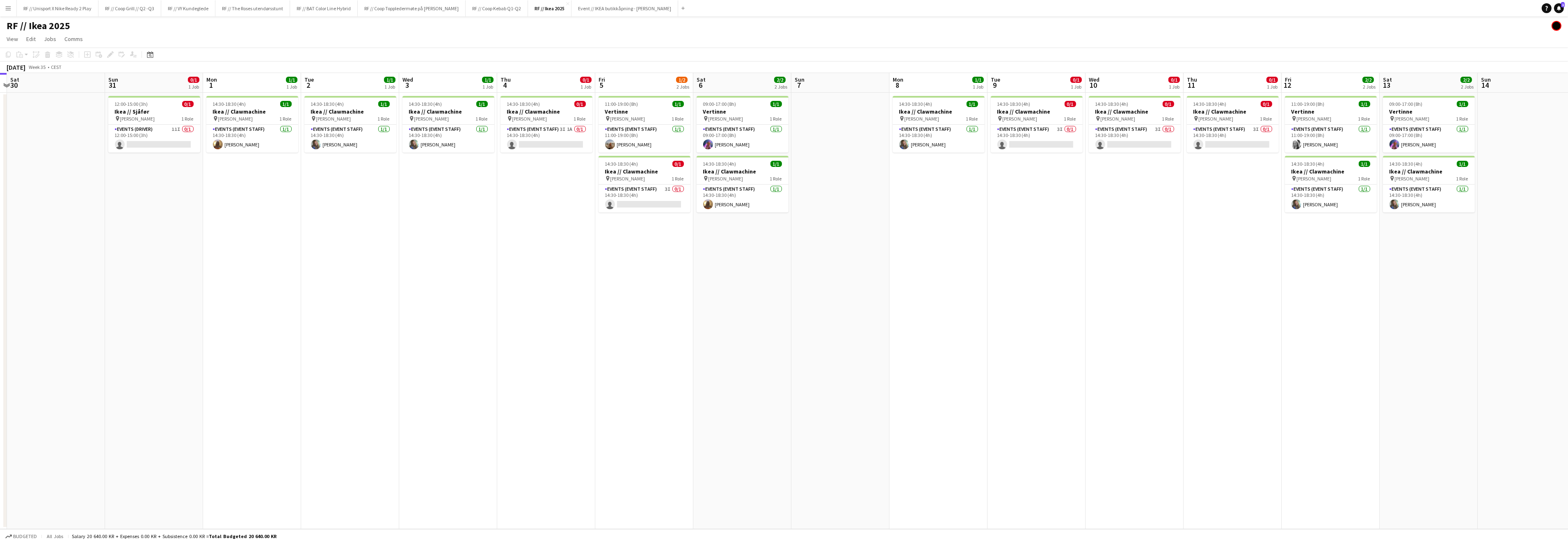
drag, startPoint x: 1160, startPoint y: 260, endPoint x: 997, endPoint y: 270, distance: 163.3
click at [997, 270] on app-calendar-viewport "Wed 27 Thu 28 Fri 29 Sat 30 Sun 31 0/1 1 Job Mon 1 1/1 1 Job Tue 2 1/1 1 Job We…" at bounding box center [784, 301] width 1568 height 456
click at [252, 10] on button "RF // The Roses utendørsstunt Close" at bounding box center [252, 8] width 74 height 16
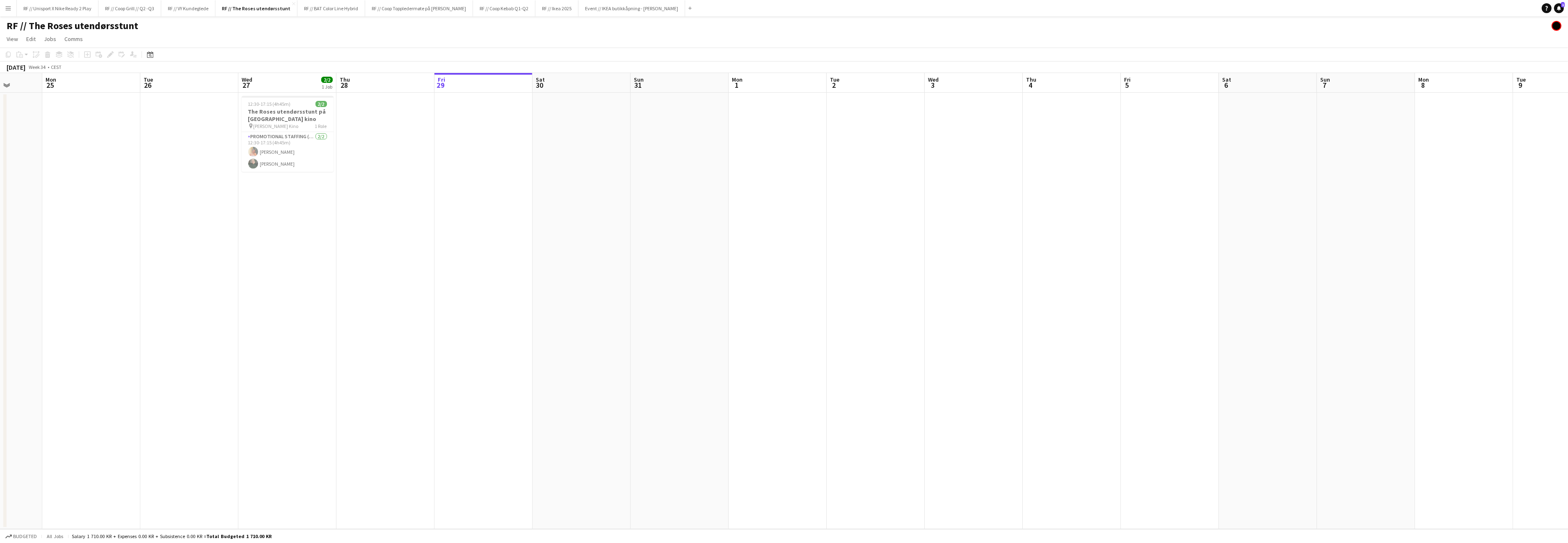
scroll to position [0, 250]
drag, startPoint x: 228, startPoint y: 227, endPoint x: 561, endPoint y: 222, distance: 333.0
click at [561, 222] on app-calendar-viewport "Fri 22 Sat 23 Sun 24 Mon 25 Tue 26 Wed 27 2/2 1 Job Thu 28 Fri 29 Sat 30 Sun 31…" at bounding box center [784, 301] width 1568 height 456
